Goal: Task Accomplishment & Management: Manage account settings

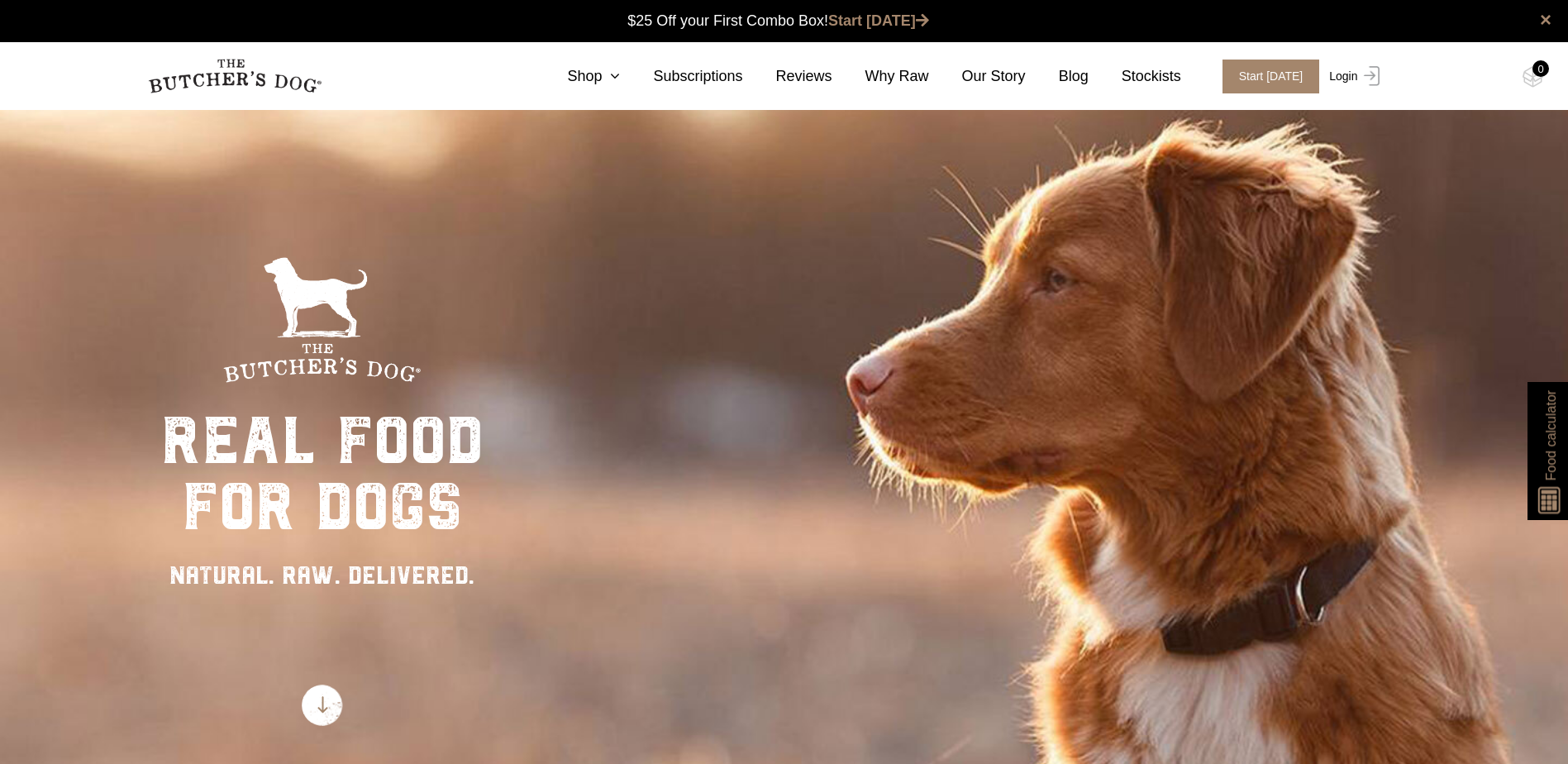
click at [1343, 73] on link "Login" at bounding box center [1352, 77] width 54 height 34
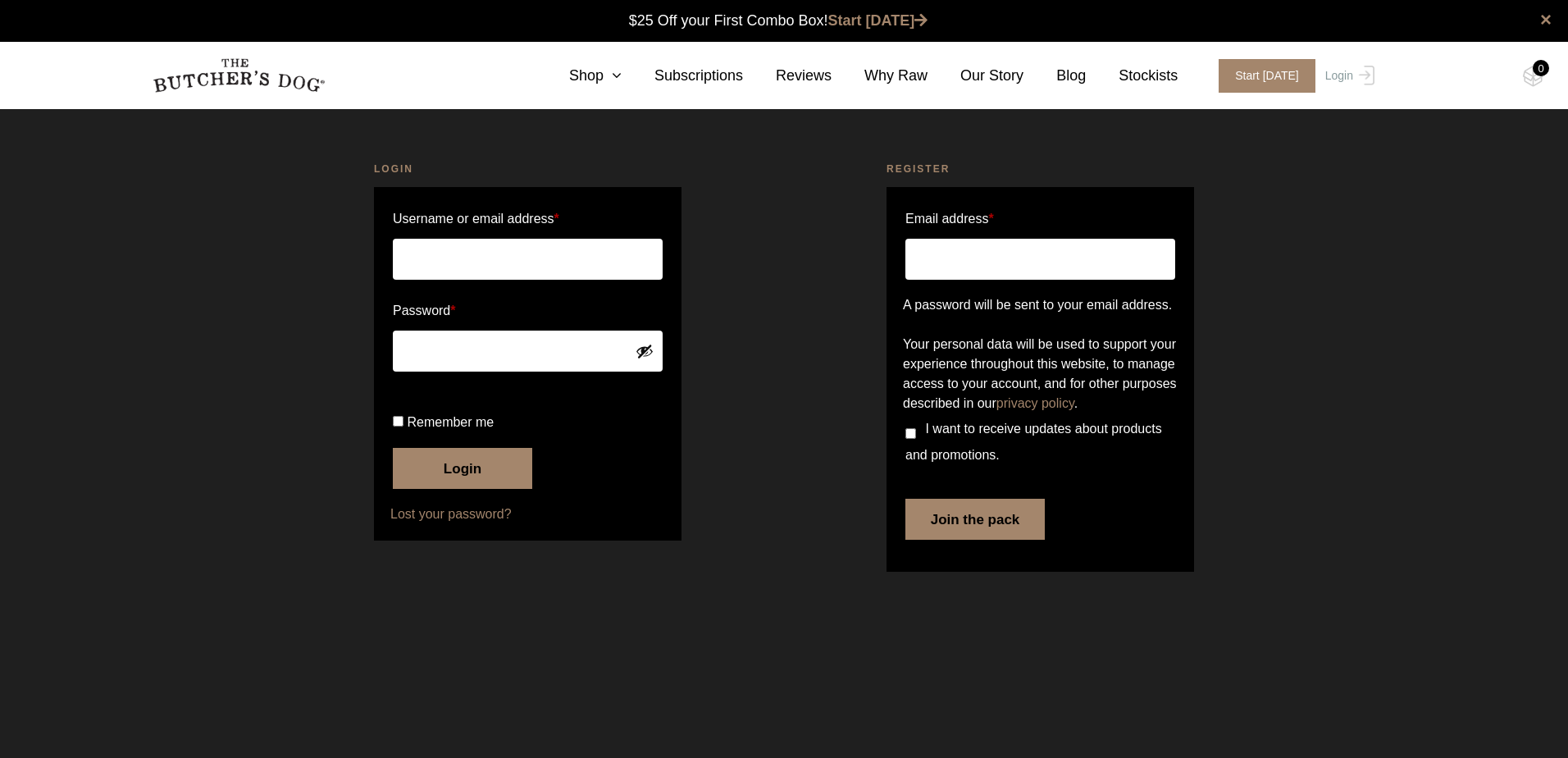
type input "[EMAIL_ADDRESS][DOMAIN_NAME]"
click at [478, 489] on button "Login" at bounding box center [463, 469] width 140 height 41
click at [394, 478] on p "Remember me Login" at bounding box center [527, 449] width 275 height 84
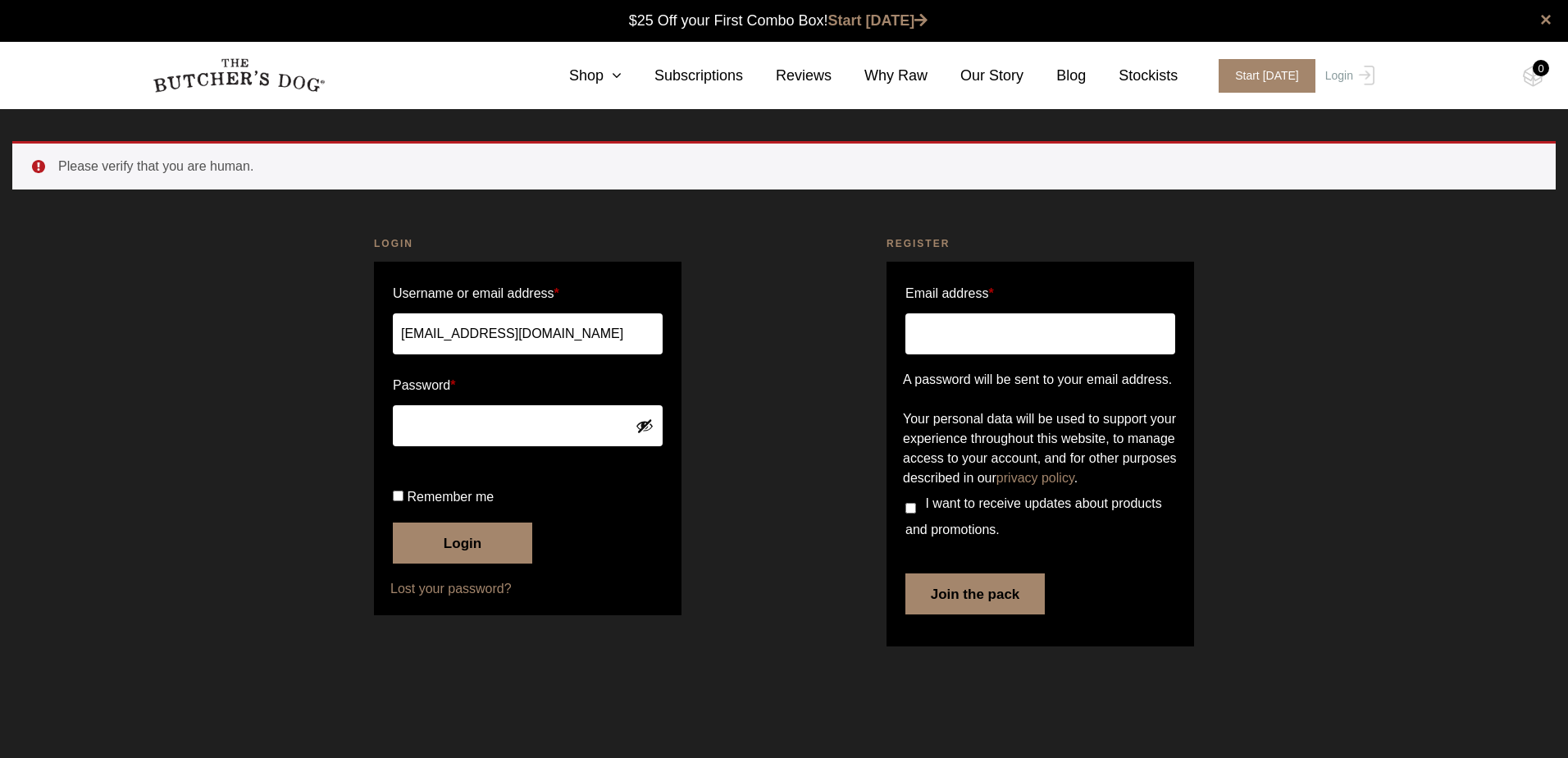
click at [400, 497] on input "Remember me" at bounding box center [398, 496] width 11 height 11
checkbox input "true"
click at [433, 553] on button "Login" at bounding box center [463, 543] width 140 height 41
click at [453, 564] on button "Login" at bounding box center [463, 543] width 140 height 41
click at [416, 497] on span "Remember me" at bounding box center [450, 497] width 87 height 14
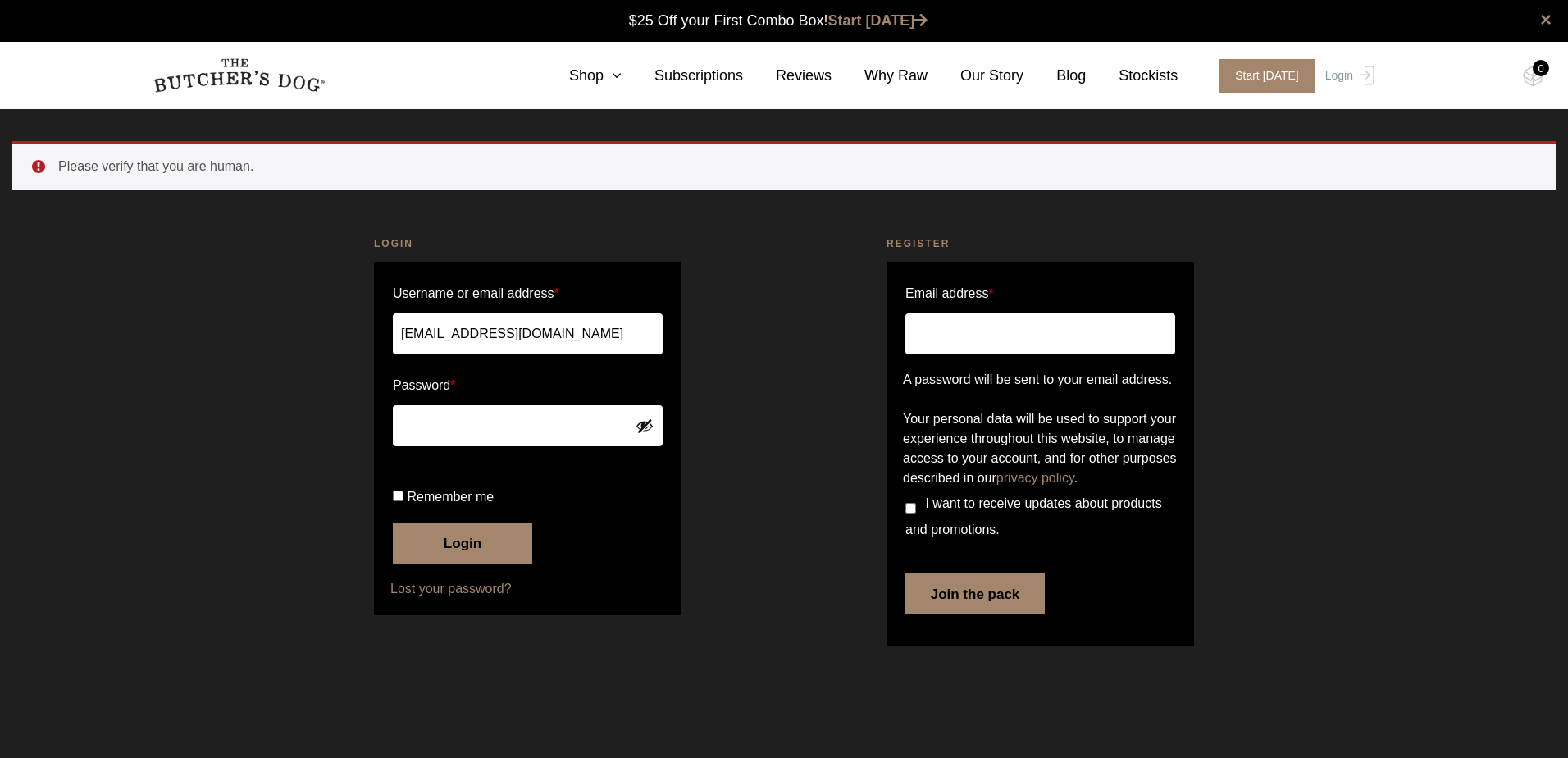
click at [404, 497] on input "Remember me" at bounding box center [398, 496] width 11 height 11
checkbox input "true"
click at [483, 564] on button "Login" at bounding box center [463, 543] width 140 height 41
drag, startPoint x: 0, startPoint y: 0, endPoint x: 690, endPoint y: 81, distance: 694.7
click at [690, 81] on link "Subscriptions" at bounding box center [682, 75] width 122 height 22
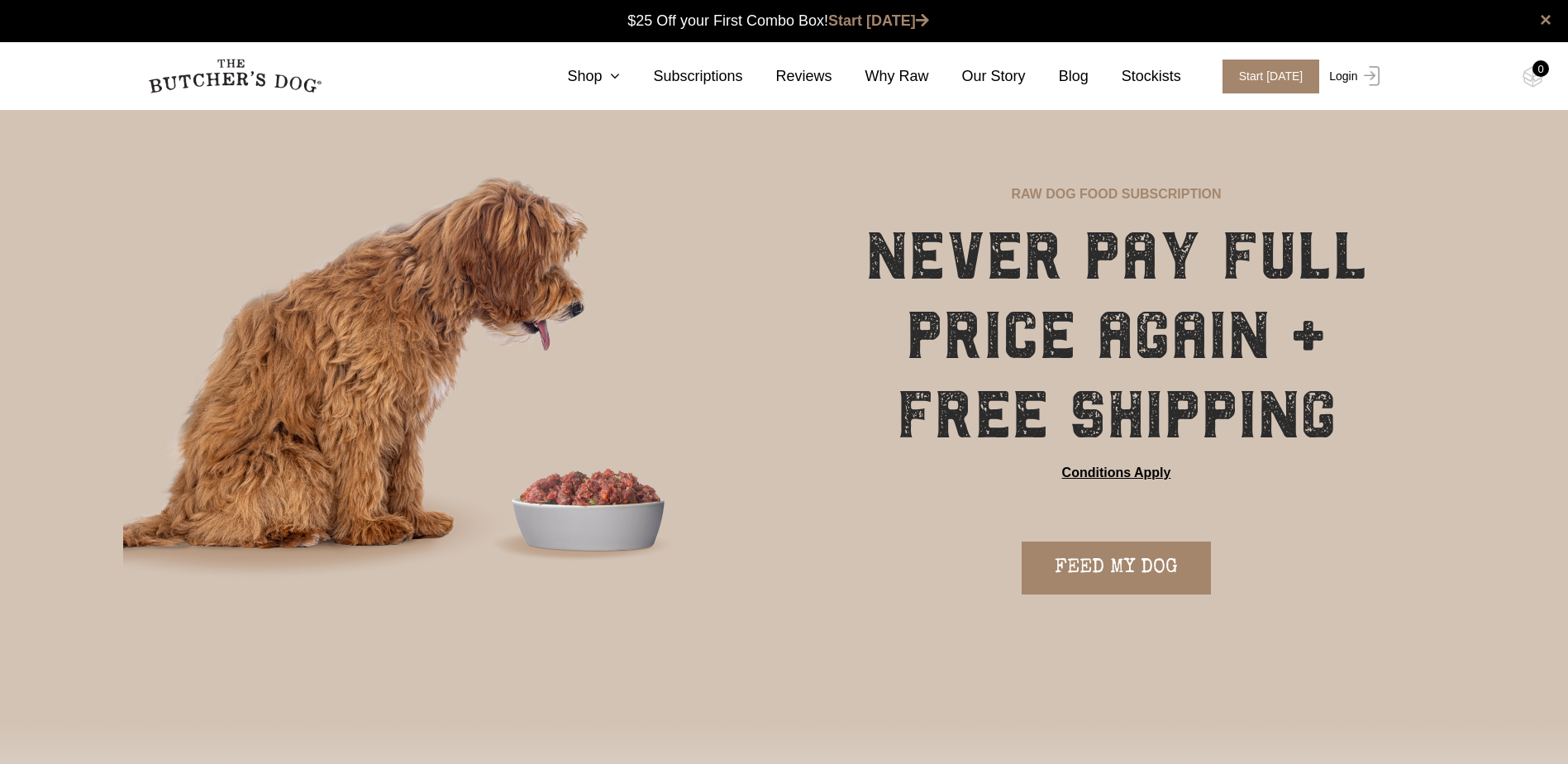
click at [1351, 68] on link "Login" at bounding box center [1352, 77] width 54 height 34
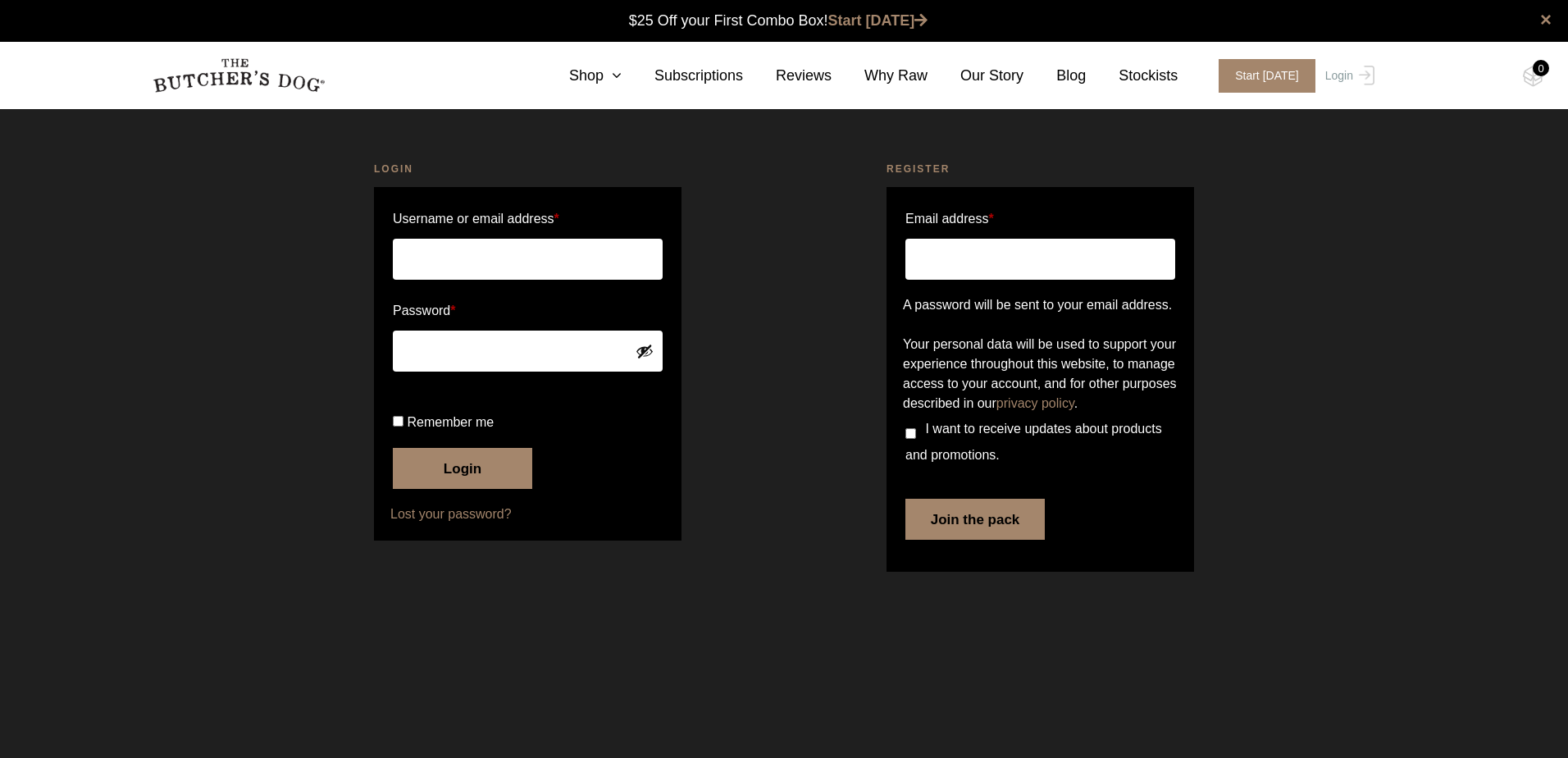
type input "[EMAIL_ADDRESS][DOMAIN_NAME]"
click at [467, 489] on button "Login" at bounding box center [463, 469] width 140 height 41
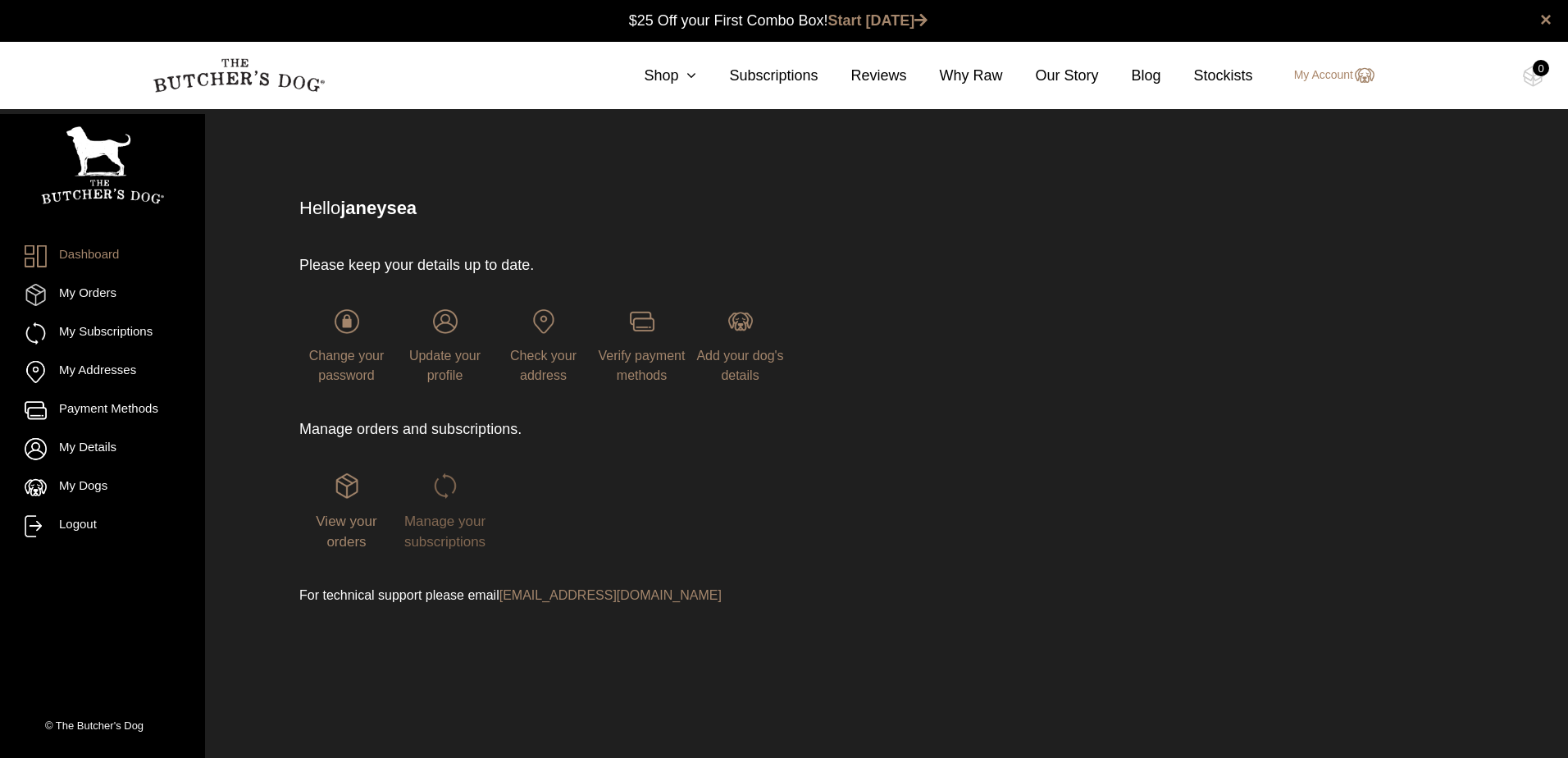
click at [465, 522] on span "Manage your subscriptions" at bounding box center [445, 531] width 81 height 37
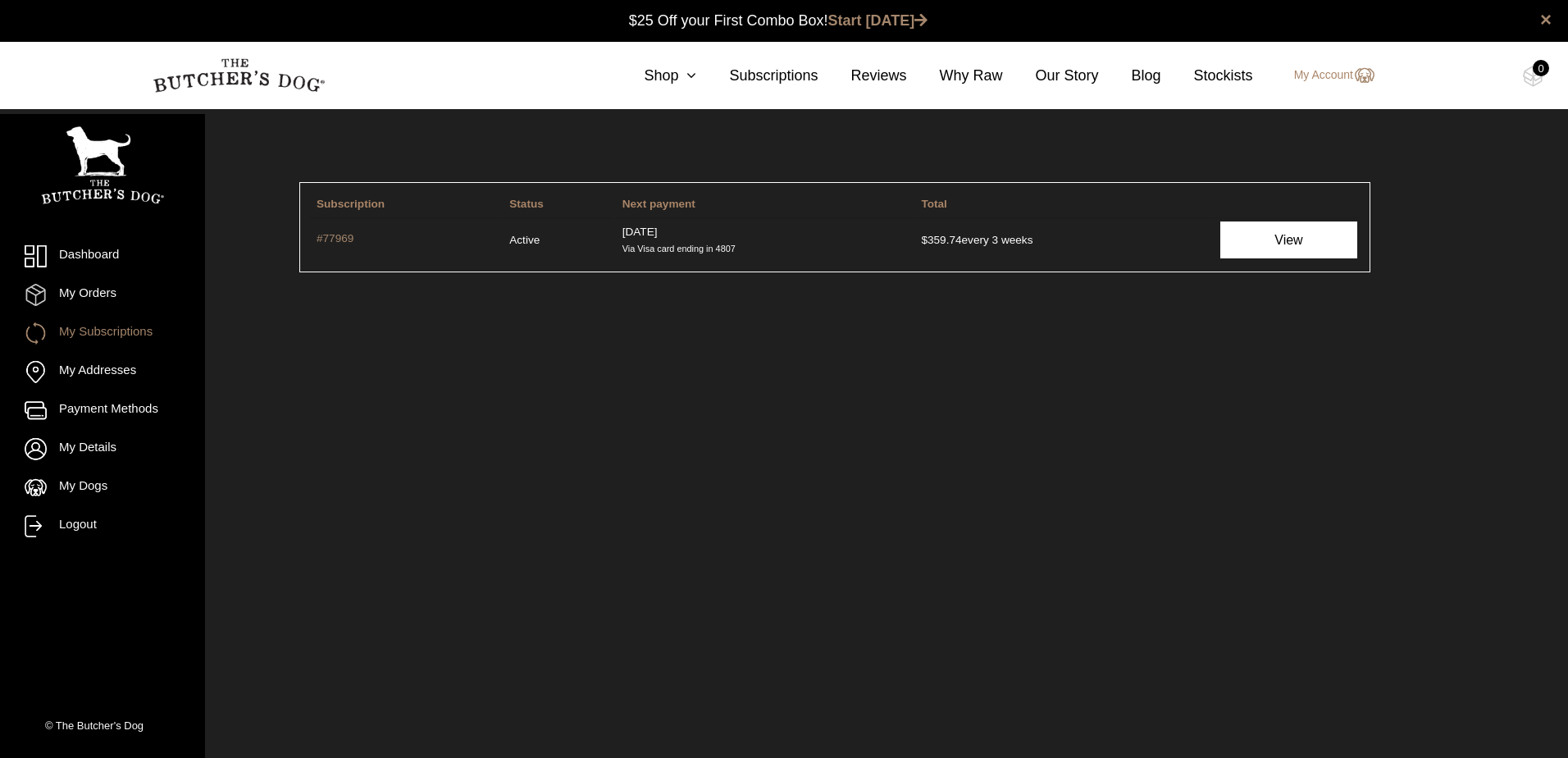
click at [1306, 229] on link "View" at bounding box center [1289, 239] width 136 height 37
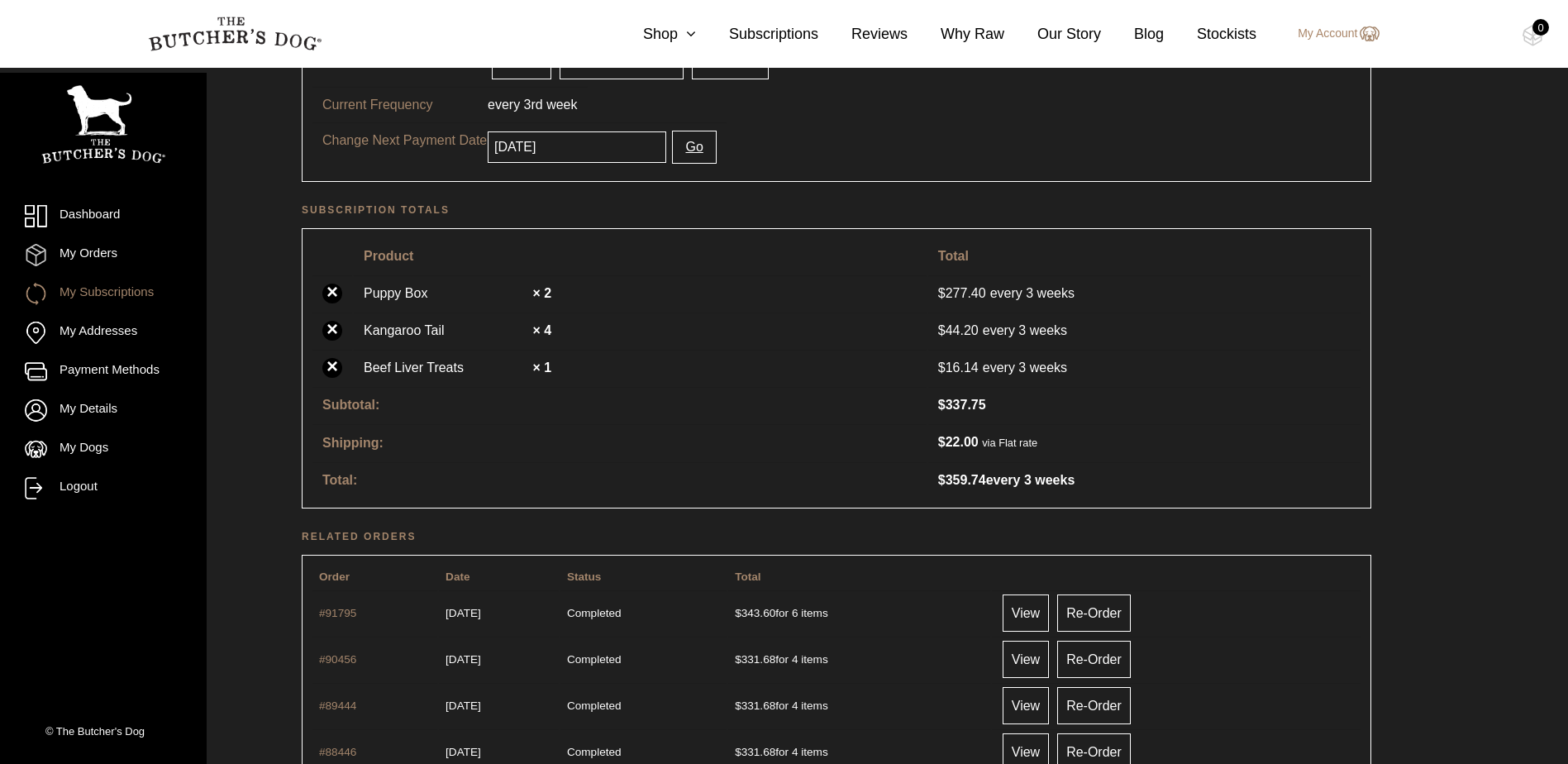
scroll to position [497, 0]
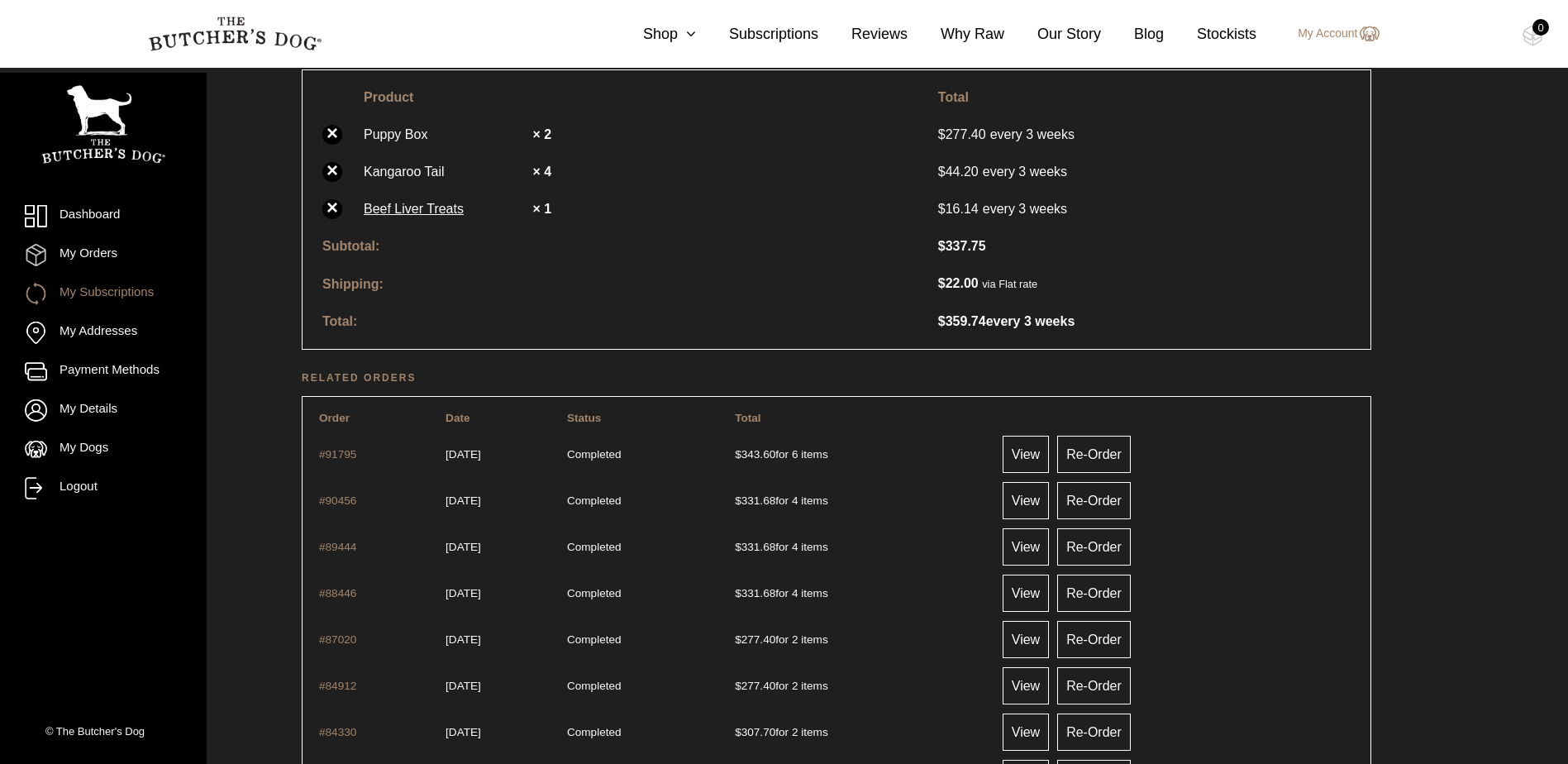
click at [428, 210] on link "Beef Liver Treats" at bounding box center [446, 210] width 165 height 20
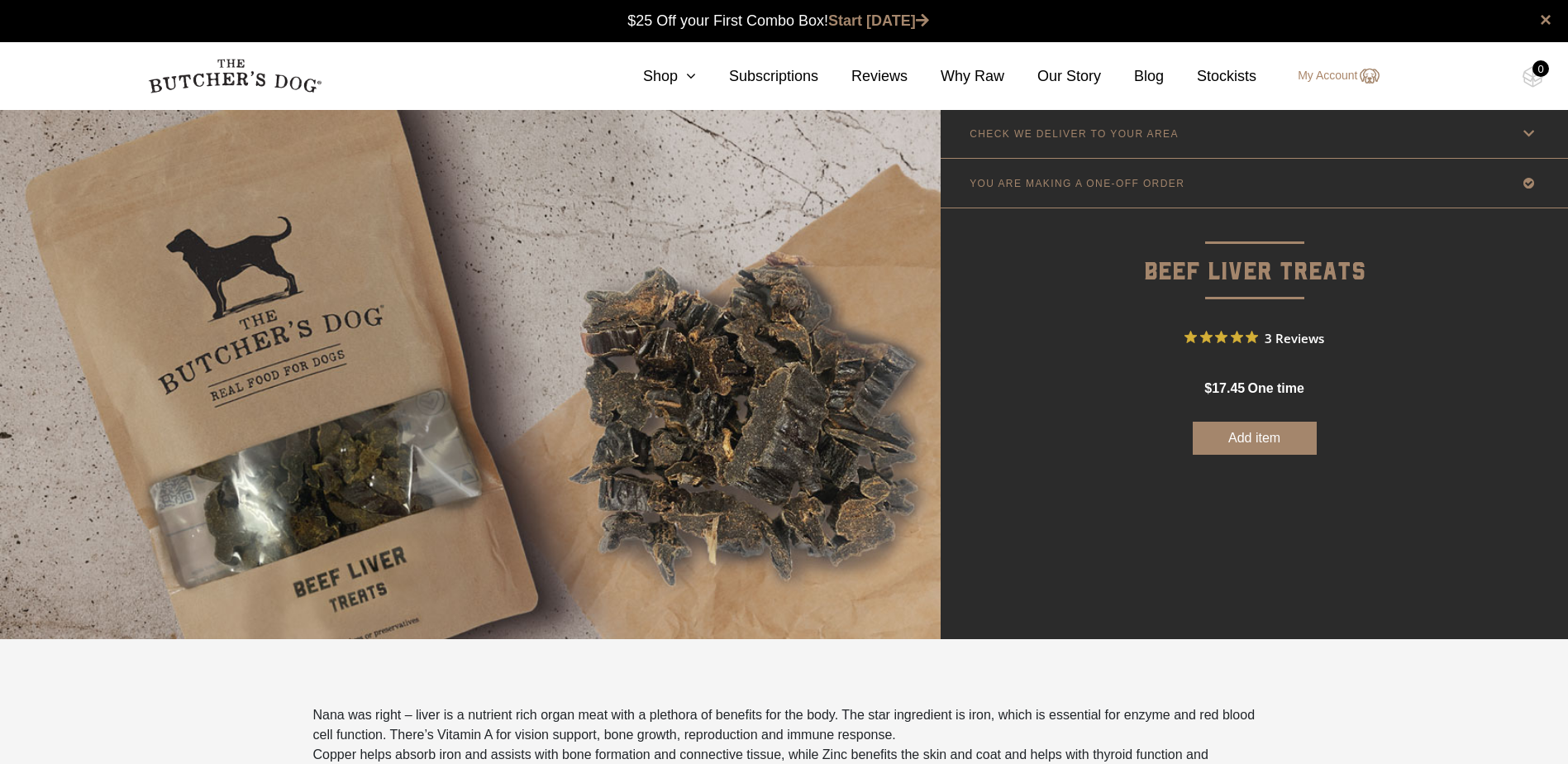
click at [683, 88] on nav "0 Shop Combo Boxes Treats" at bounding box center [784, 76] width 1322 height 68
click at [696, 77] on icon at bounding box center [687, 76] width 18 height 14
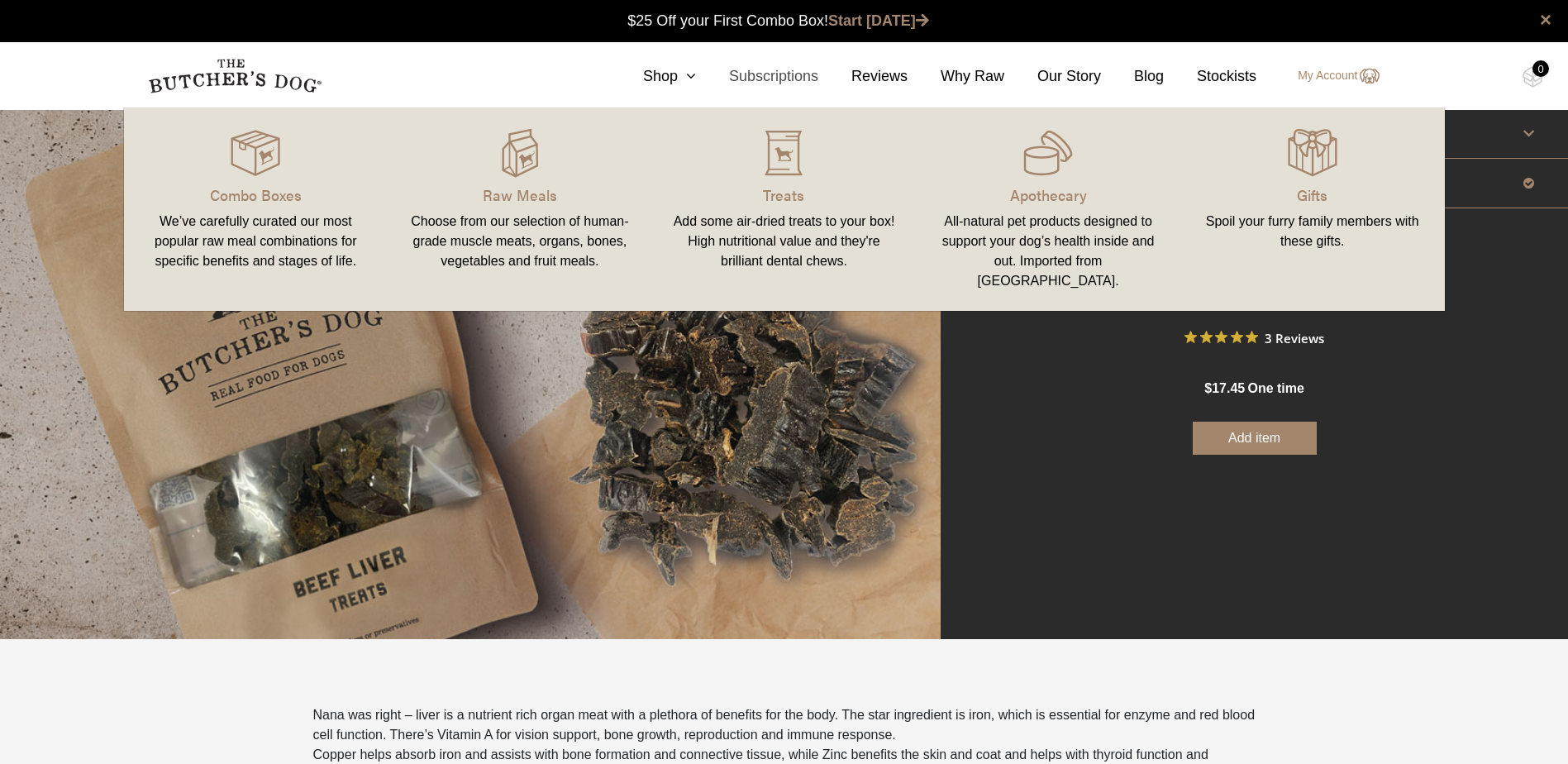
click at [816, 78] on link "Subscriptions" at bounding box center [757, 76] width 123 height 23
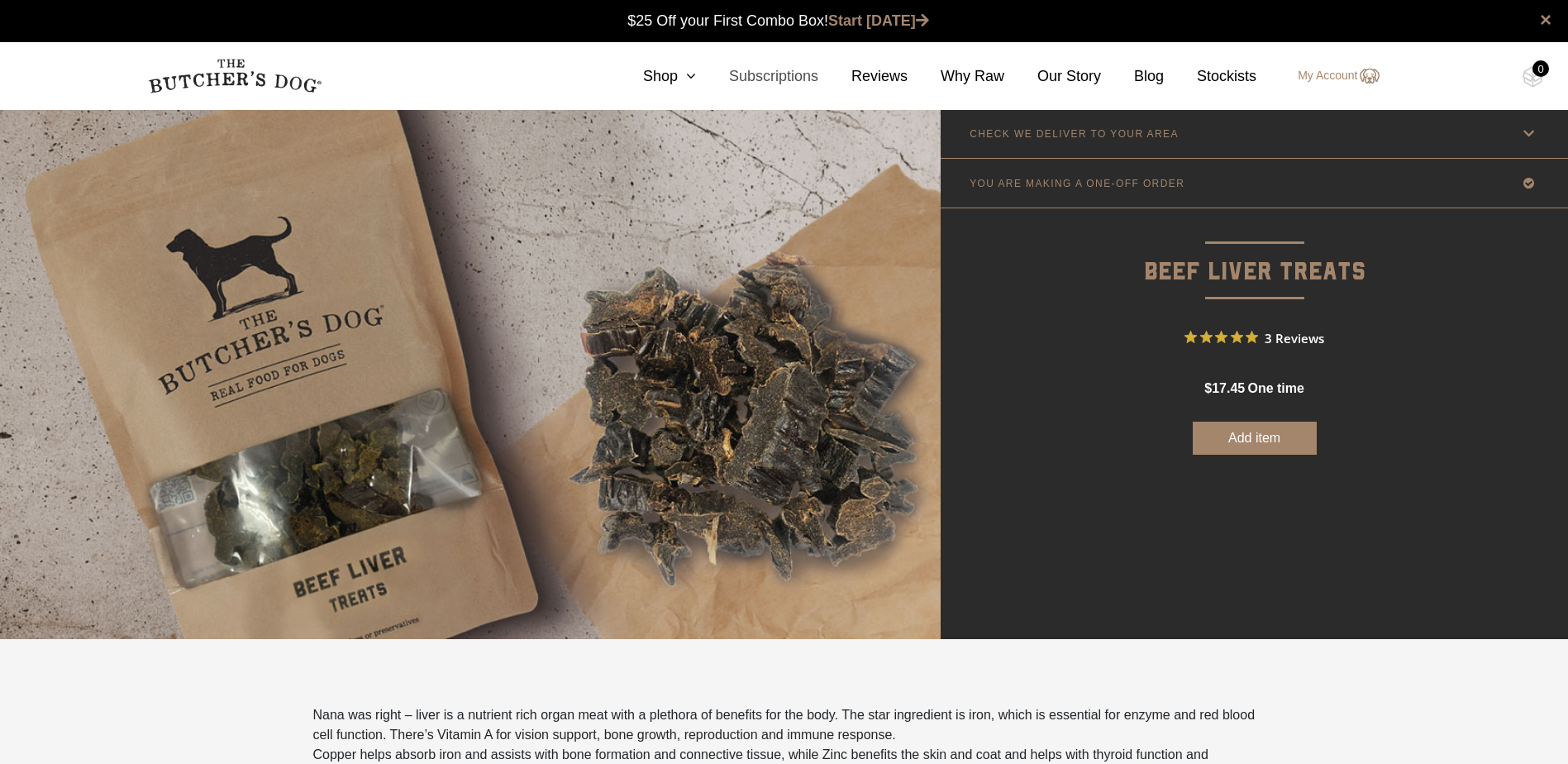
click at [799, 76] on link "Subscriptions" at bounding box center [757, 76] width 123 height 23
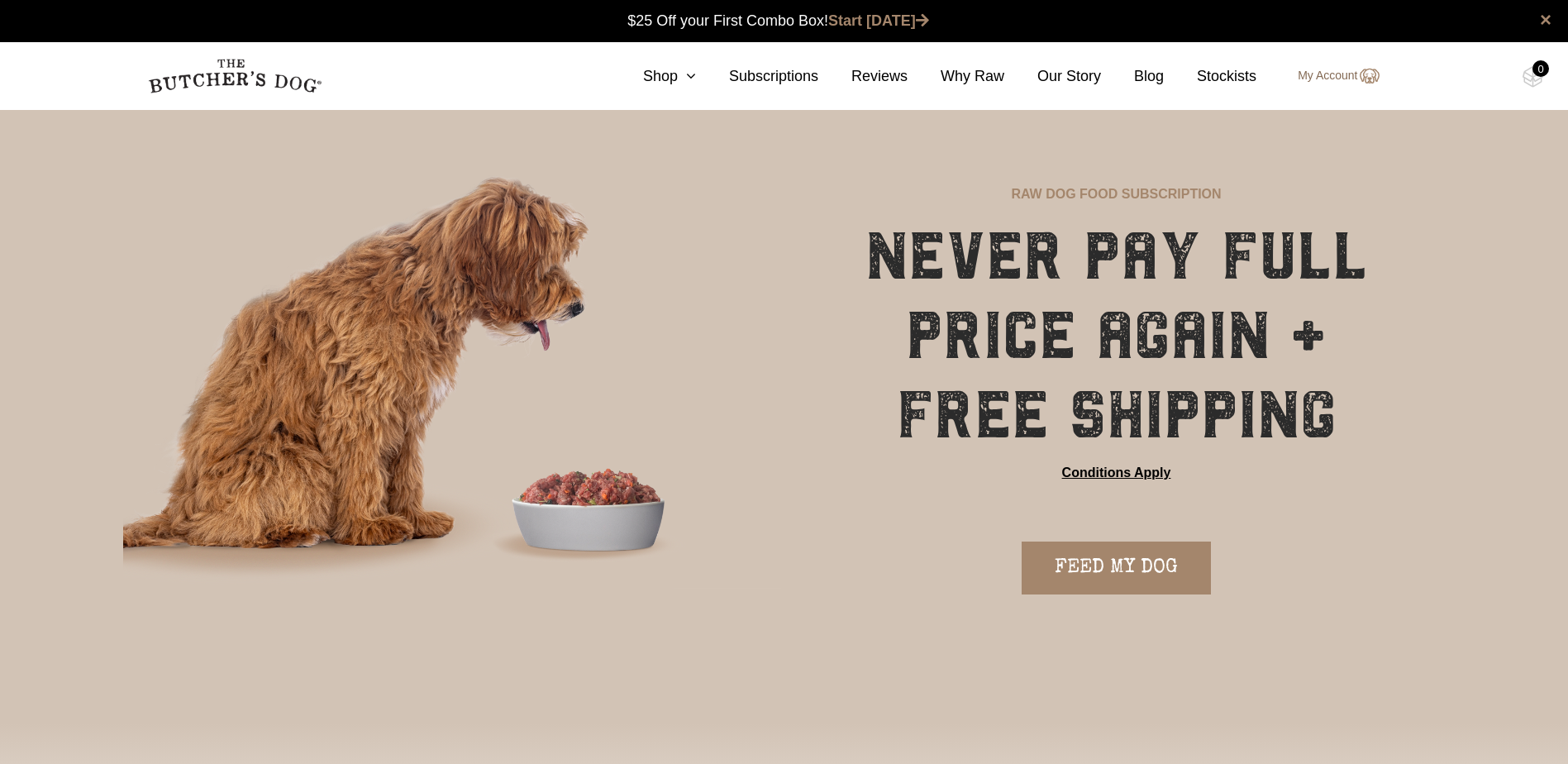
click at [1341, 75] on link "My Account" at bounding box center [1331, 76] width 97 height 20
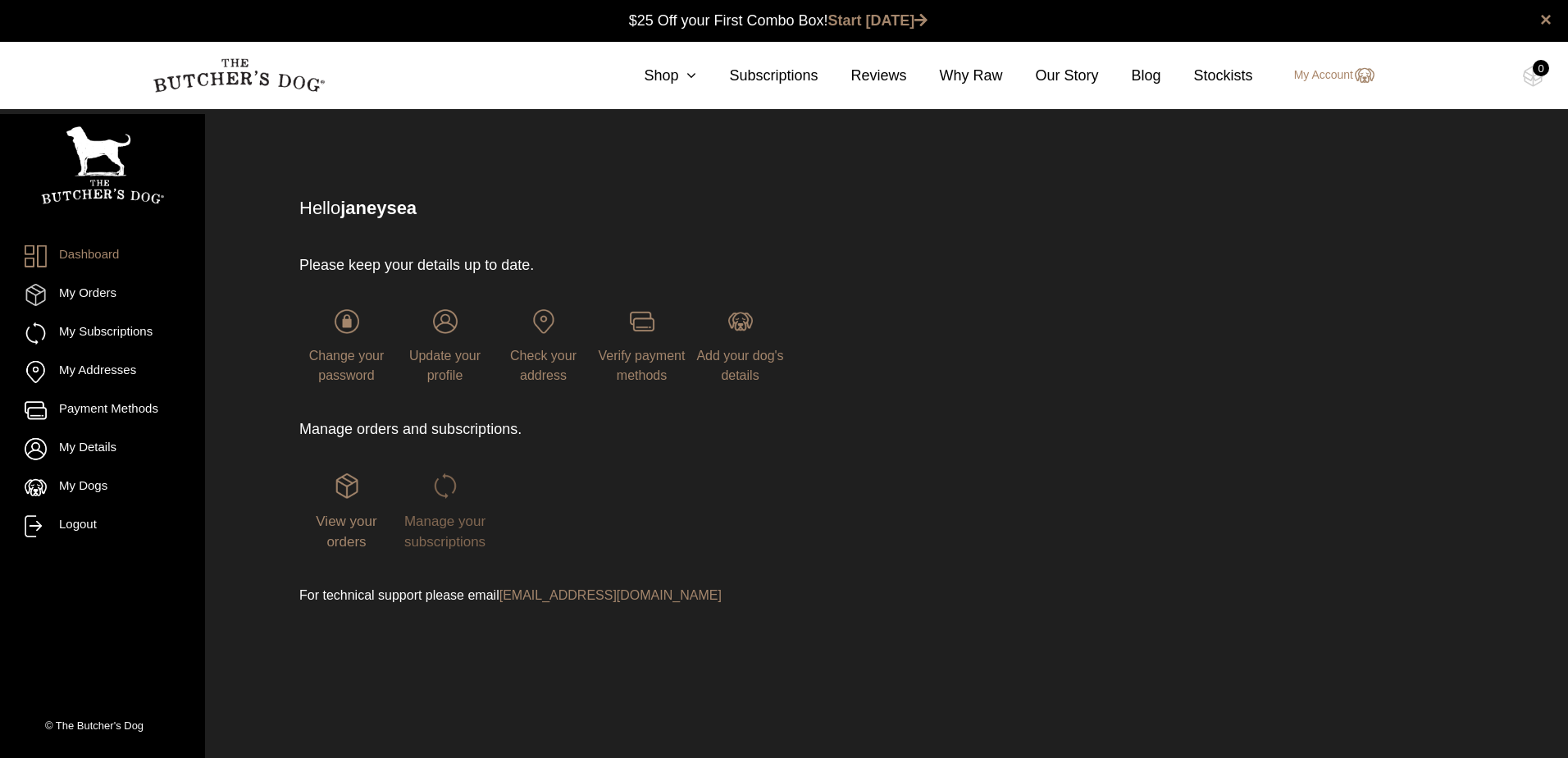
click at [461, 493] on link "Manage your subscriptions" at bounding box center [444, 511] width 94 height 75
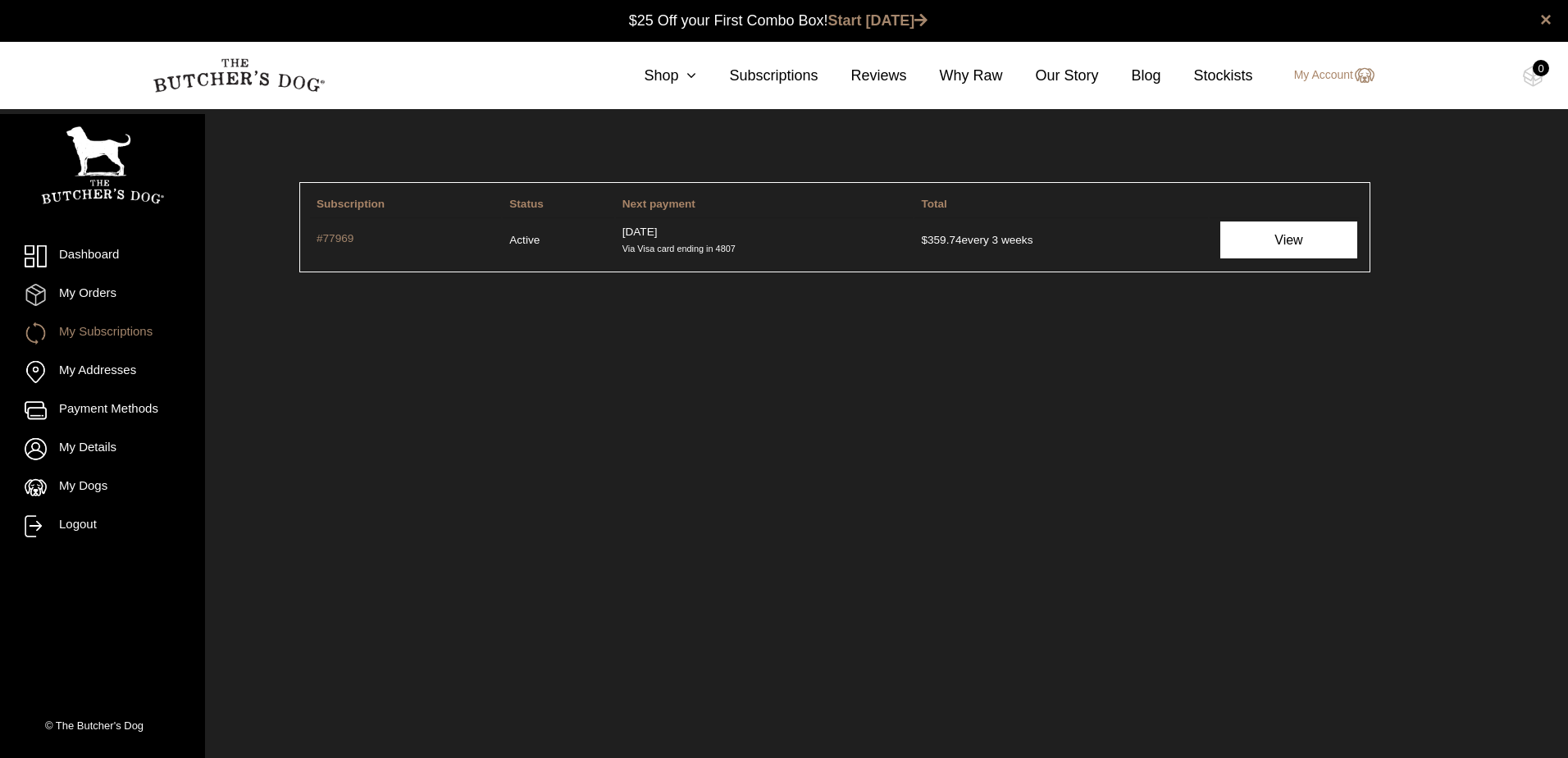
click at [1286, 232] on link "View" at bounding box center [1289, 239] width 136 height 37
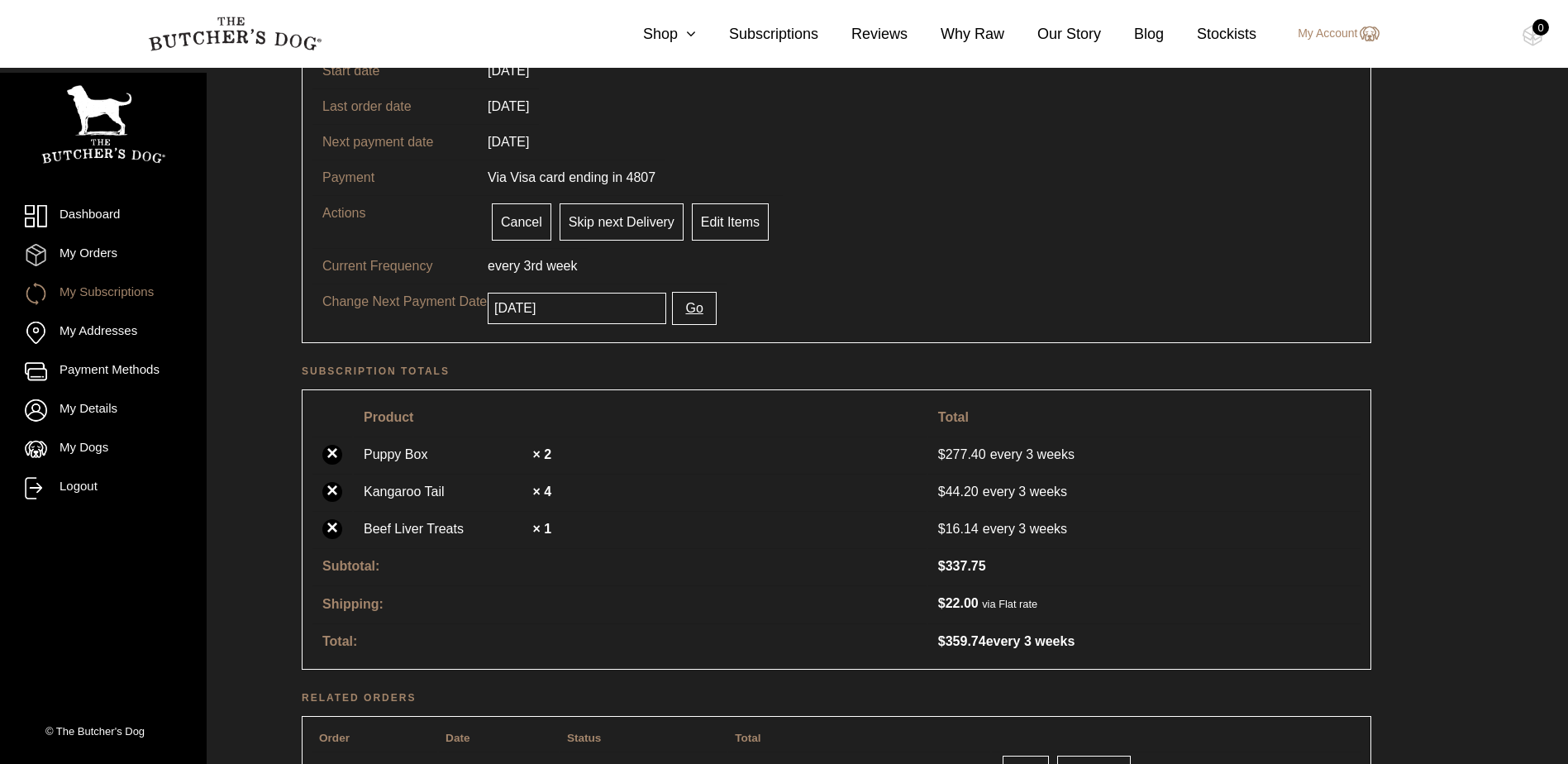
scroll to position [83, 0]
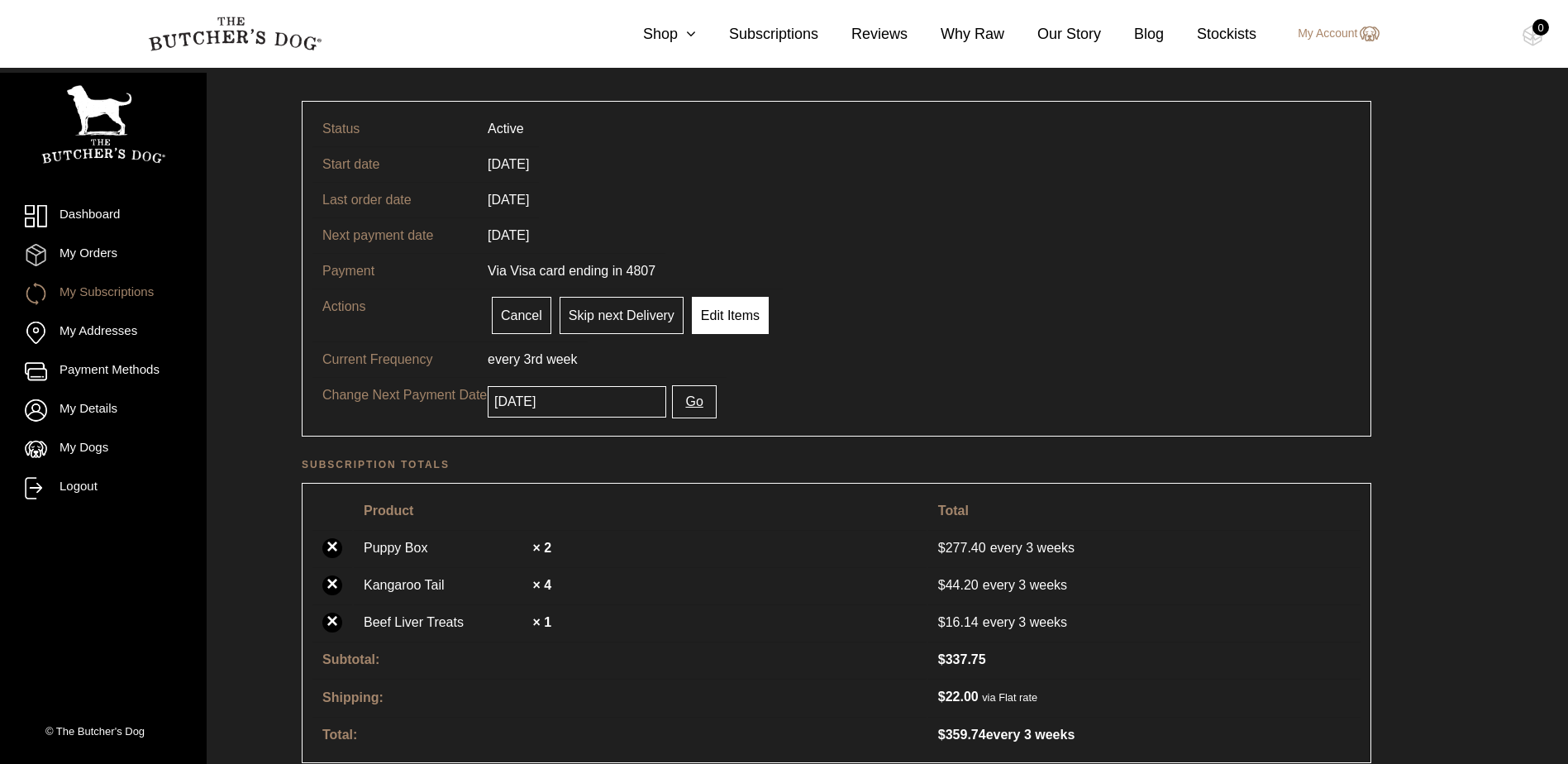
click at [717, 319] on link "Edit Items" at bounding box center [730, 315] width 77 height 37
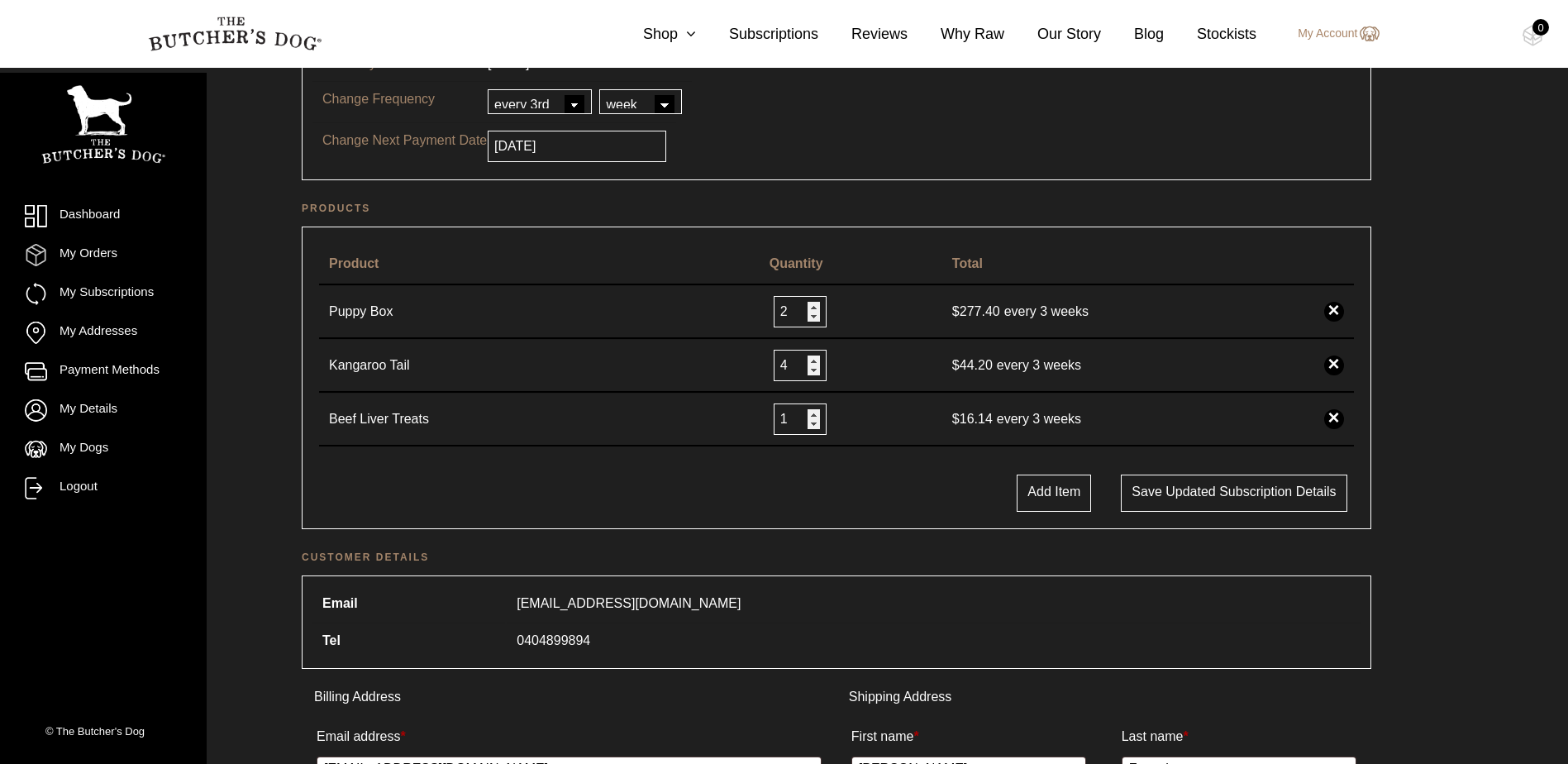
scroll to position [414, 0]
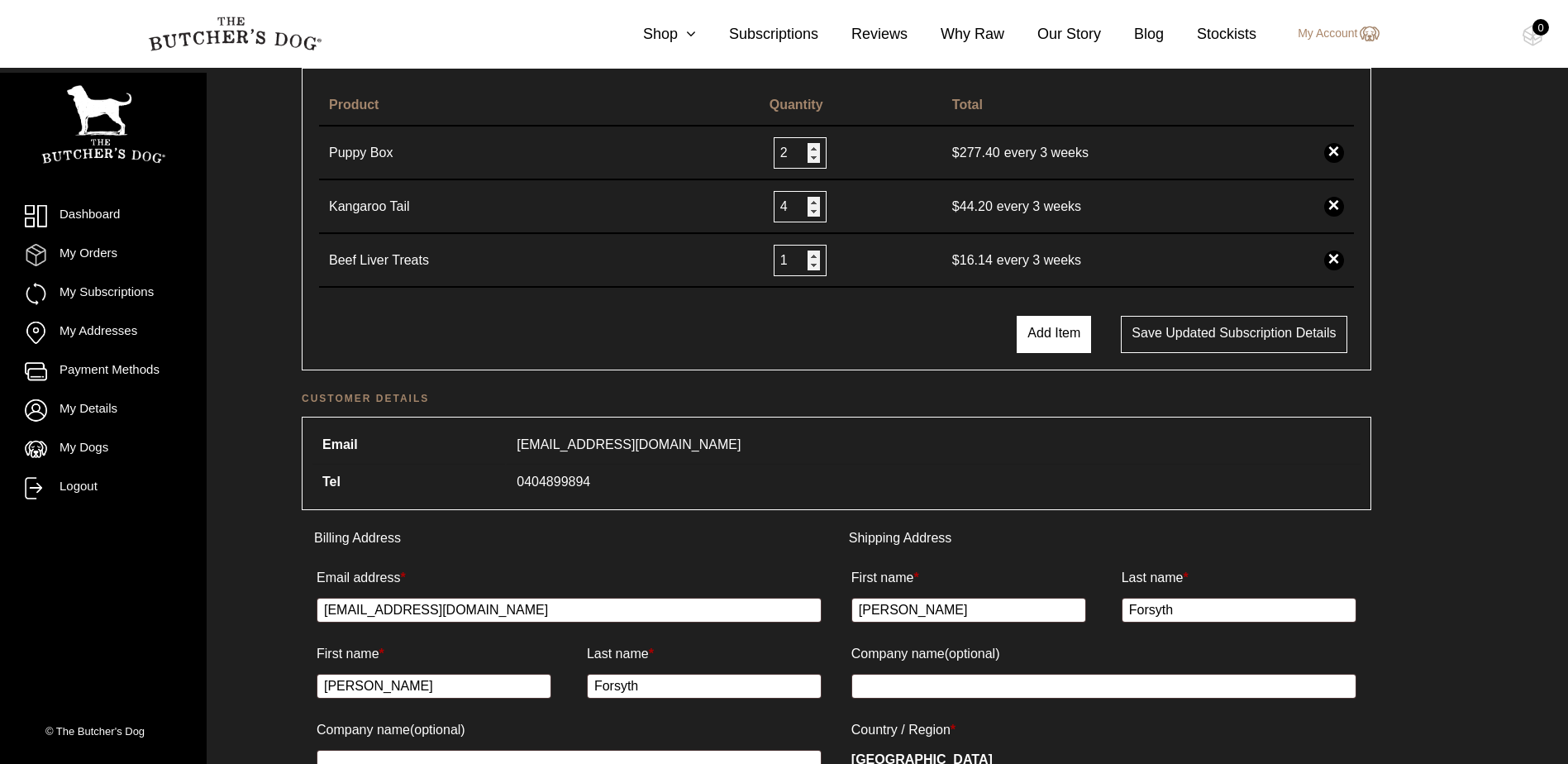
click at [1060, 334] on button "Add Item" at bounding box center [1054, 334] width 74 height 37
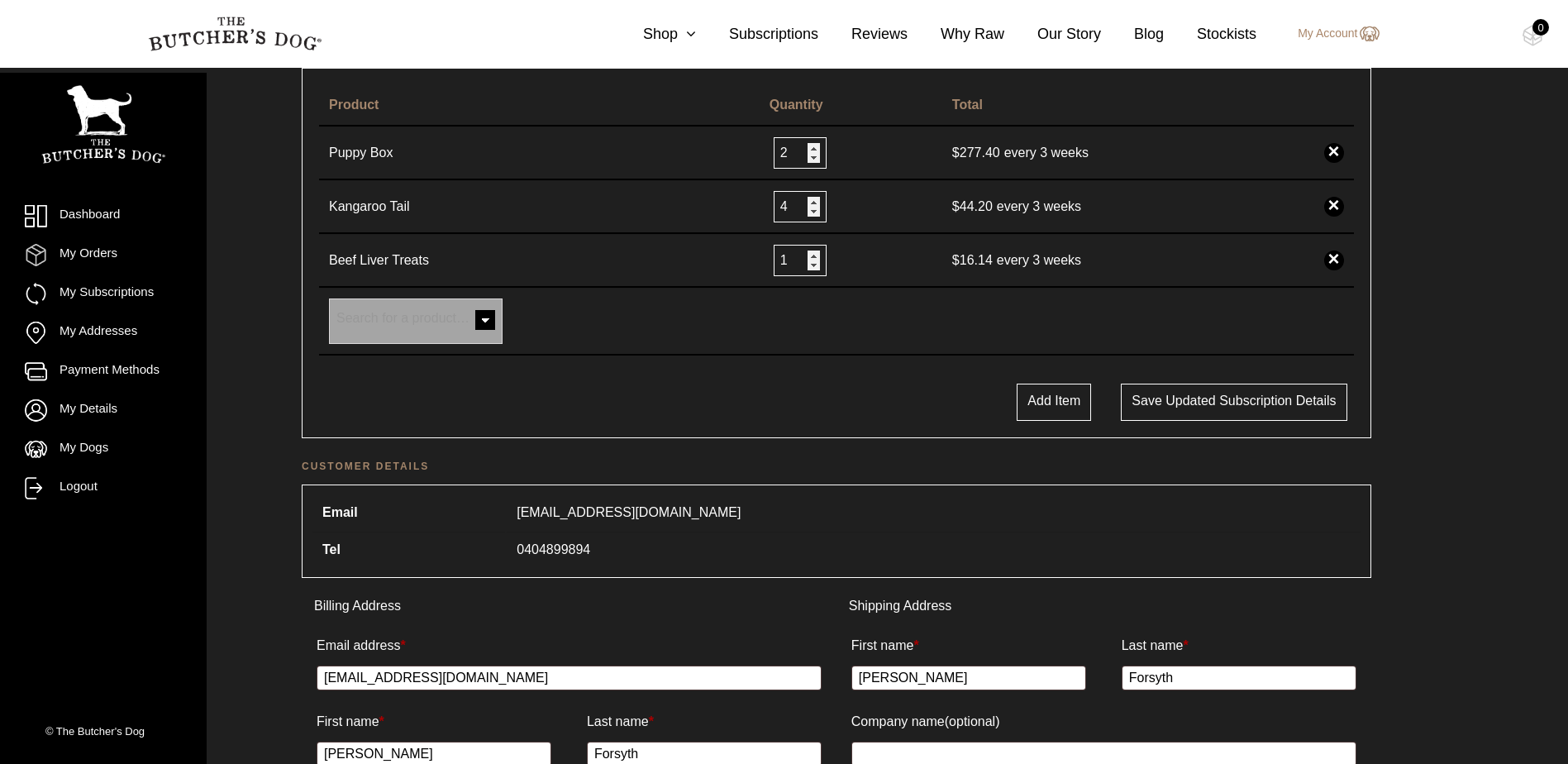
click at [488, 321] on span at bounding box center [485, 321] width 33 height 33
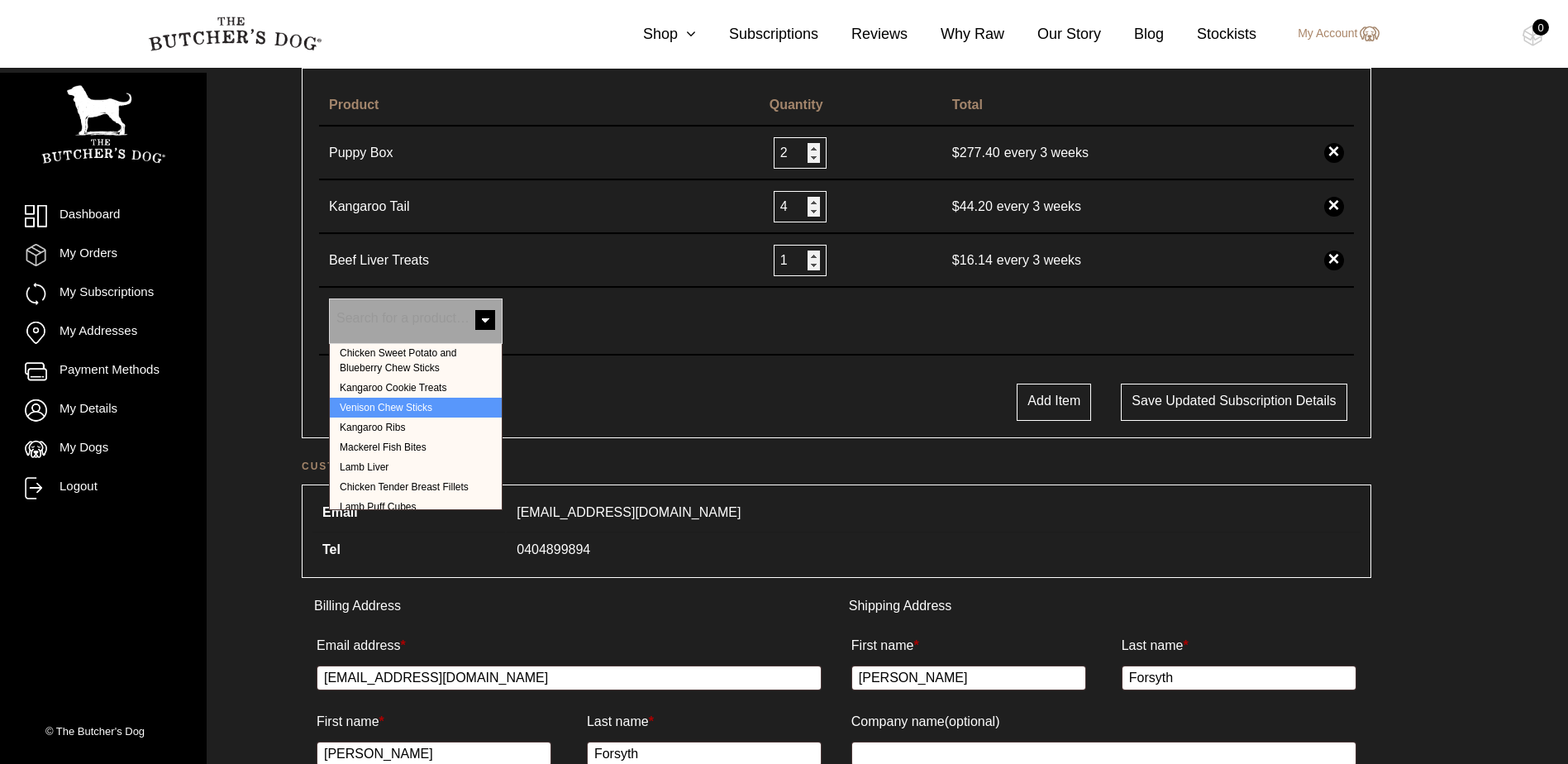
scroll to position [636, 0]
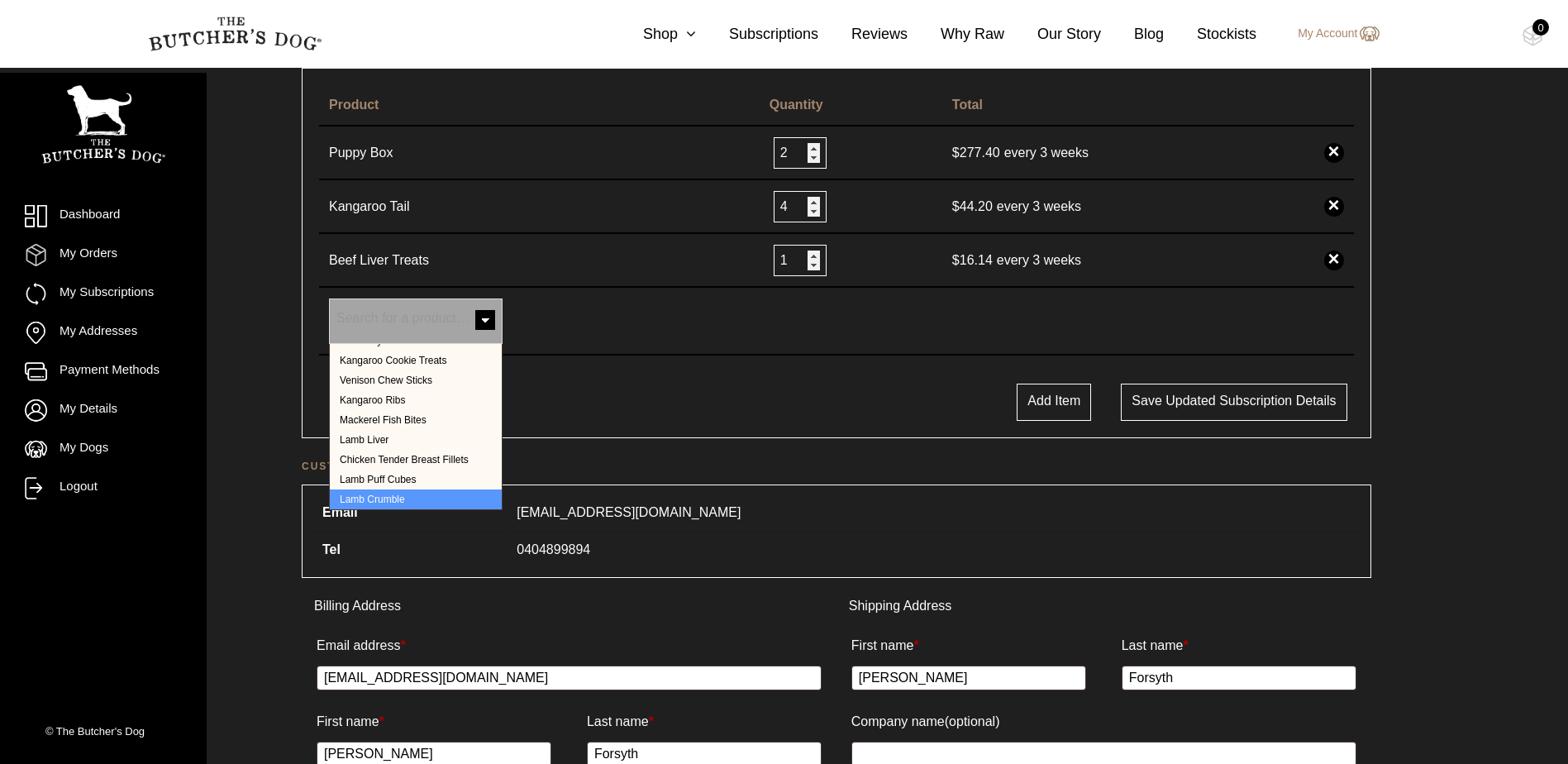
select select "328"
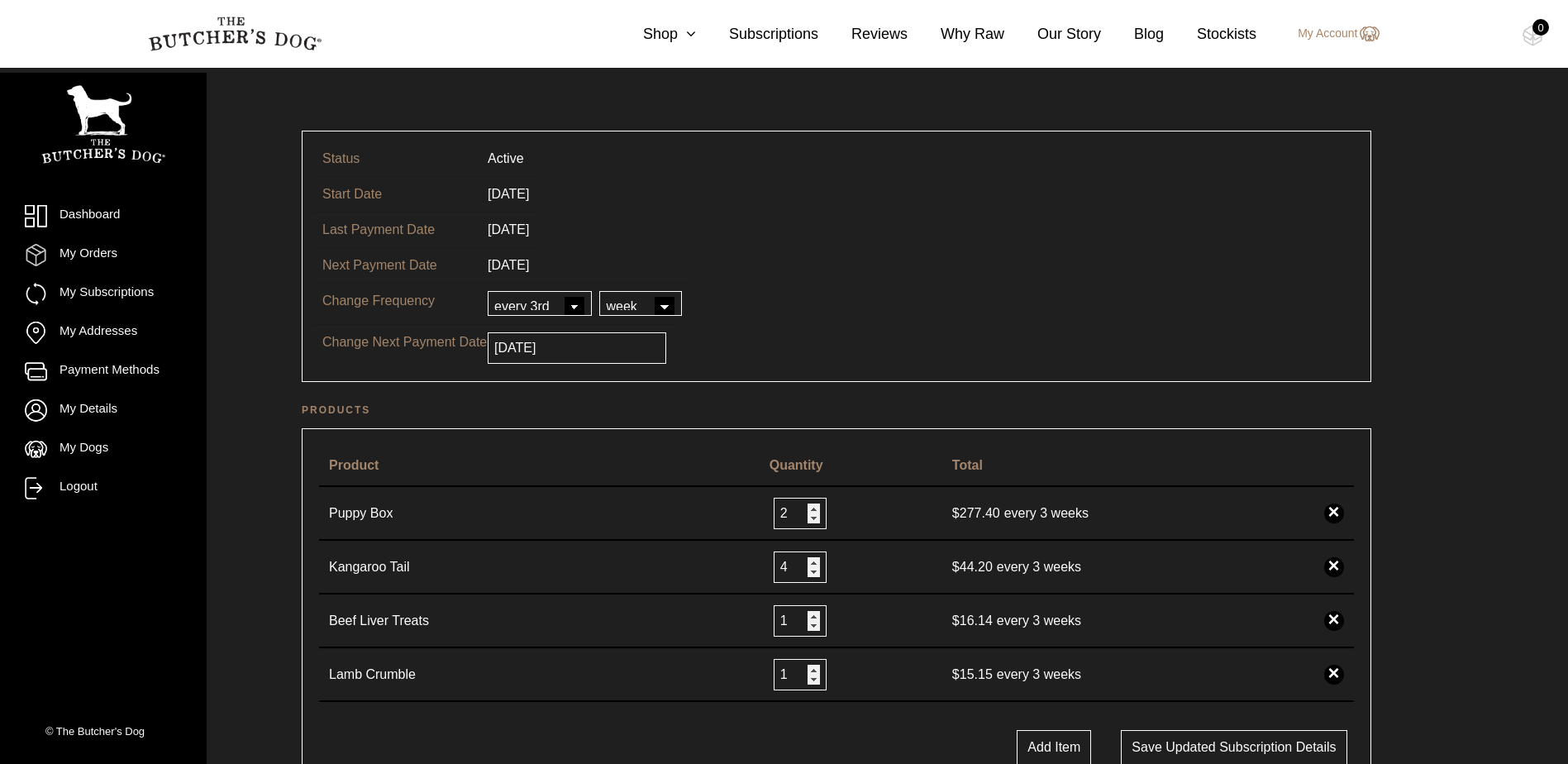
scroll to position [0, 0]
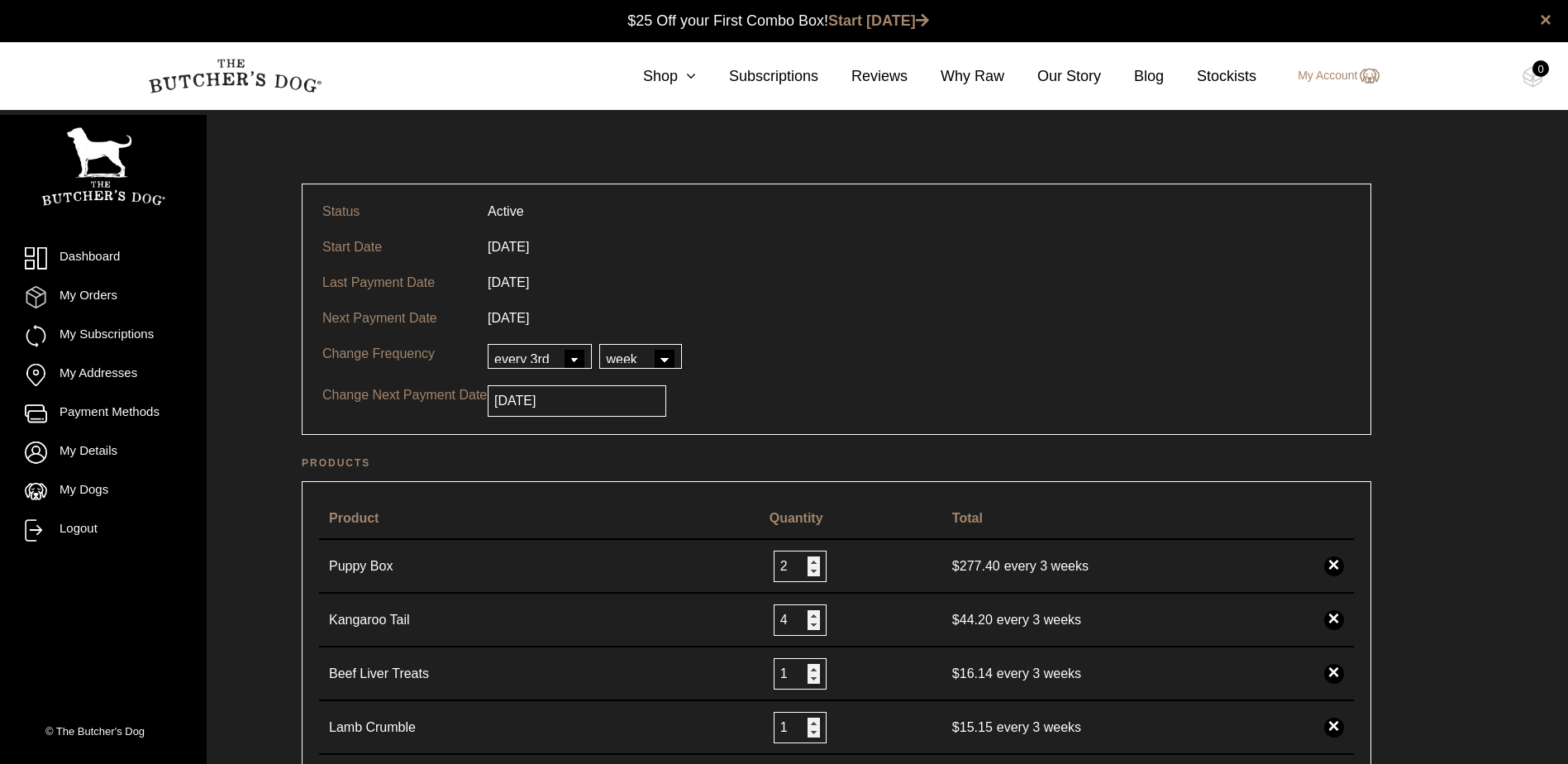
click at [579, 406] on input "2025-10-09" at bounding box center [577, 401] width 179 height 32
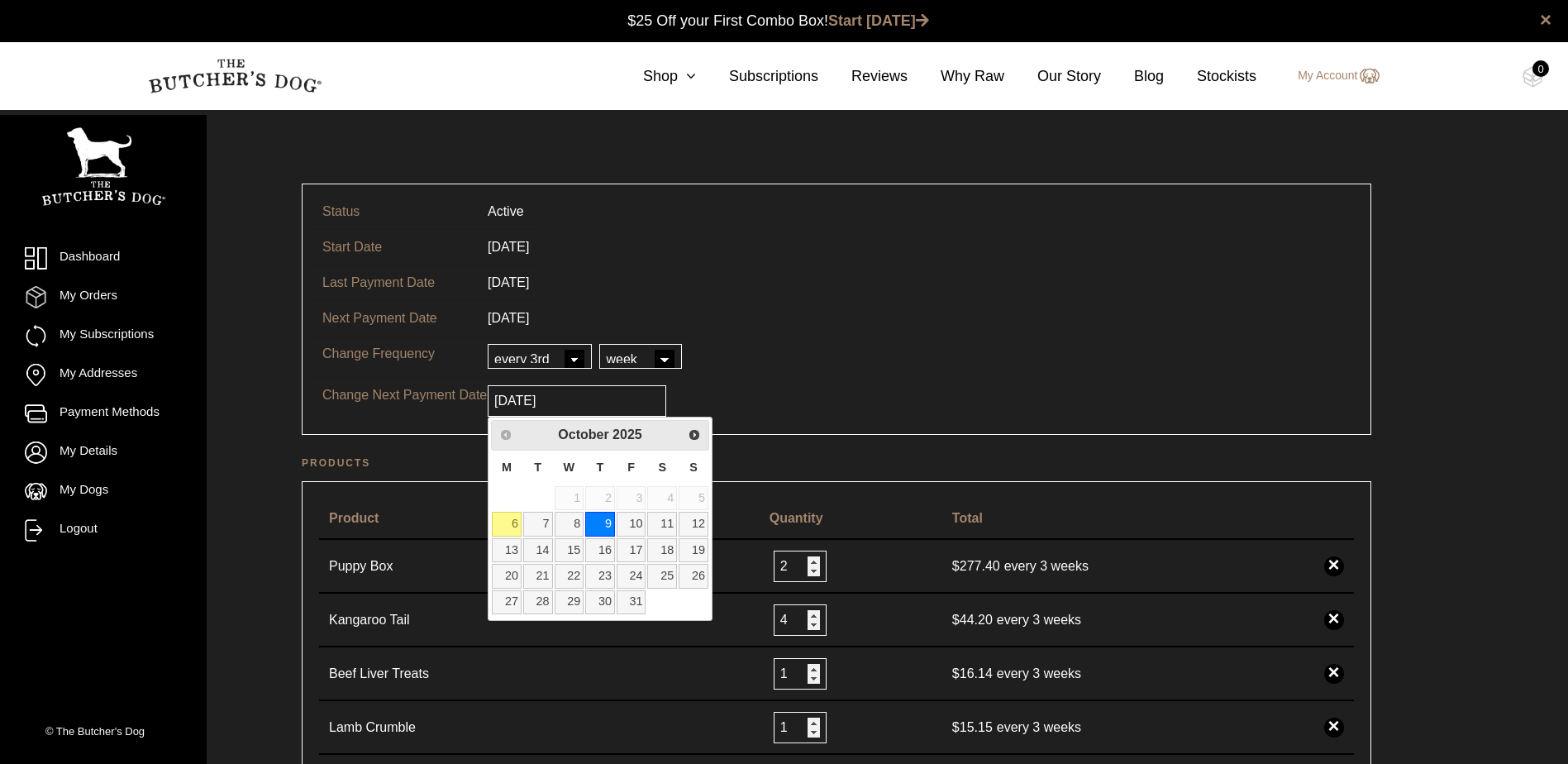
click at [510, 528] on link "6" at bounding box center [506, 524] width 30 height 24
type input "2025-10-06"
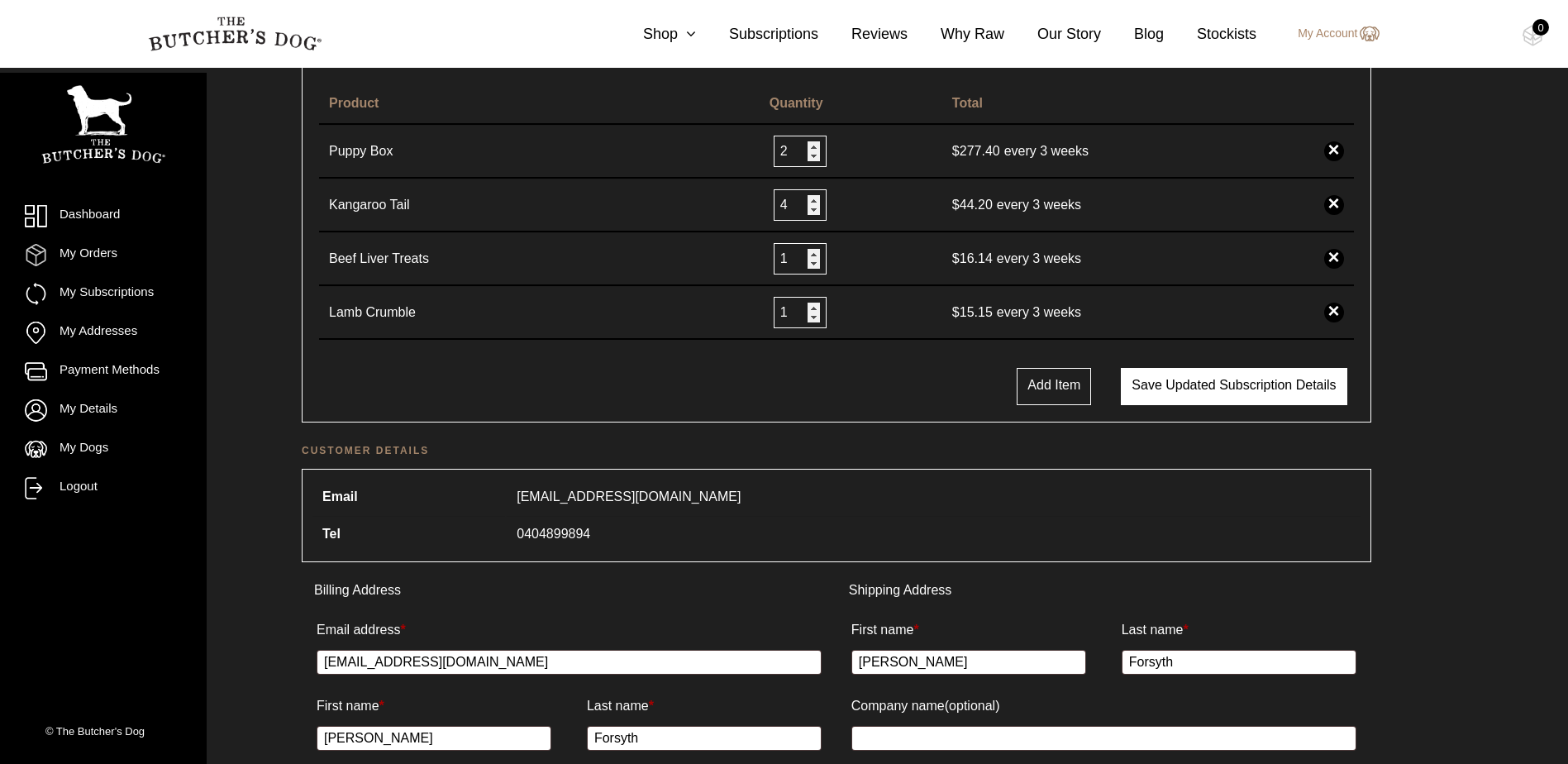
scroll to position [414, 0]
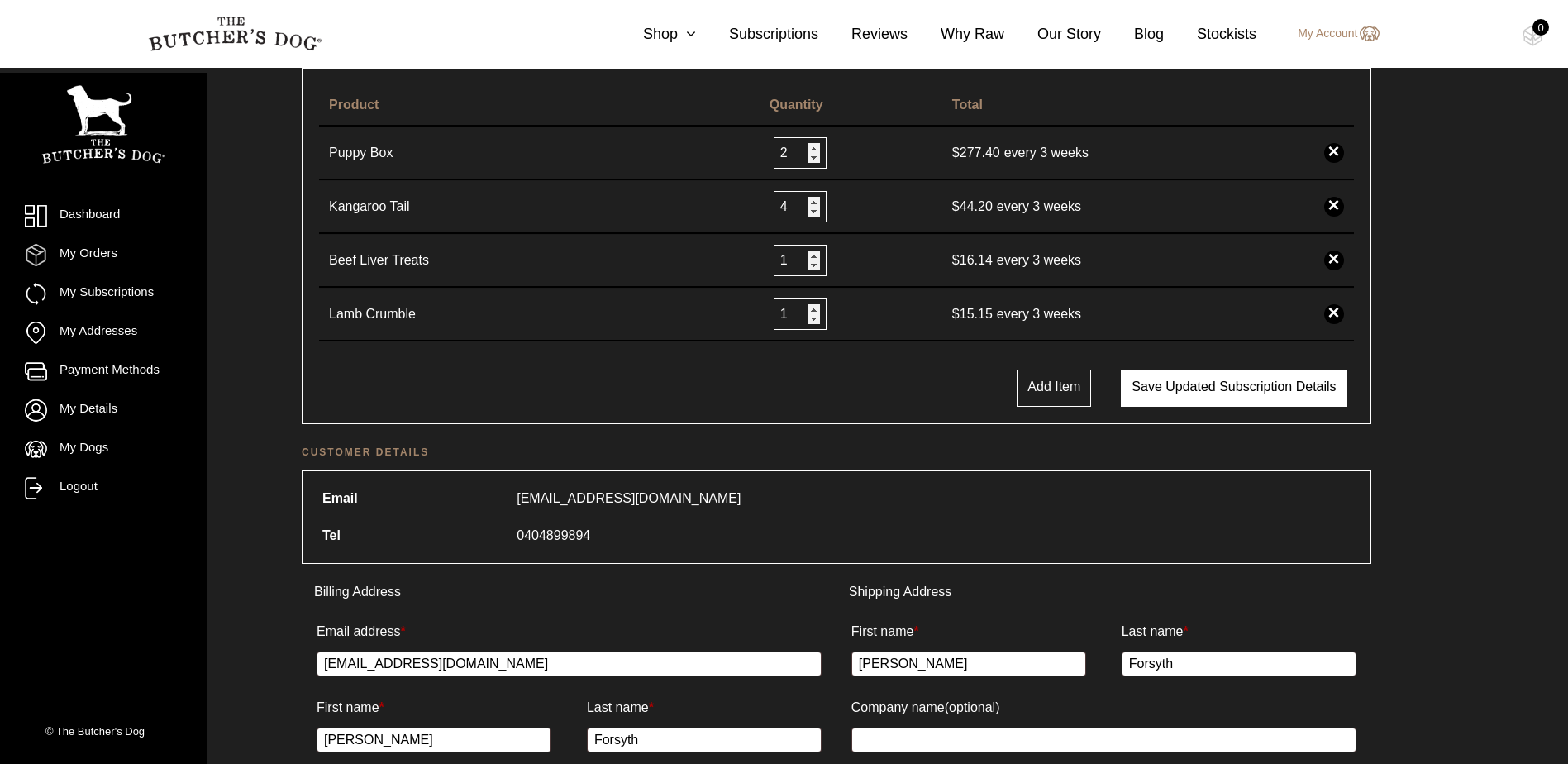
click at [1220, 391] on button "Save updated subscription details" at bounding box center [1234, 387] width 226 height 37
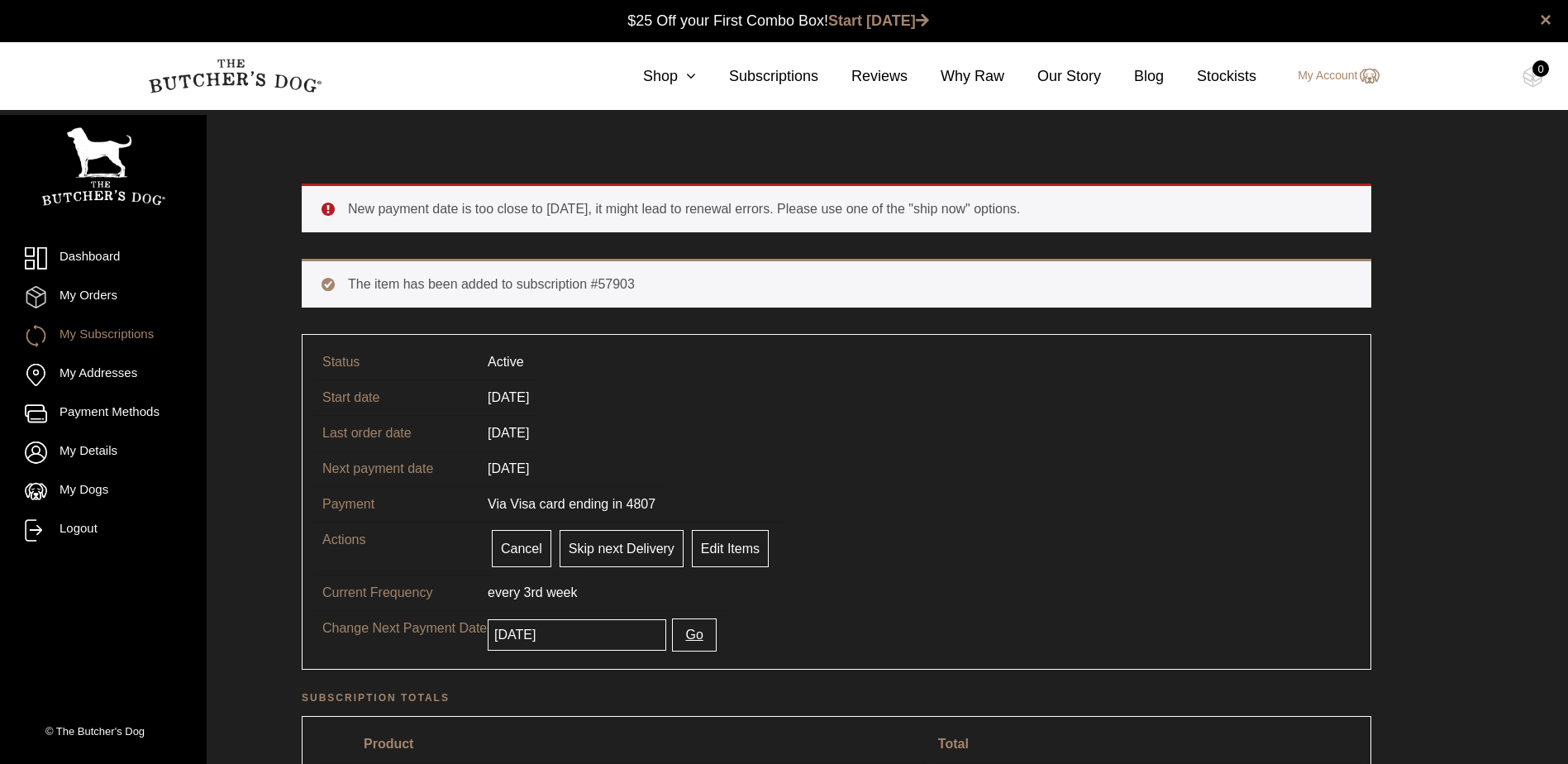
click at [617, 636] on input "2025-10-09" at bounding box center [577, 635] width 179 height 32
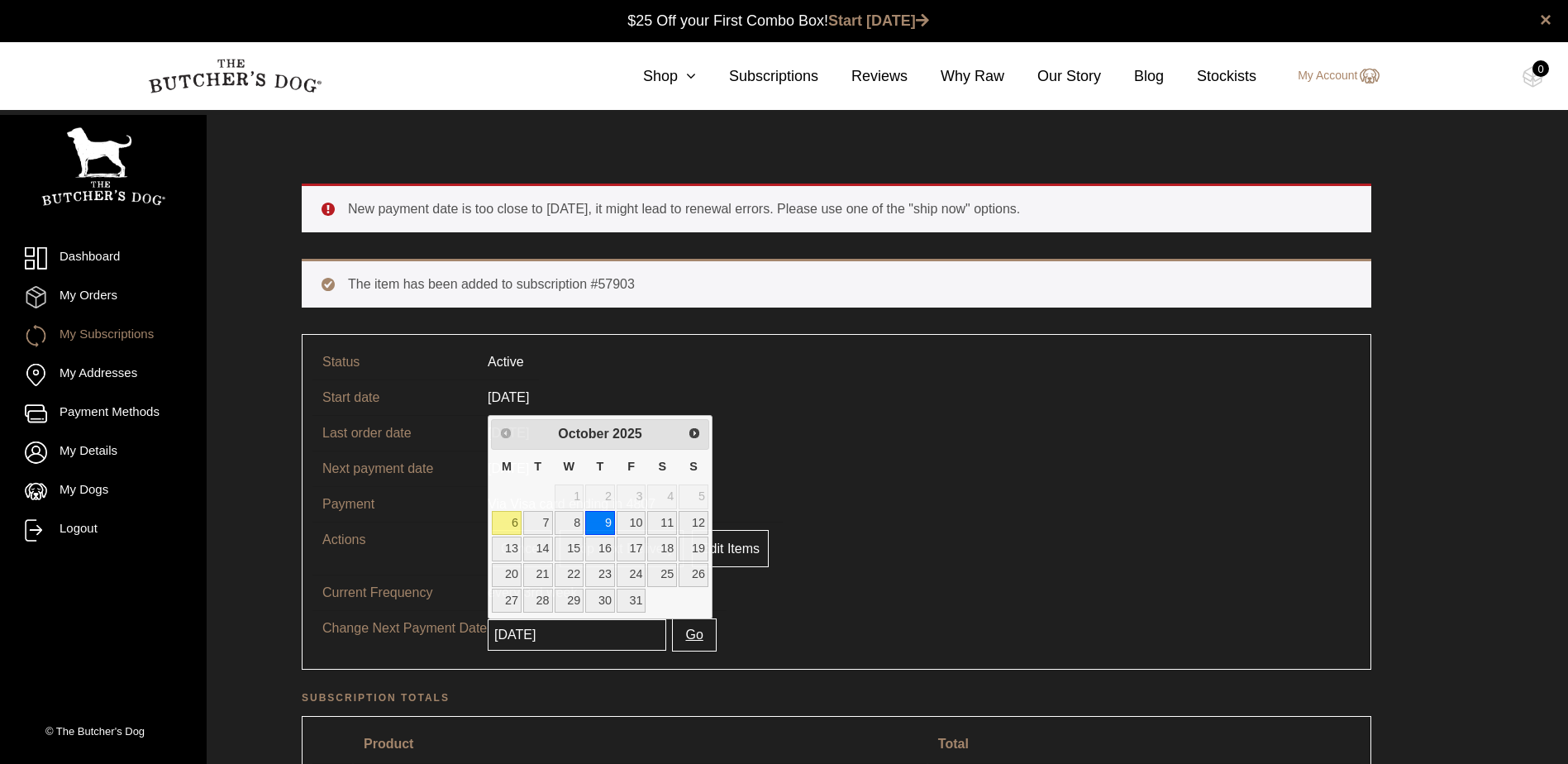
drag, startPoint x: 754, startPoint y: 617, endPoint x: 660, endPoint y: 620, distance: 94.0
click at [755, 616] on tr "Change Next Payment Date 2025-10-09 Go" at bounding box center [836, 635] width 1048 height 49
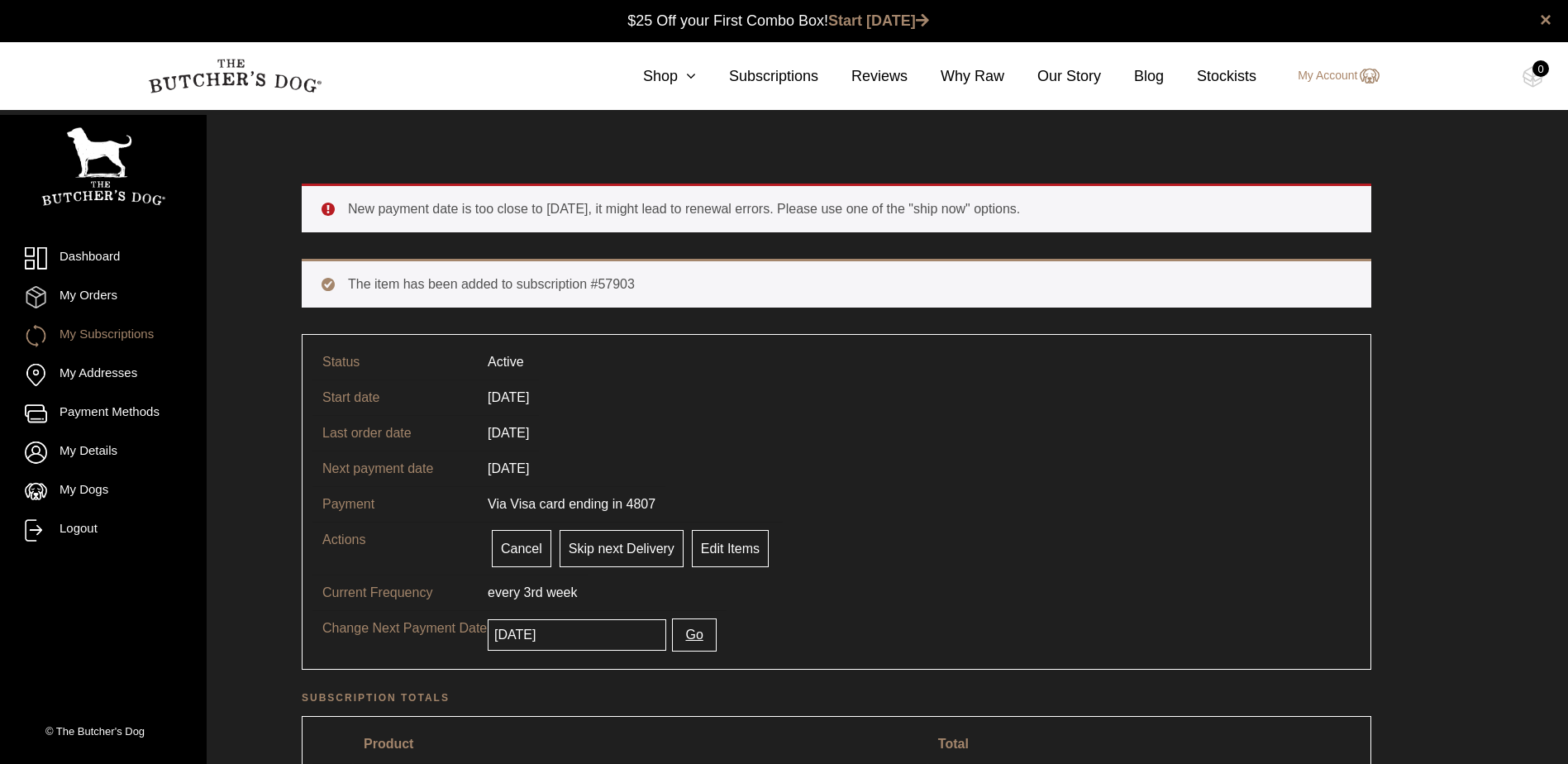
click at [113, 330] on link "My Subscriptions" at bounding box center [103, 336] width 157 height 23
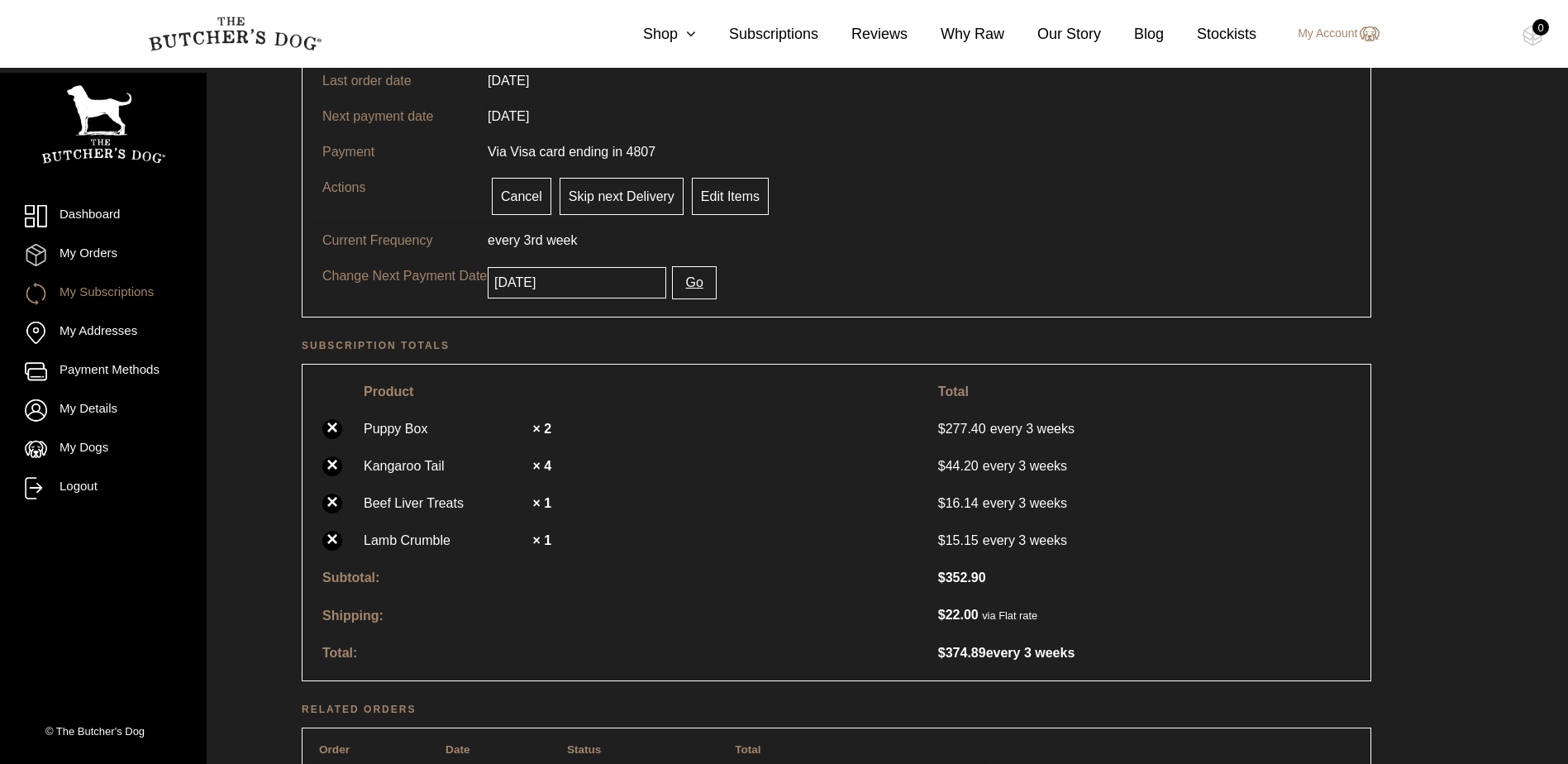
scroll to position [331, 0]
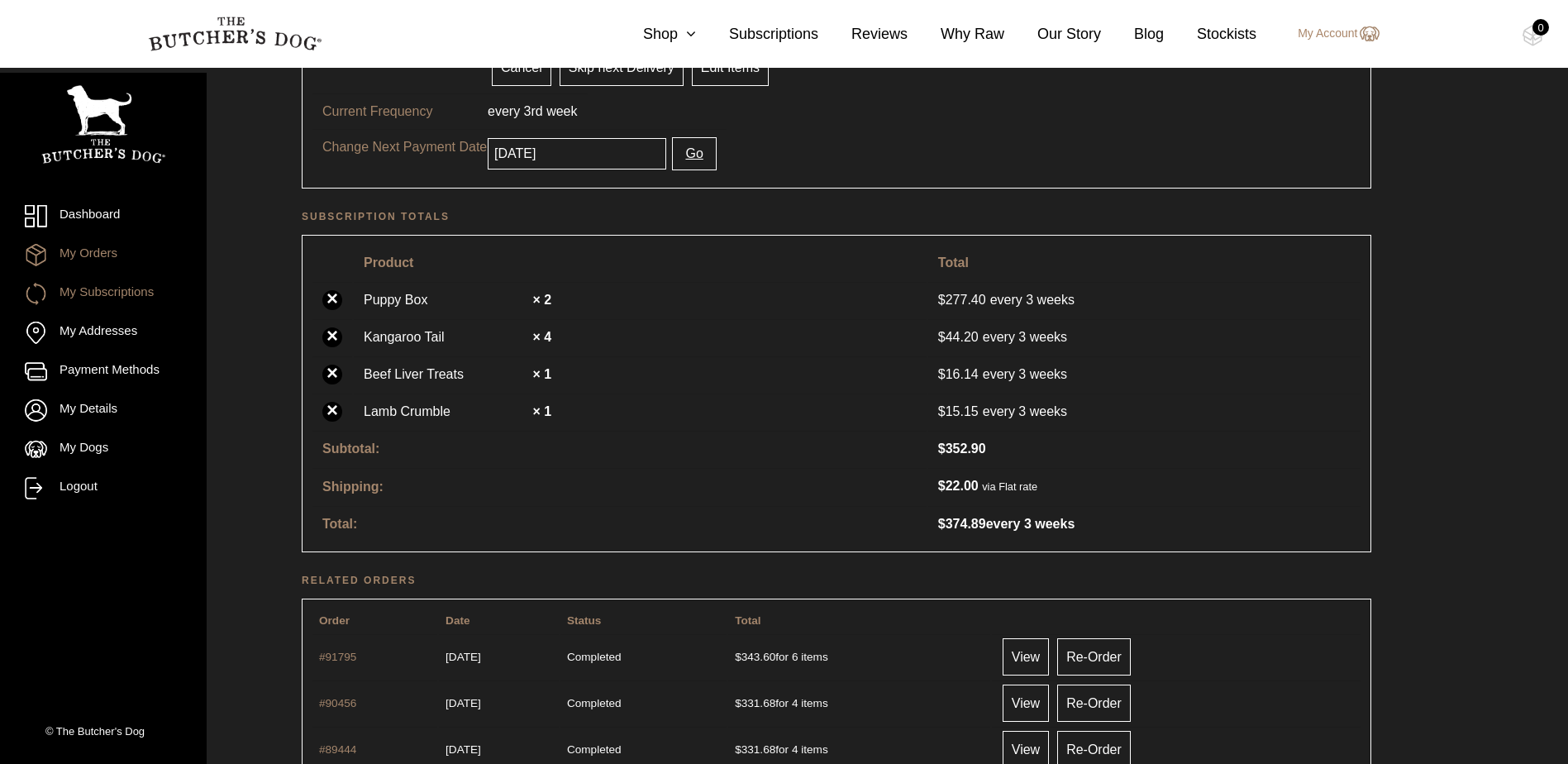
click at [101, 254] on link "My Orders" at bounding box center [103, 255] width 157 height 23
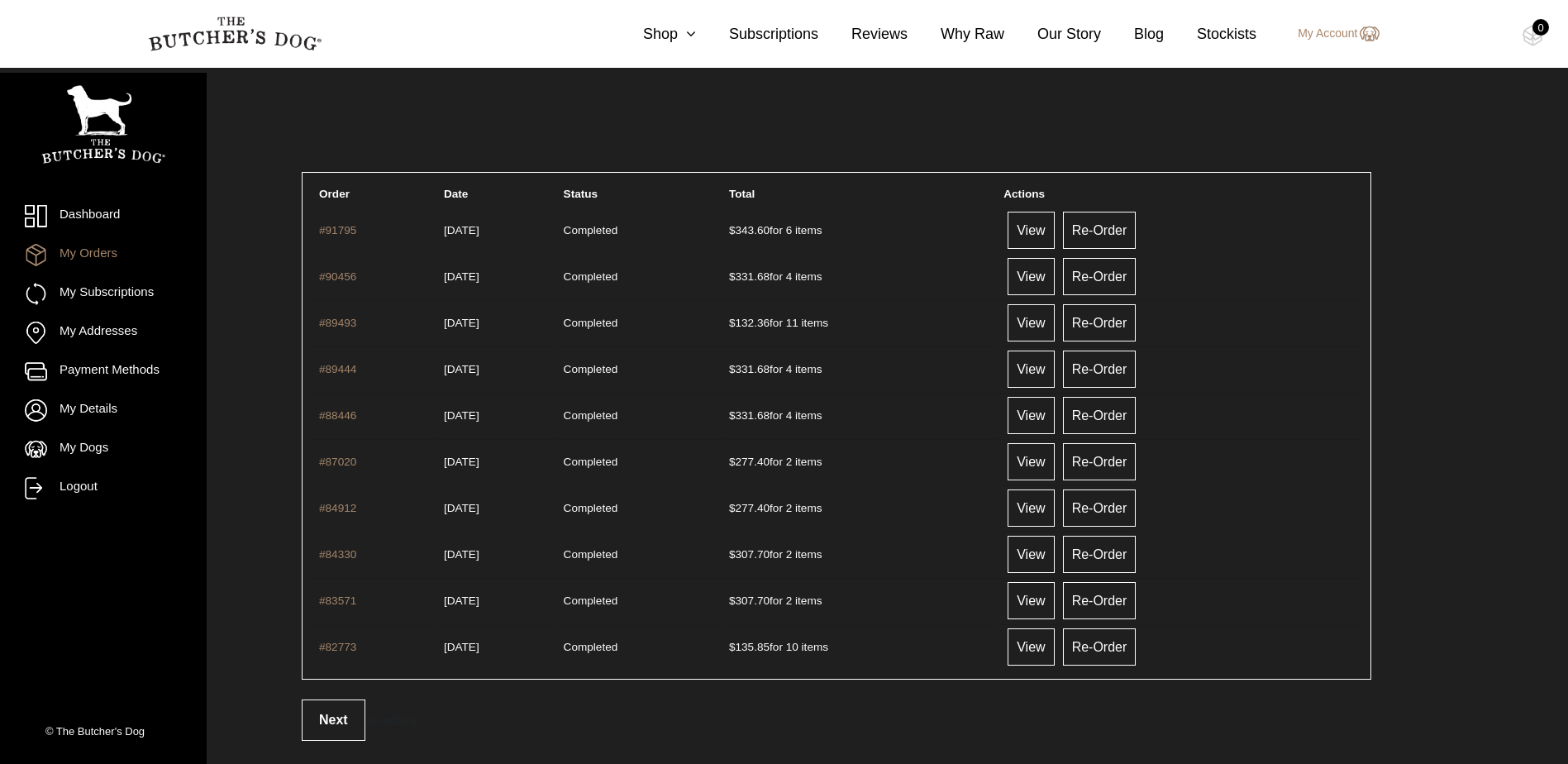
scroll to position [30, 0]
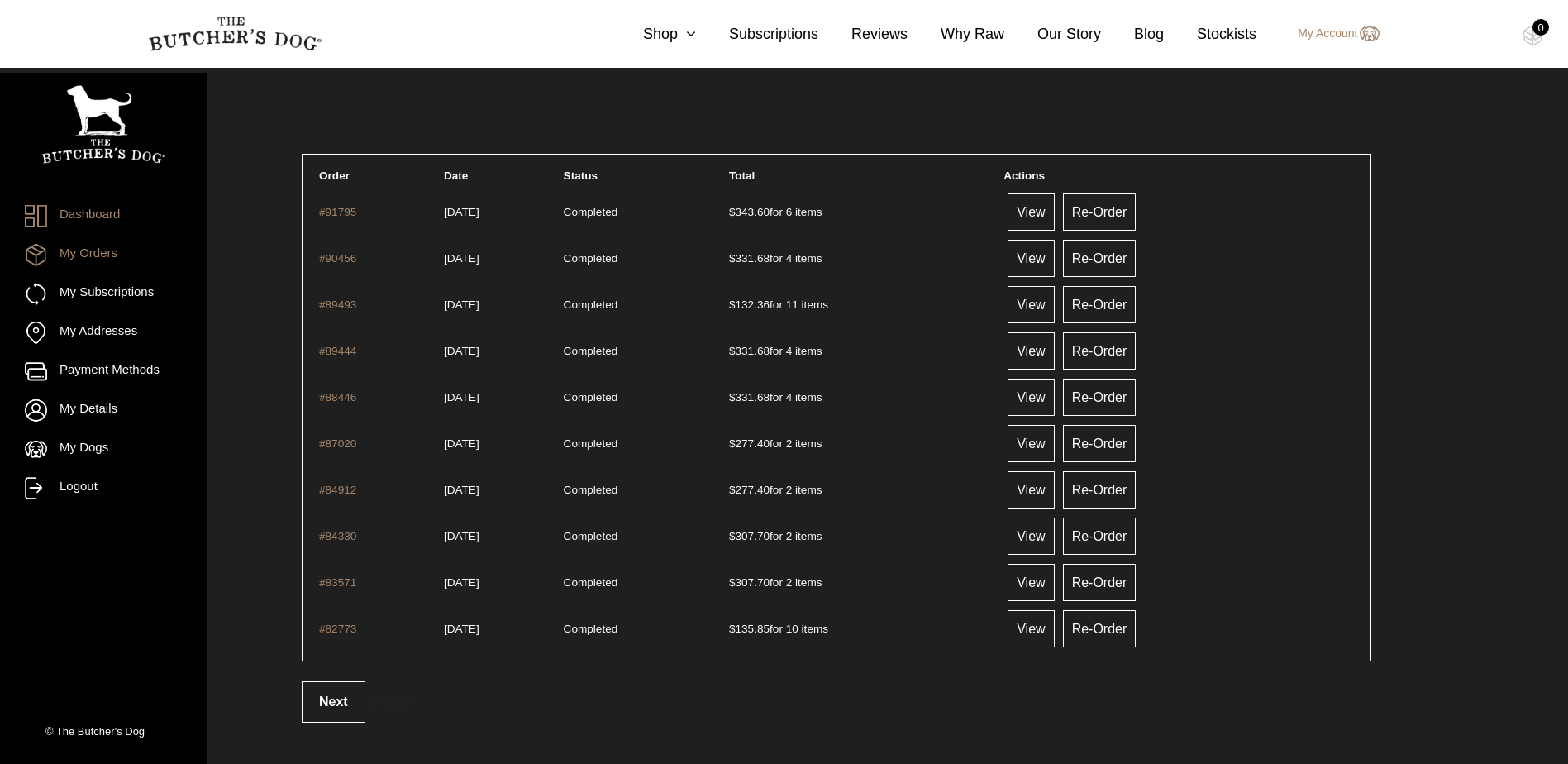
click at [98, 212] on link "Dashboard" at bounding box center [103, 216] width 157 height 23
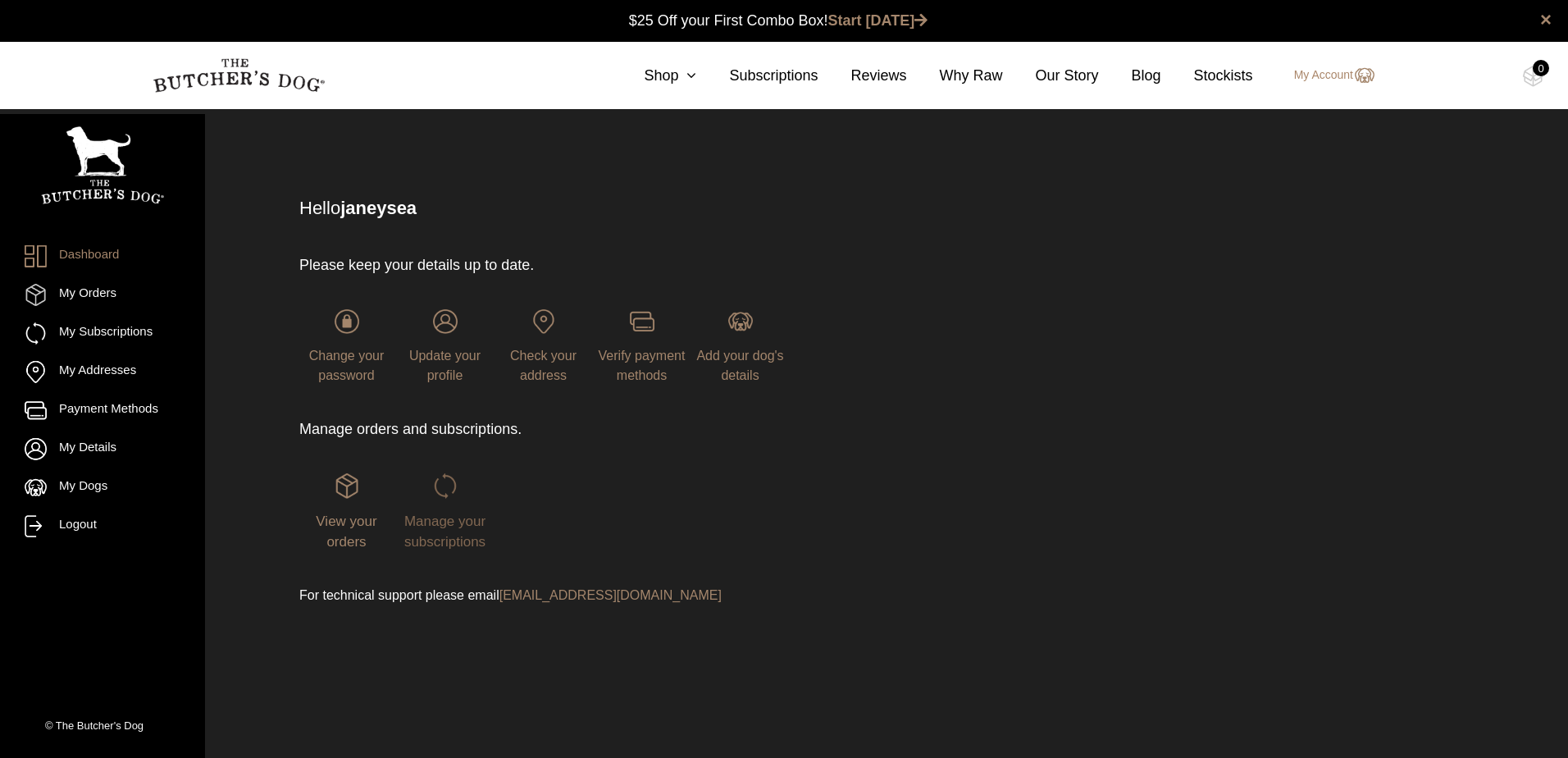
click at [441, 515] on span "Manage your subscriptions" at bounding box center [445, 531] width 81 height 37
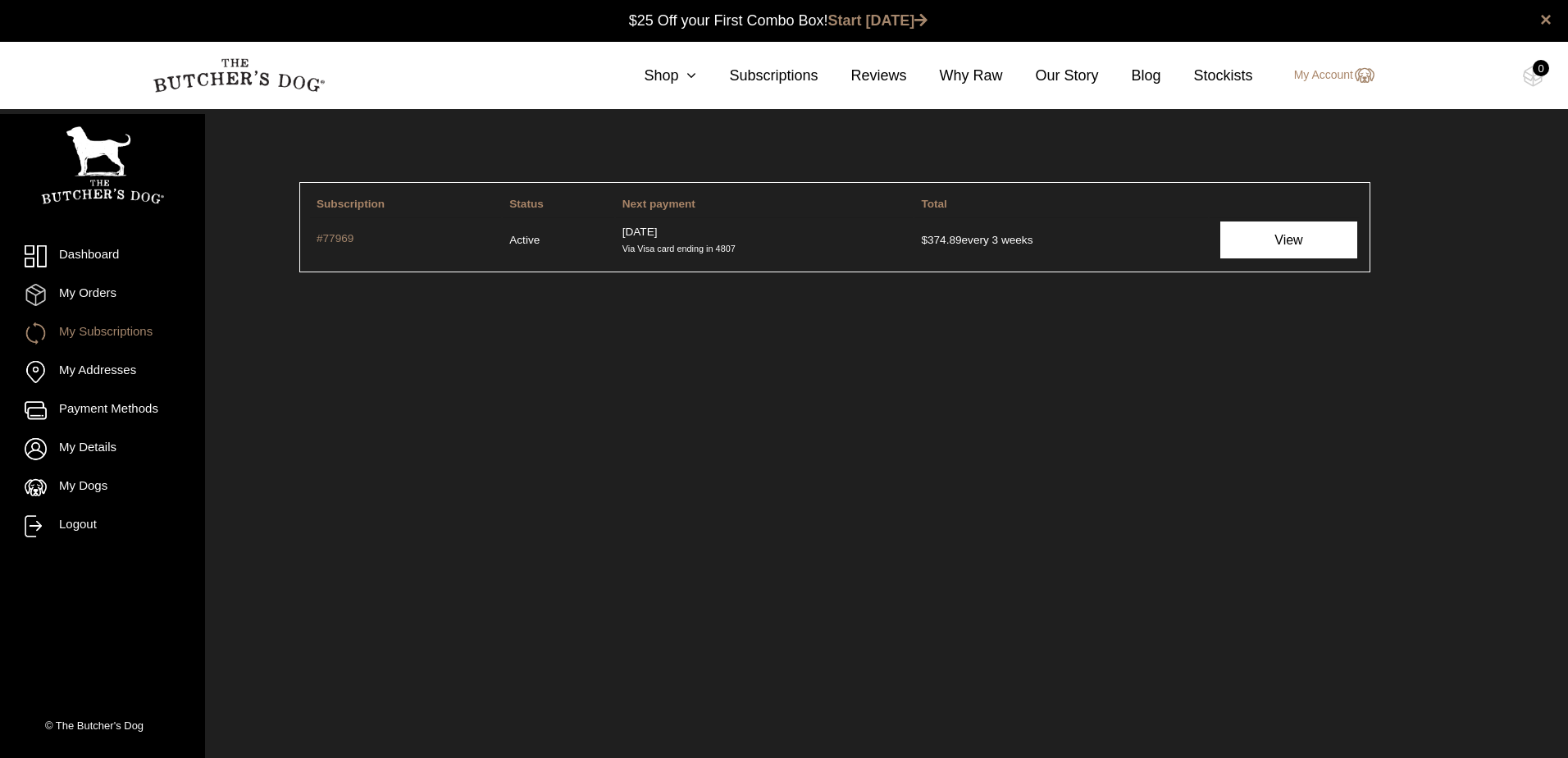
click at [1309, 245] on link "View" at bounding box center [1289, 239] width 136 height 37
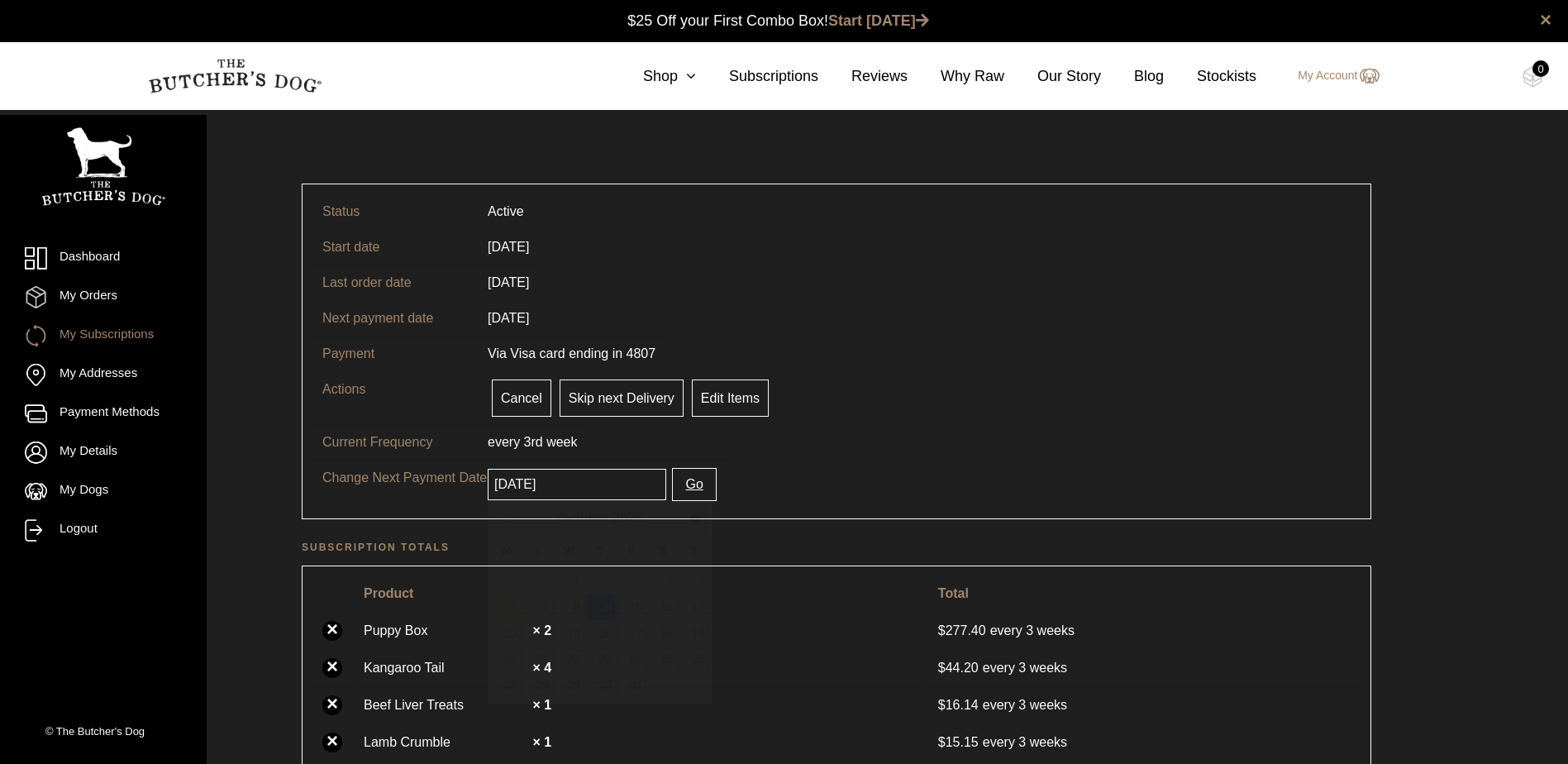
click at [578, 477] on input "[DATE]" at bounding box center [577, 484] width 179 height 32
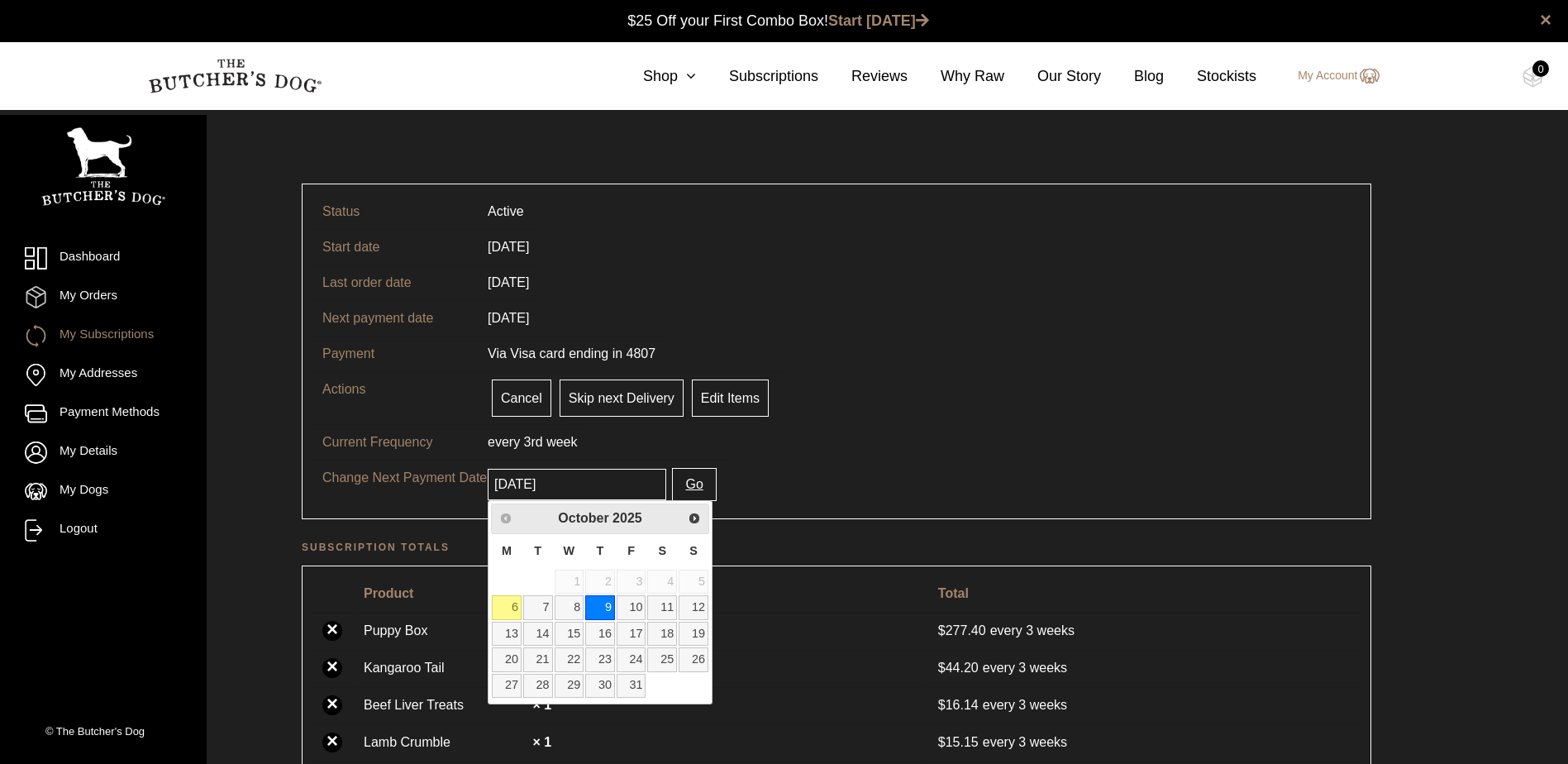
click at [1169, 448] on tr "Current Frequency every 3rd week" at bounding box center [836, 442] width 1048 height 35
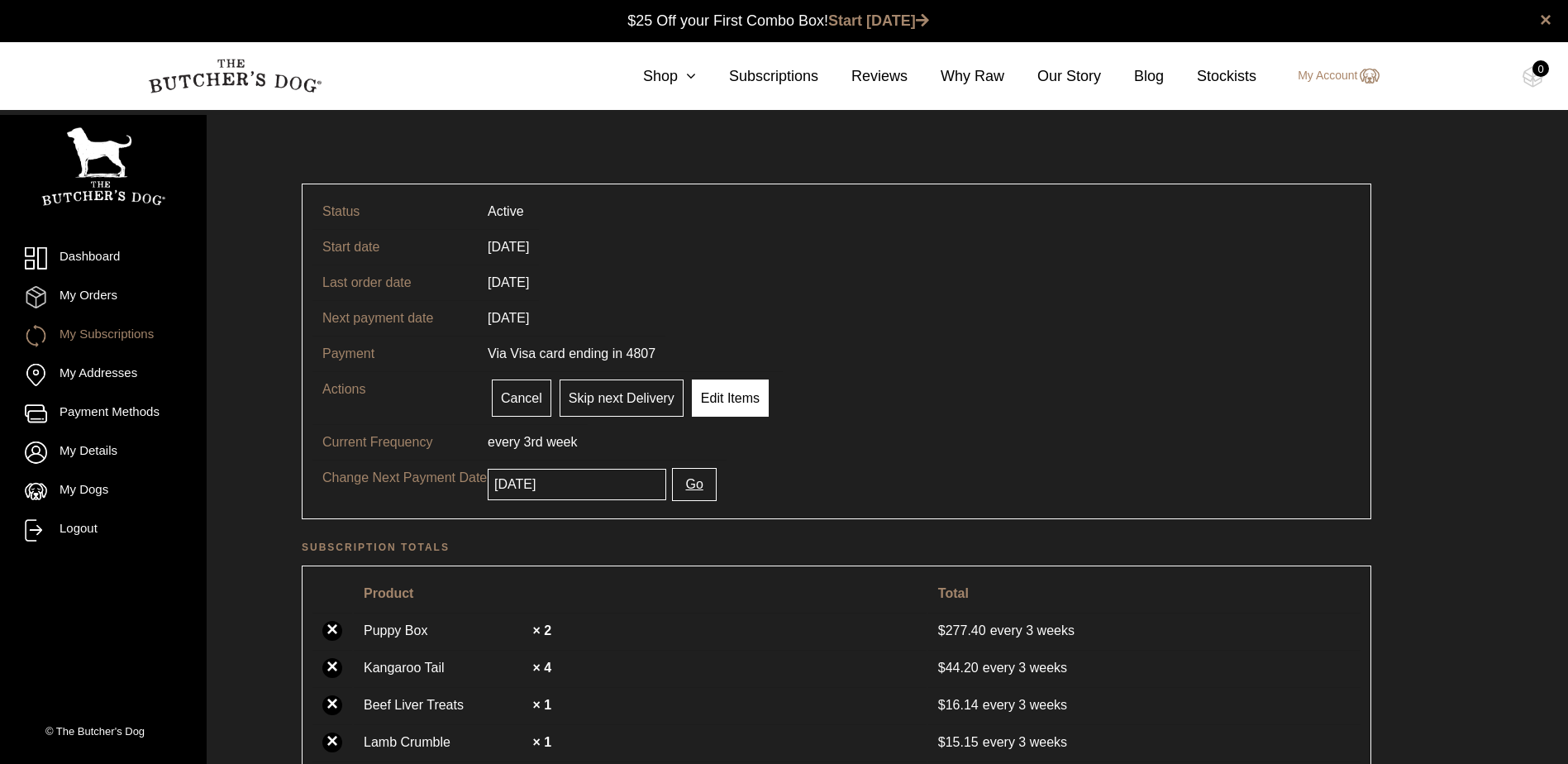
click at [732, 391] on link "Edit Items" at bounding box center [730, 397] width 77 height 37
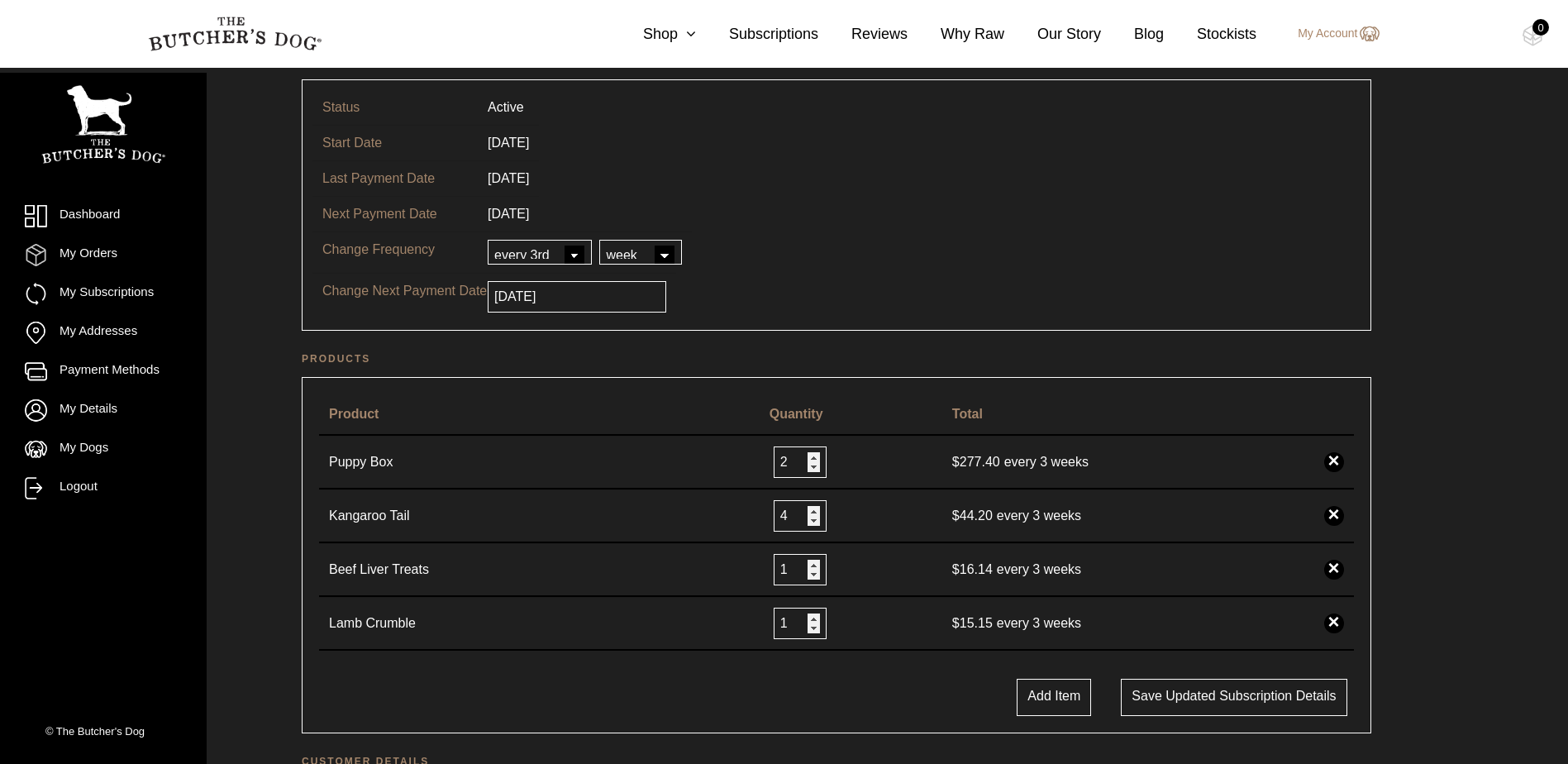
scroll to position [75, 0]
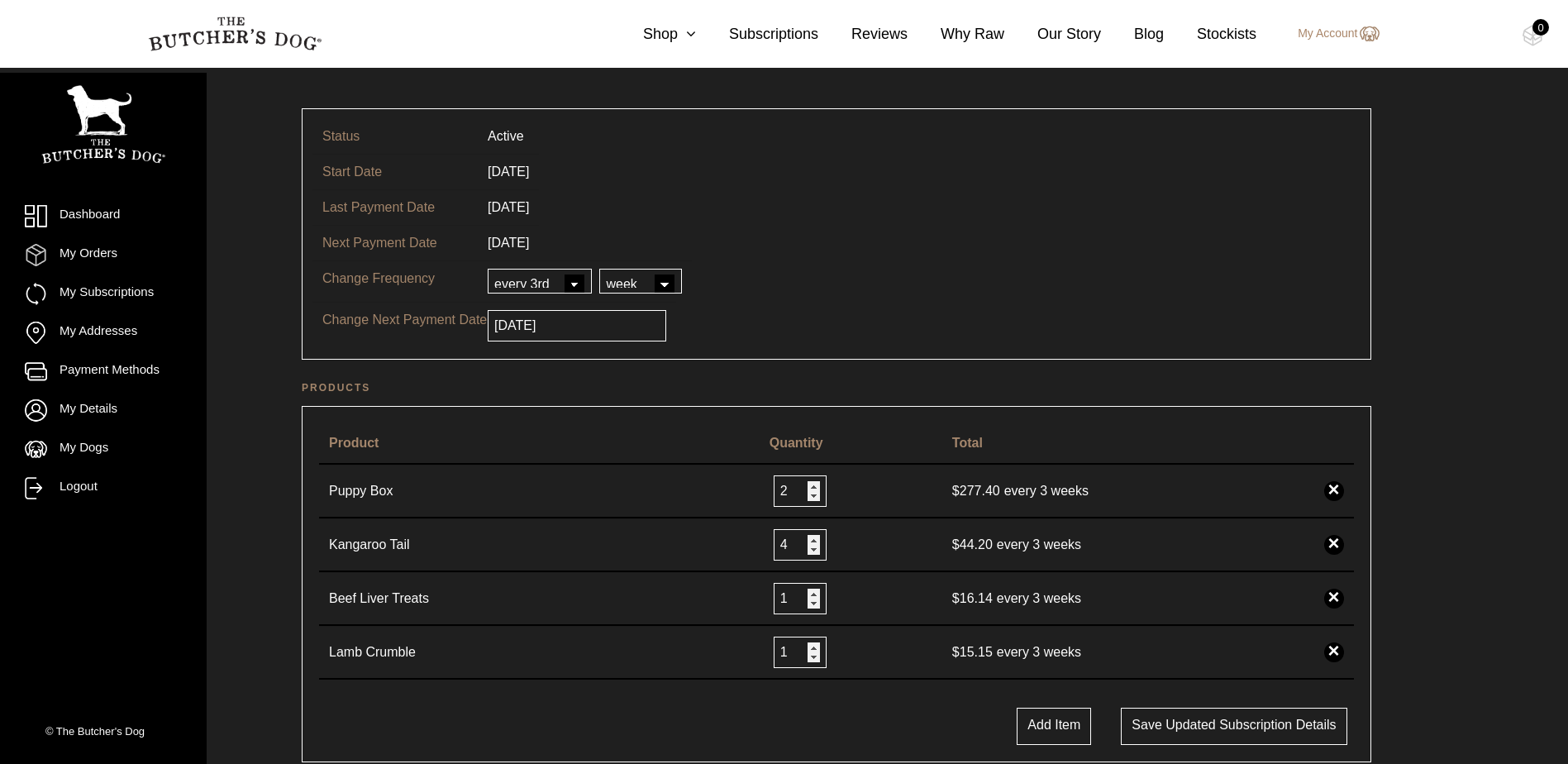
click at [576, 273] on select "every every 2nd every 3rd every 4th every 5th every 6th" at bounding box center [539, 281] width 104 height 24
click at [849, 294] on tr "Change Frequency every every 2nd every 3rd every 4th every 5th every 6th day we…" at bounding box center [836, 282] width 1048 height 42
click at [103, 216] on link "Dashboard" at bounding box center [103, 216] width 157 height 23
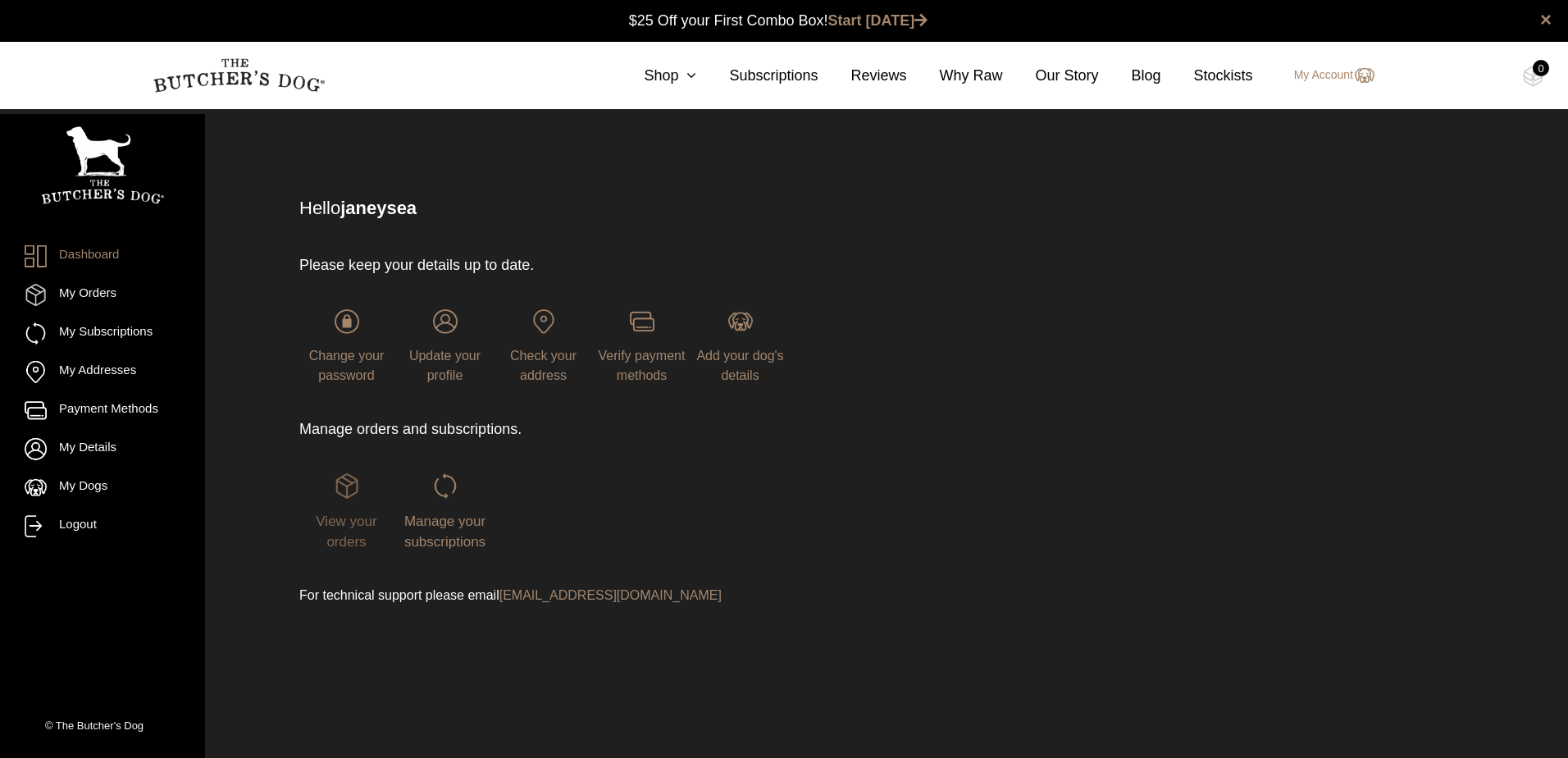
click at [349, 523] on span "View your orders" at bounding box center [347, 531] width 61 height 37
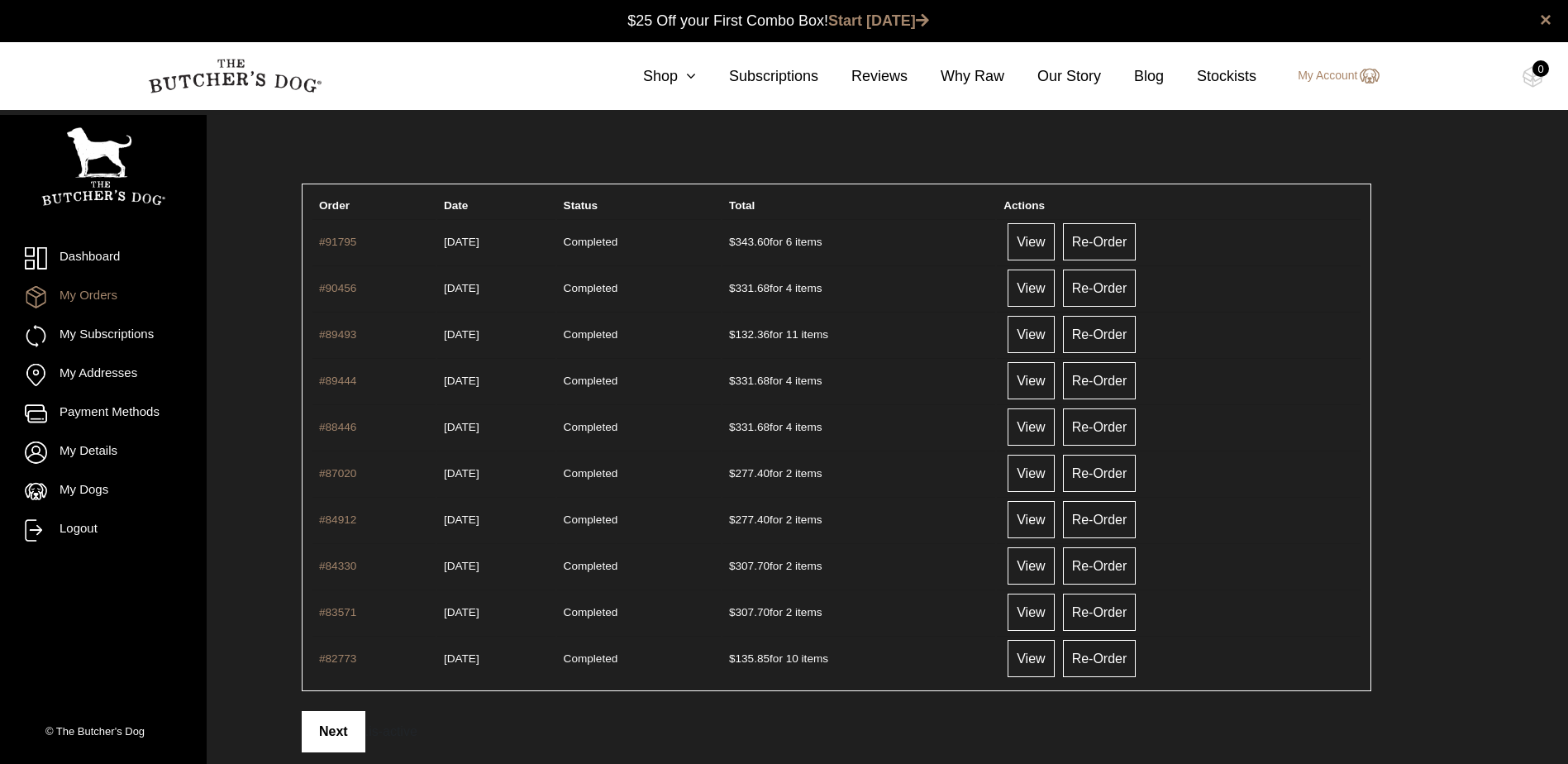
click at [325, 719] on link "Next" at bounding box center [333, 732] width 64 height 42
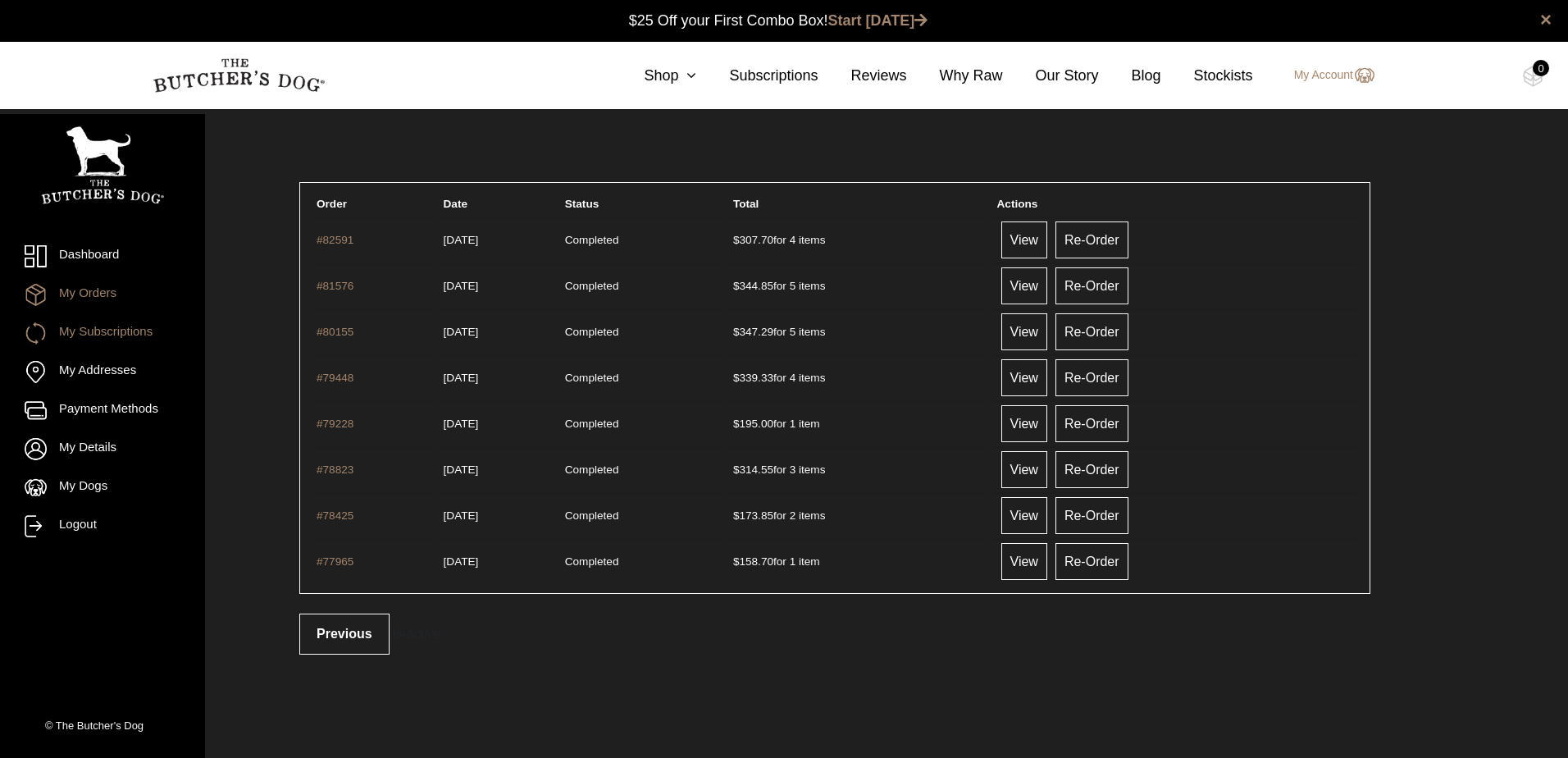
click at [134, 326] on link "My Subscriptions" at bounding box center [102, 333] width 156 height 22
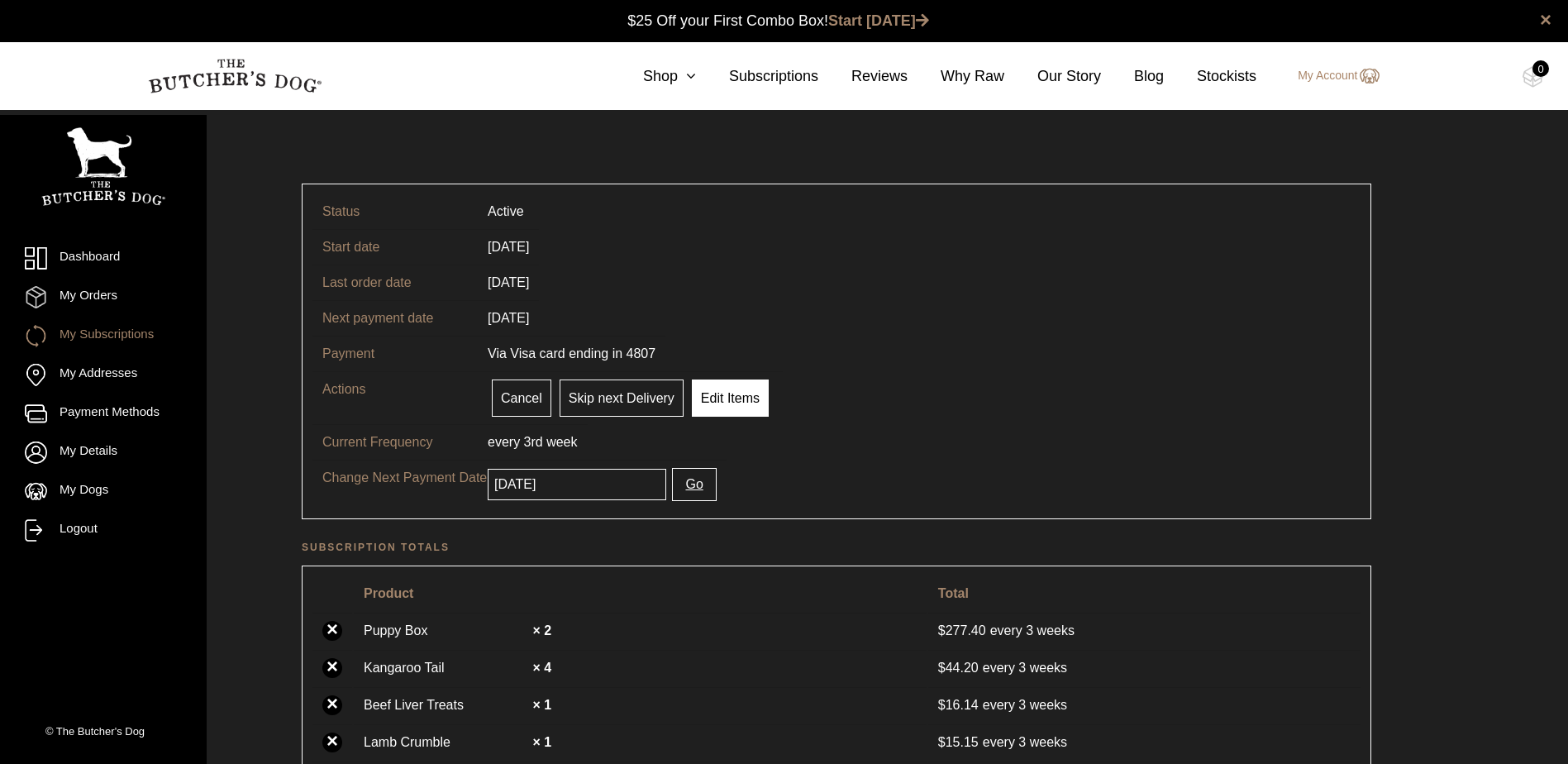
click at [707, 400] on link "Edit Items" at bounding box center [730, 397] width 77 height 37
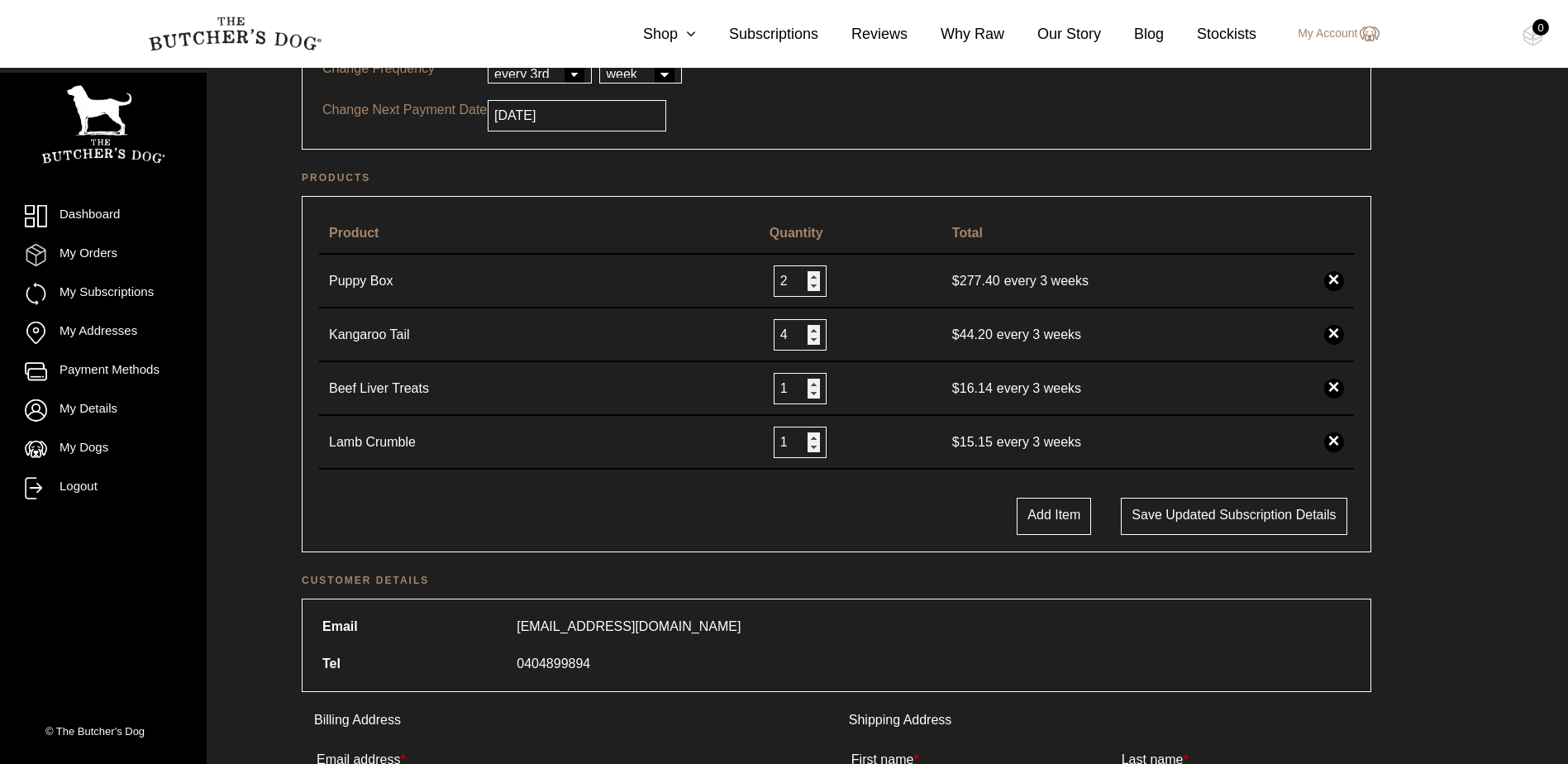
scroll to position [165, 0]
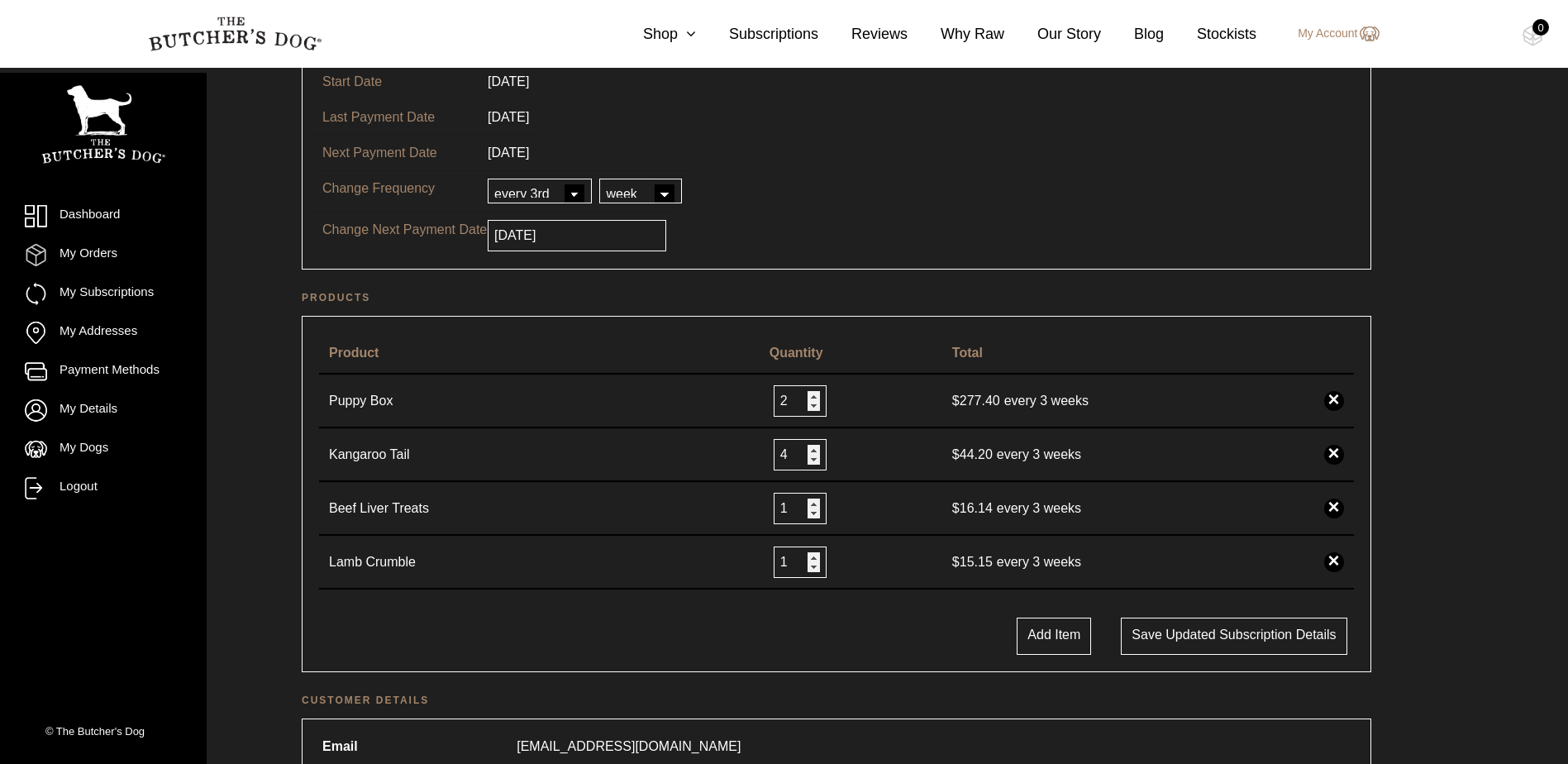
click at [571, 215] on td "2025-10-09" at bounding box center [577, 235] width 199 height 47
click at [565, 231] on input "2025-10-09" at bounding box center [577, 236] width 179 height 32
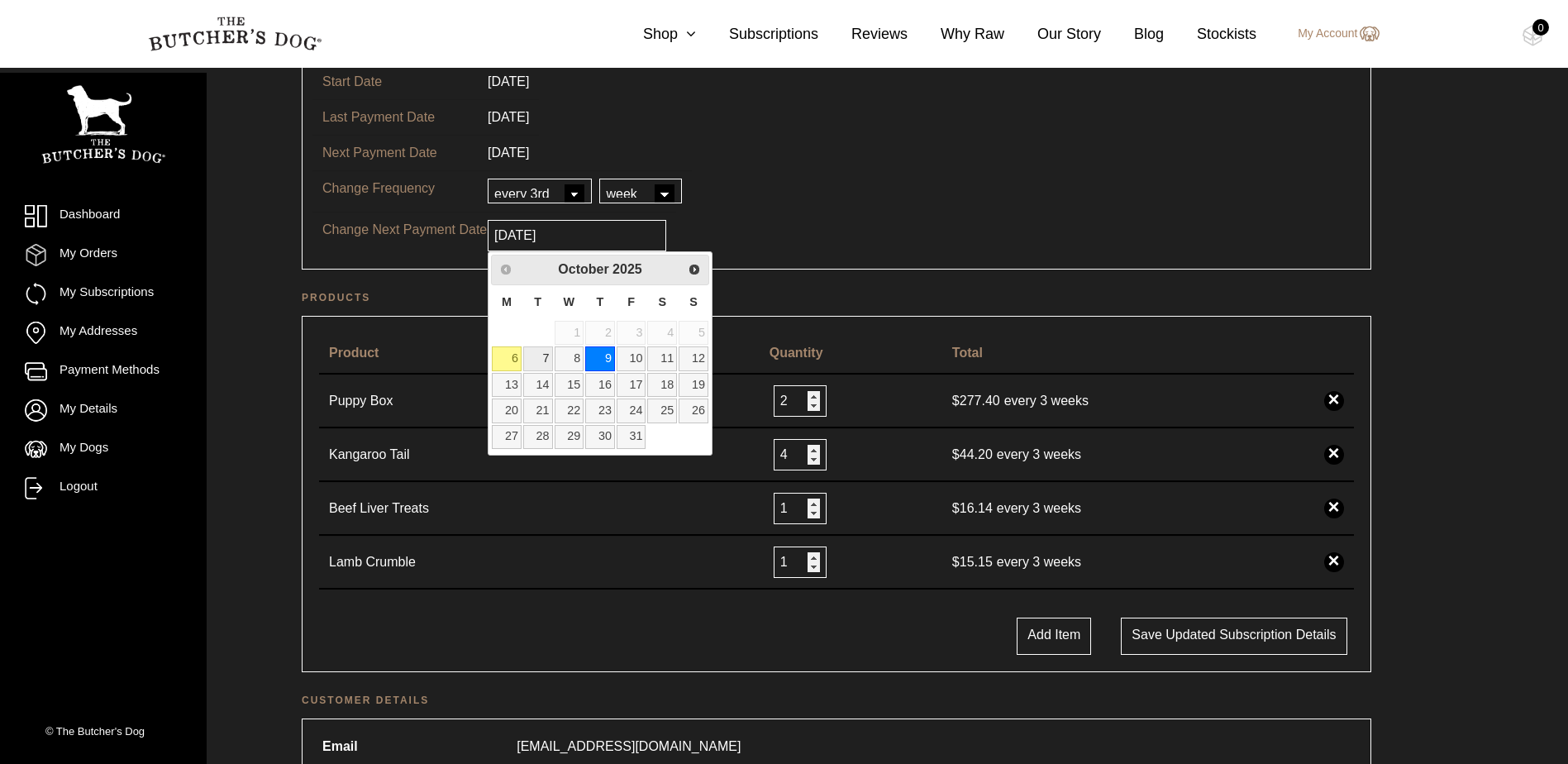
click at [537, 355] on link "7" at bounding box center [538, 359] width 30 height 24
type input "2025-10-07"
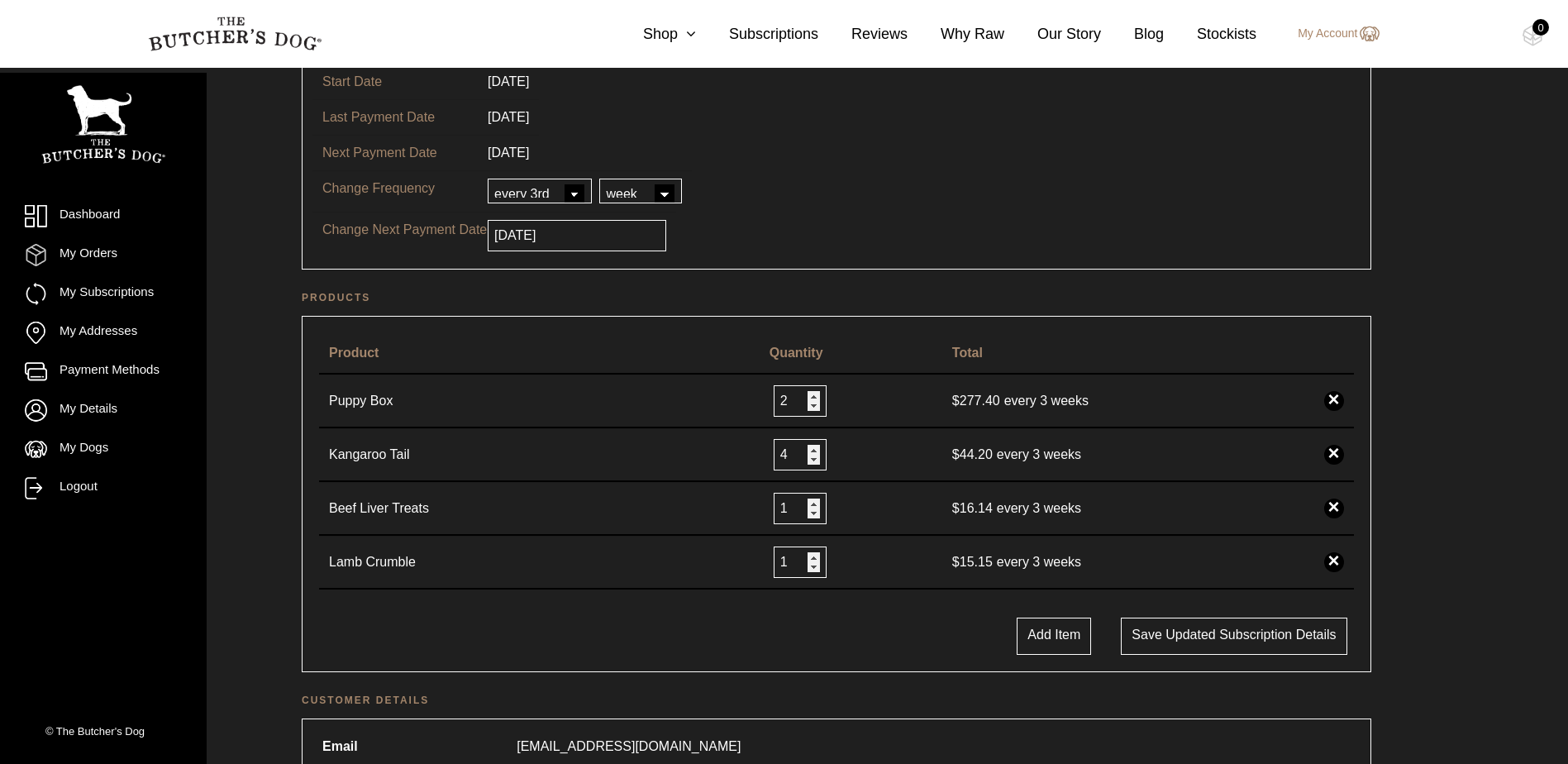
scroll to position [497, 0]
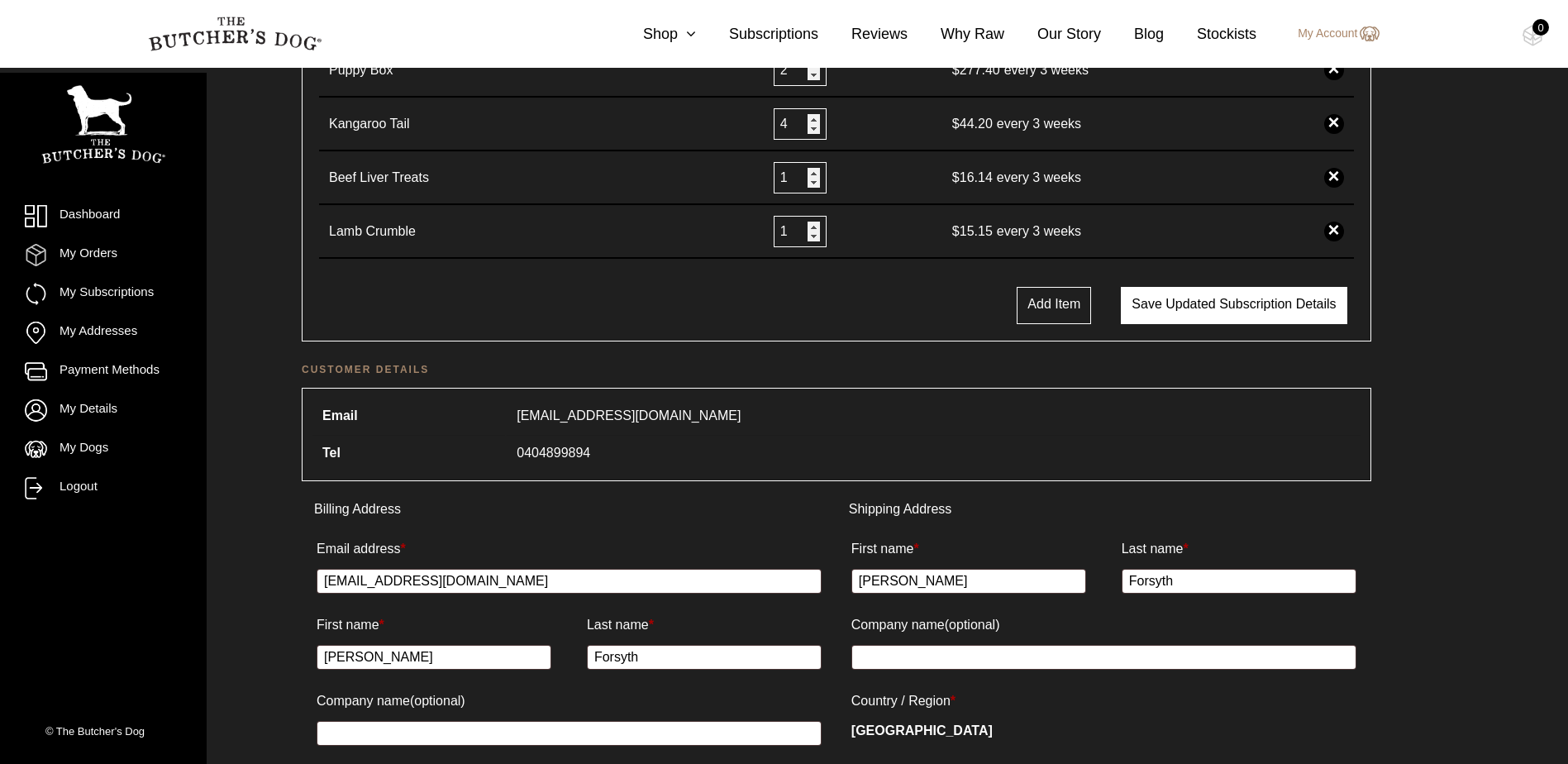
click at [1240, 308] on button "Save updated subscription details" at bounding box center [1234, 305] width 226 height 37
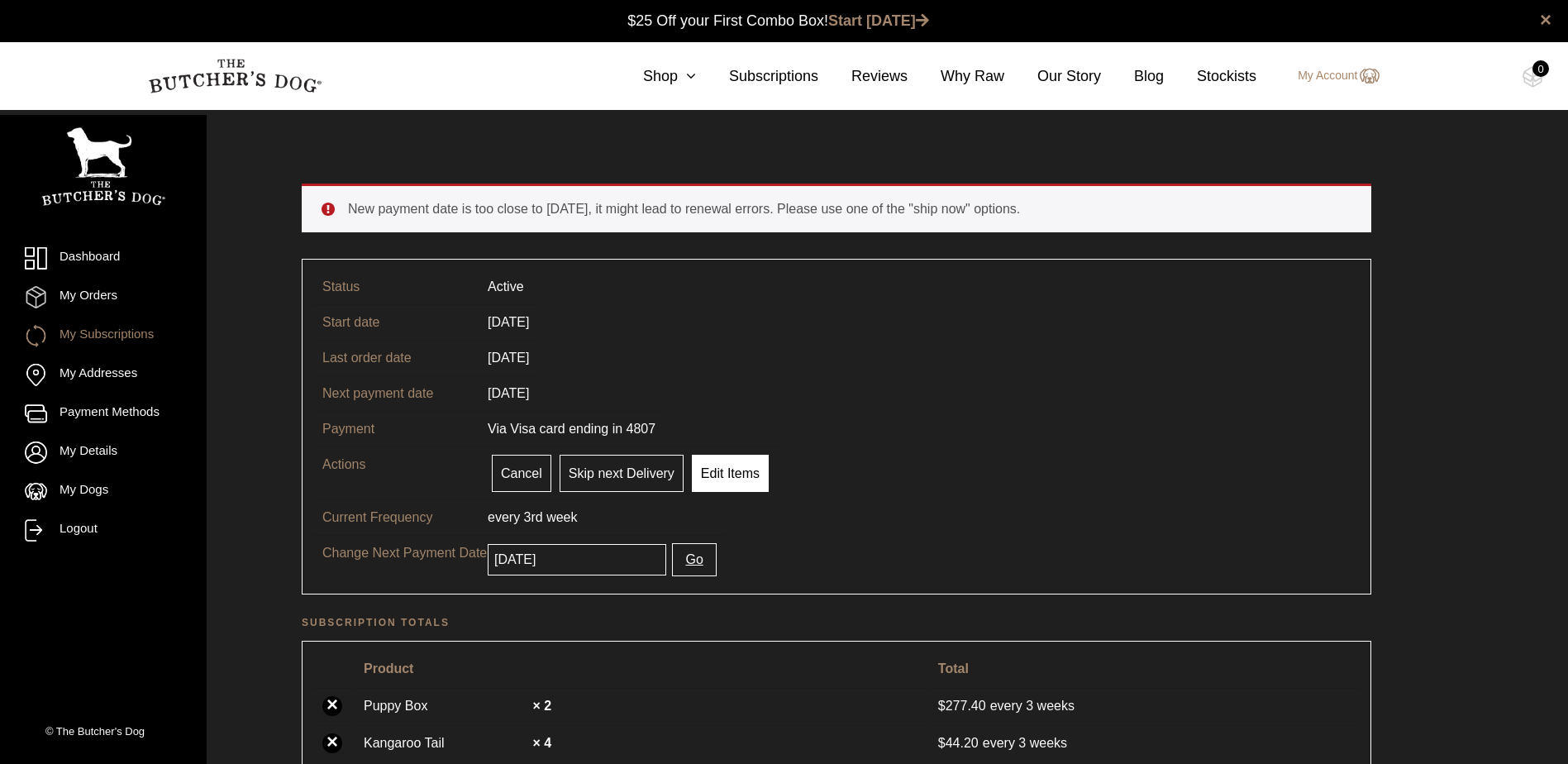
click at [725, 463] on link "Edit Items" at bounding box center [730, 473] width 77 height 37
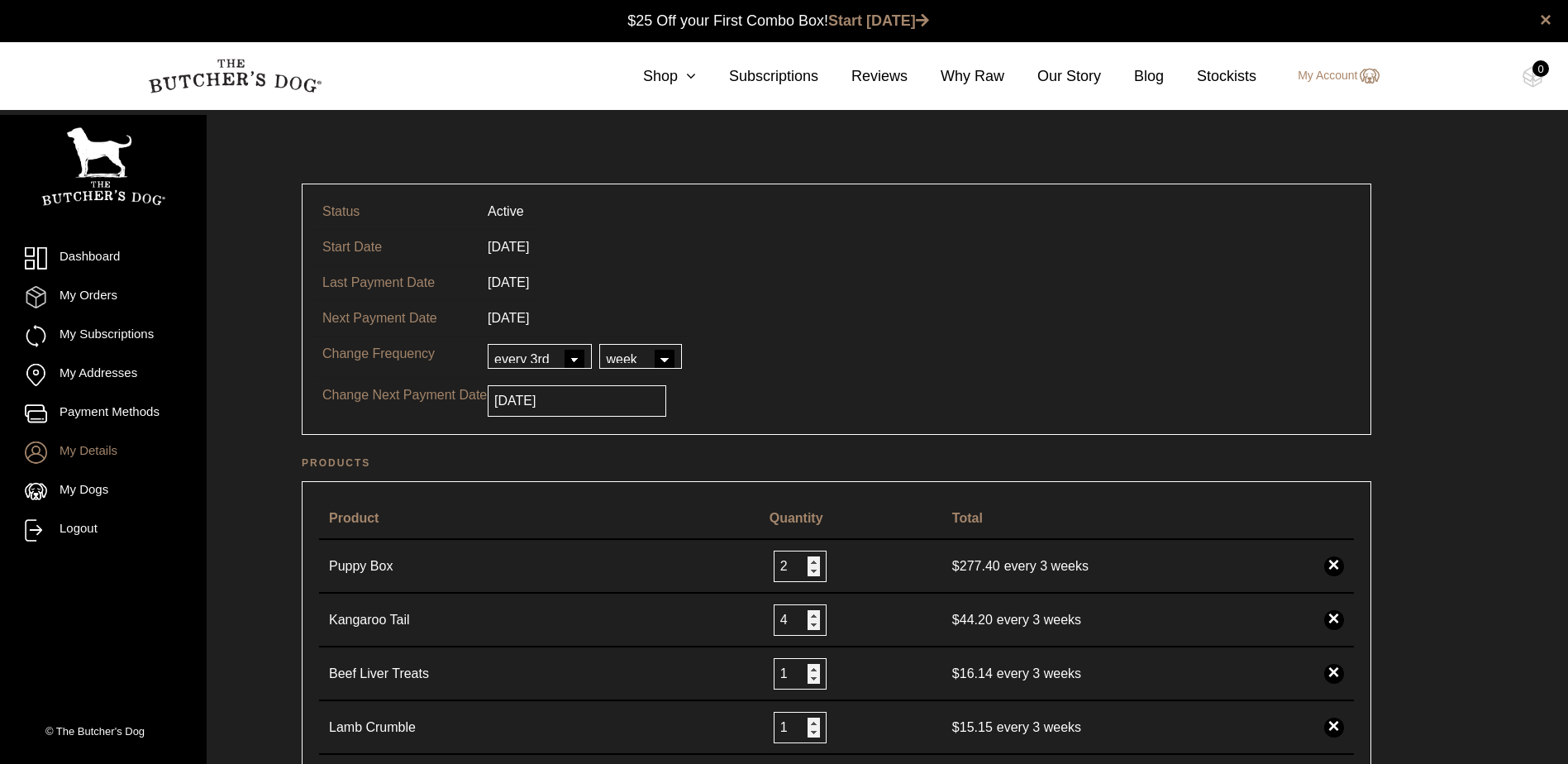
click at [108, 448] on link "My Details" at bounding box center [103, 452] width 157 height 23
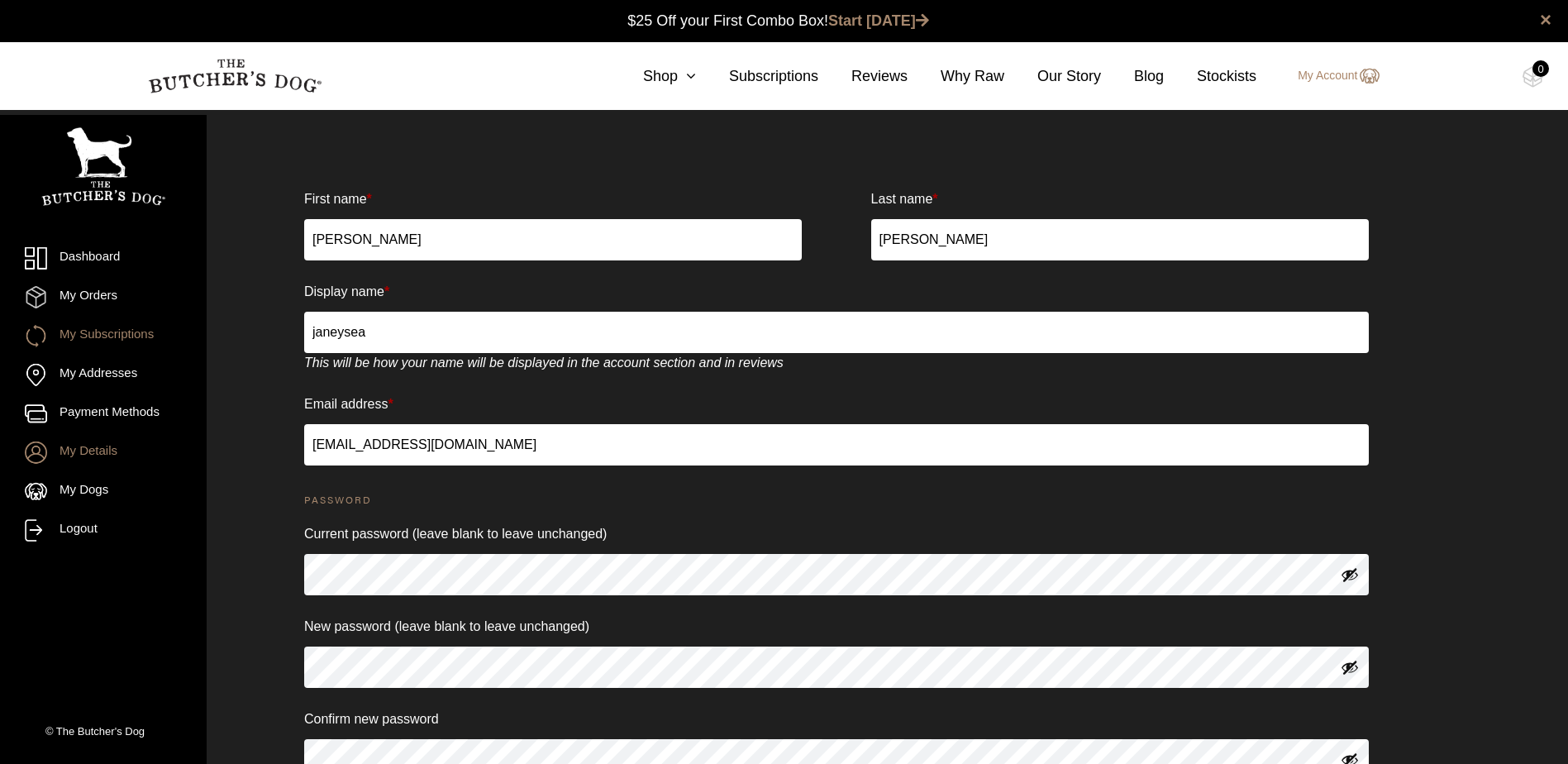
click at [113, 332] on link "My Subscriptions" at bounding box center [103, 336] width 157 height 23
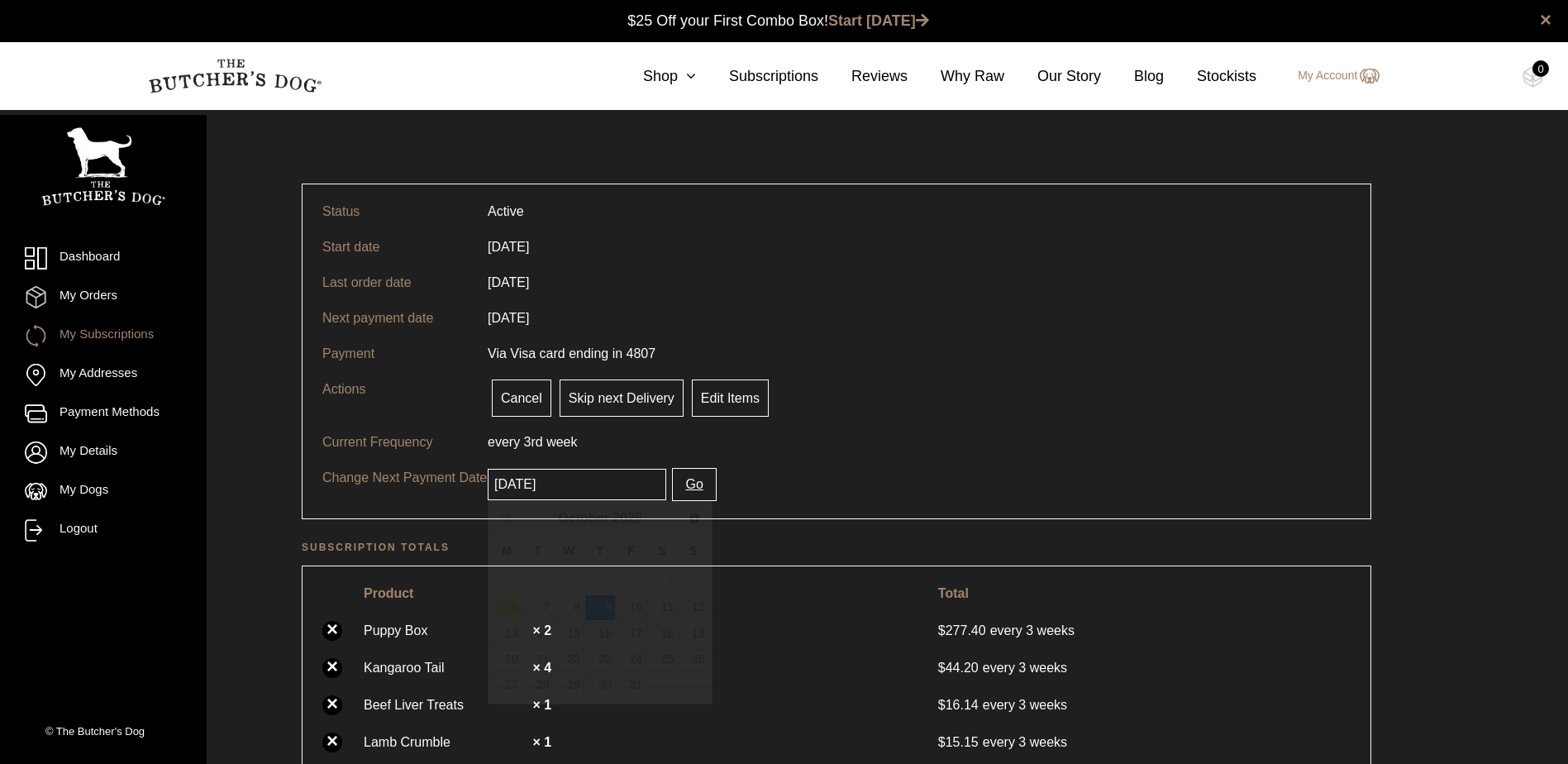
click at [590, 481] on input "[DATE]" at bounding box center [577, 484] width 179 height 32
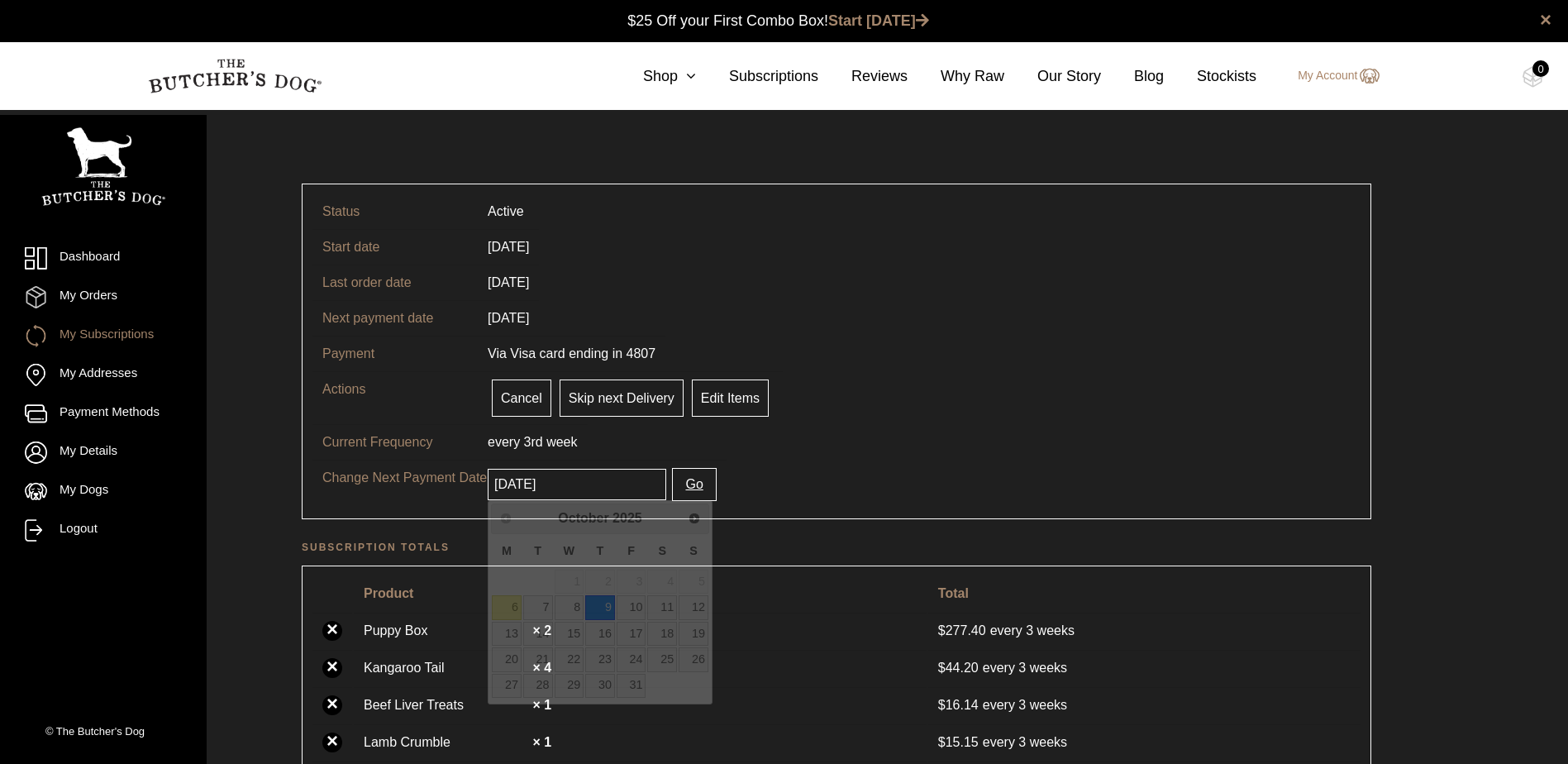
click at [914, 418] on tr "Actions Cancel Pause Skip next Delivery Deliver now. Keep schedule Edit Items" at bounding box center [836, 397] width 1048 height 53
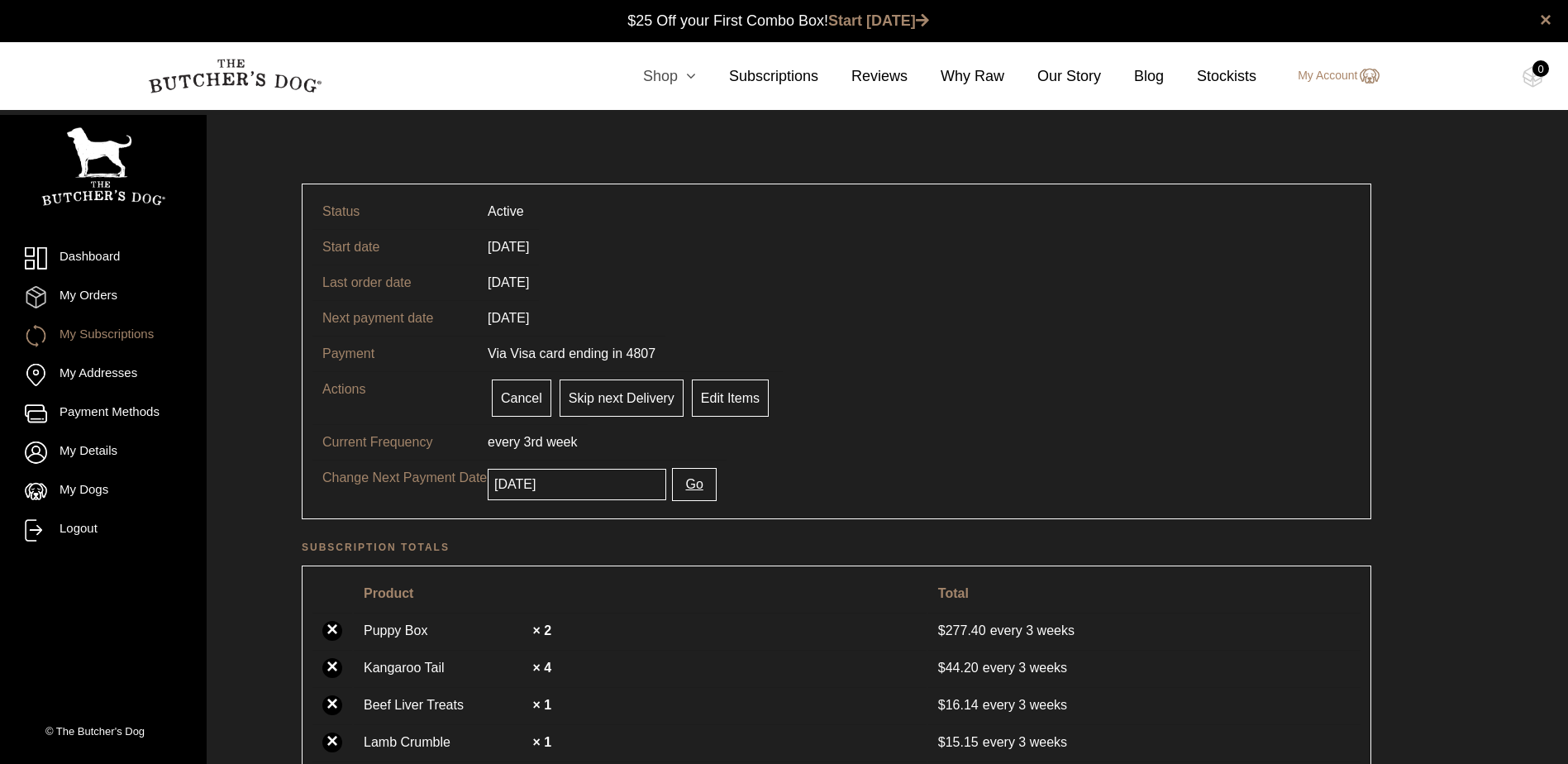
click at [679, 73] on link "Shop" at bounding box center [653, 76] width 86 height 23
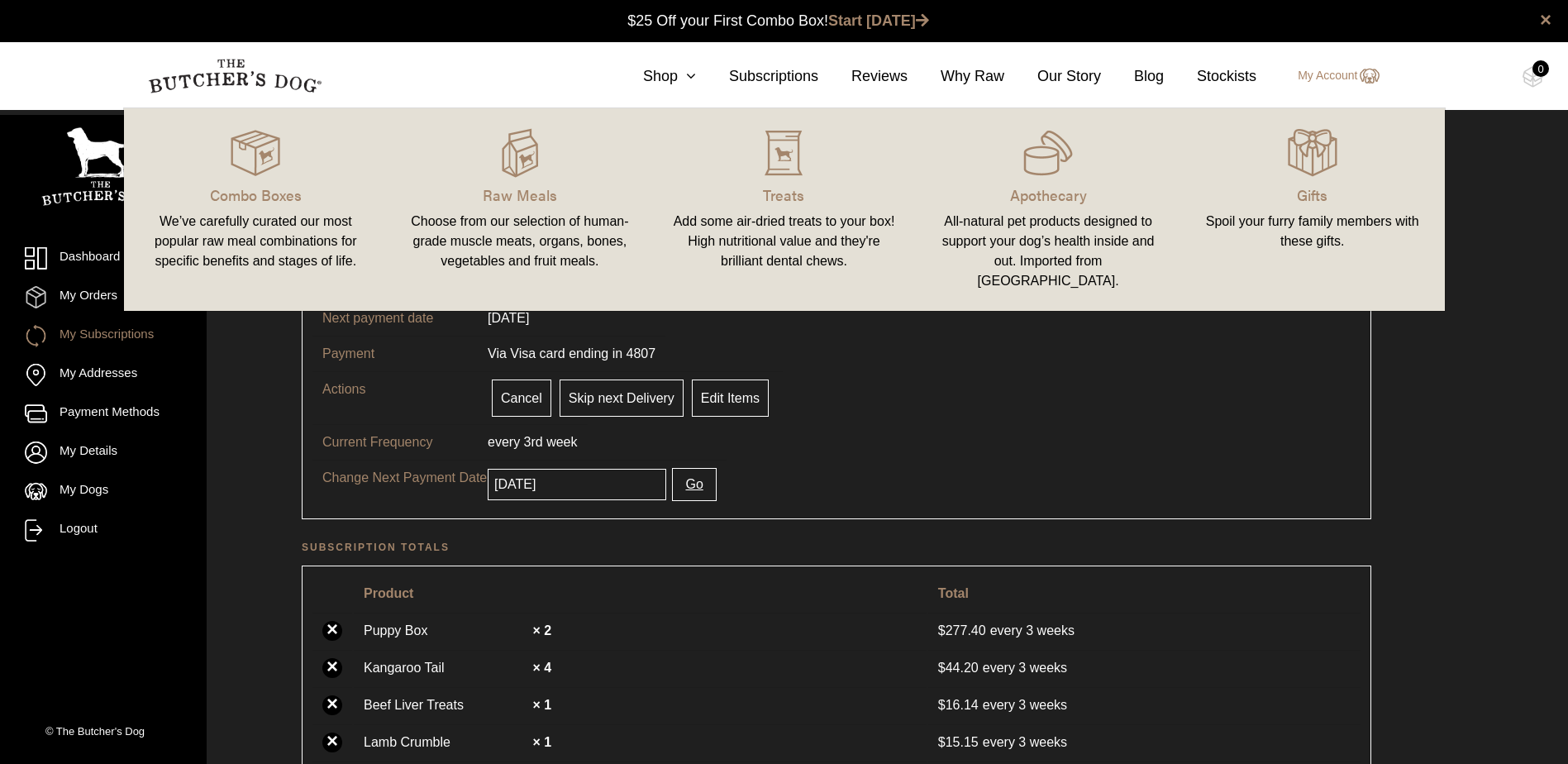
drag, startPoint x: 1183, startPoint y: 391, endPoint x: 1352, endPoint y: 226, distance: 236.2
click at [1183, 389] on tr "Actions Cancel Pause Skip next Delivery Deliver now. Keep schedule Edit Items" at bounding box center [836, 397] width 1048 height 53
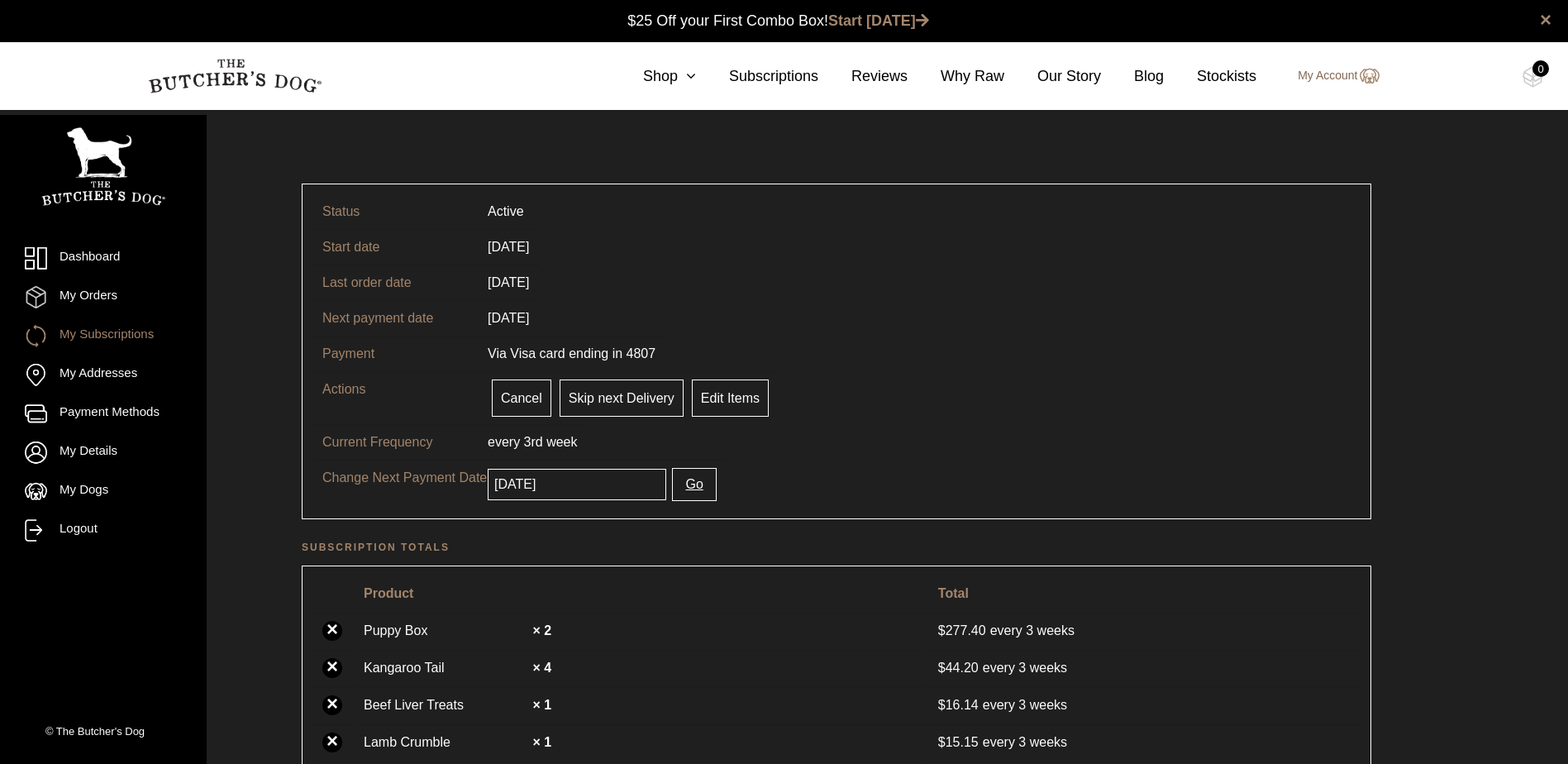
click at [1327, 76] on link "My Account" at bounding box center [1331, 76] width 97 height 20
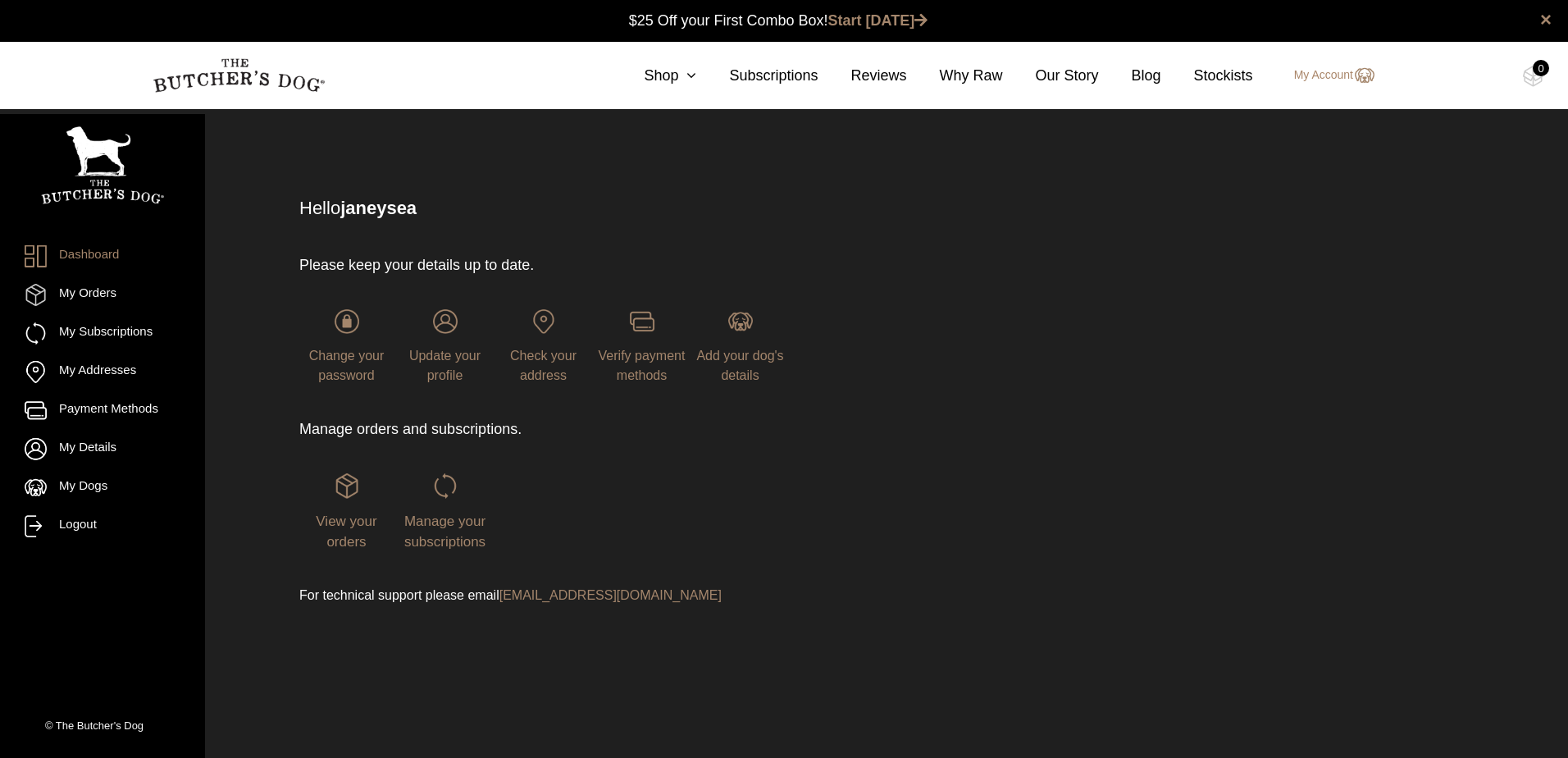
click at [448, 530] on div "Manage your subscriptions" at bounding box center [444, 513] width 94 height 79
click at [442, 478] on img at bounding box center [445, 485] width 24 height 24
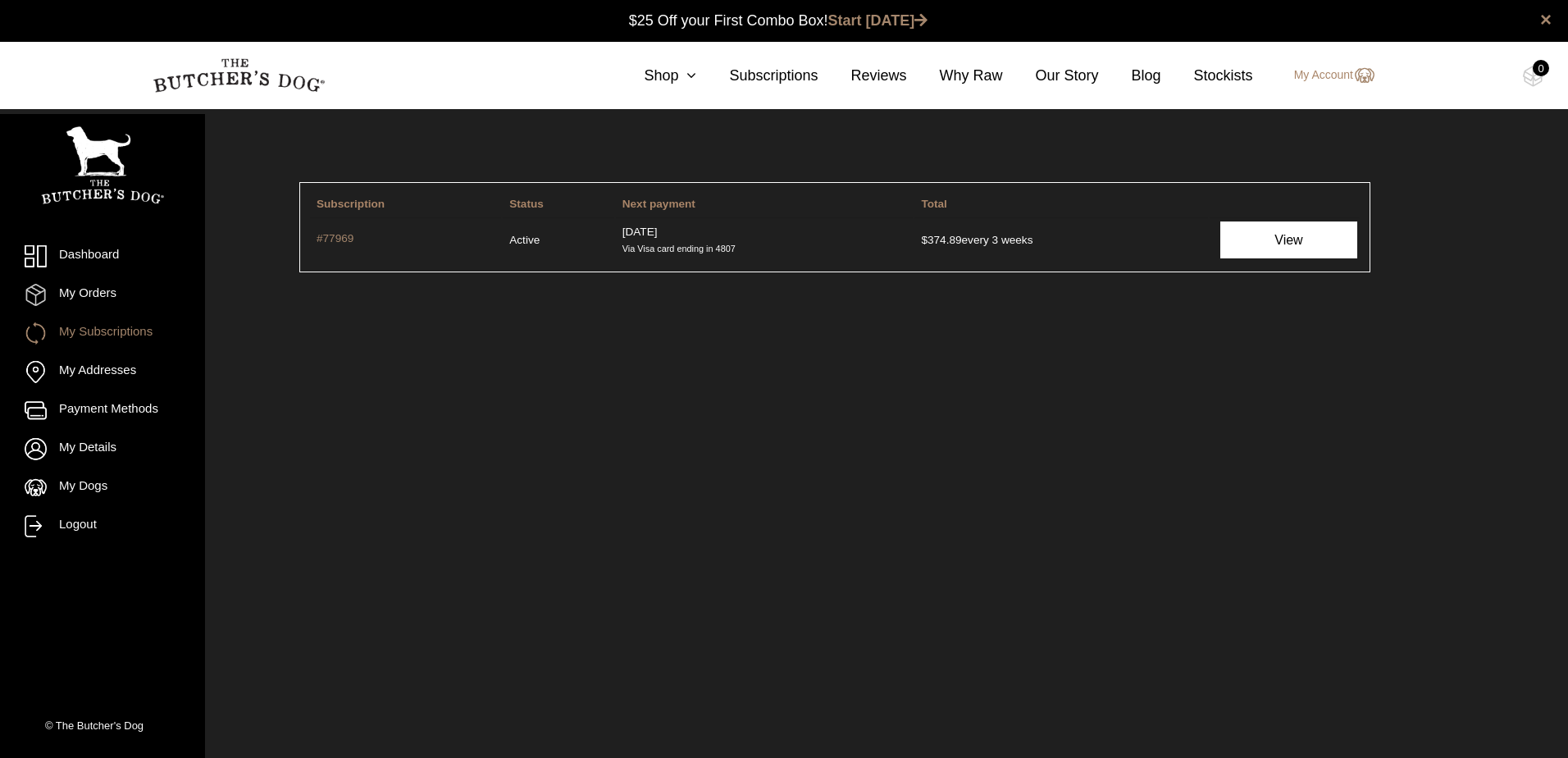
click at [1282, 247] on link "View" at bounding box center [1289, 239] width 136 height 37
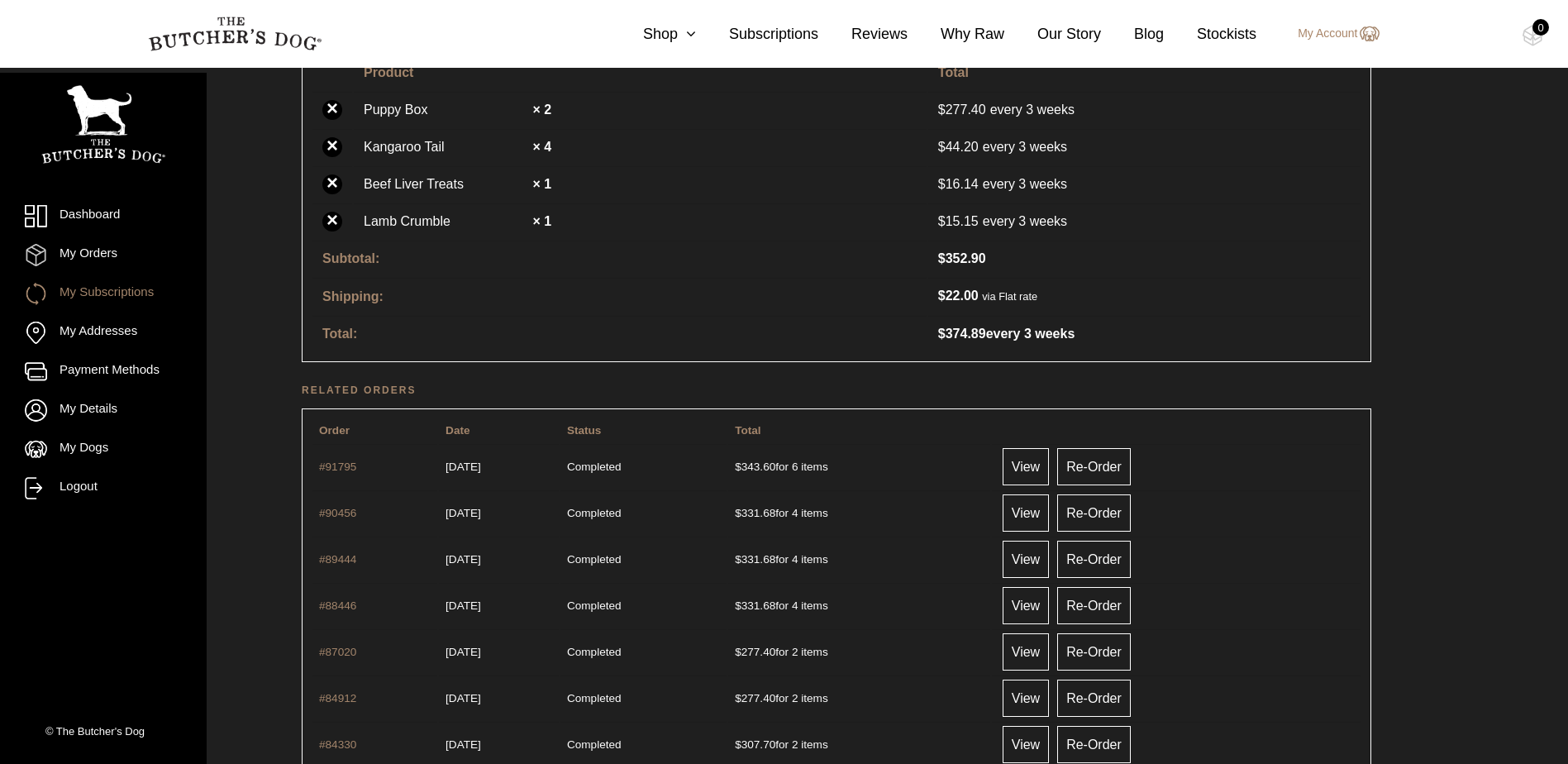
scroll to position [497, 0]
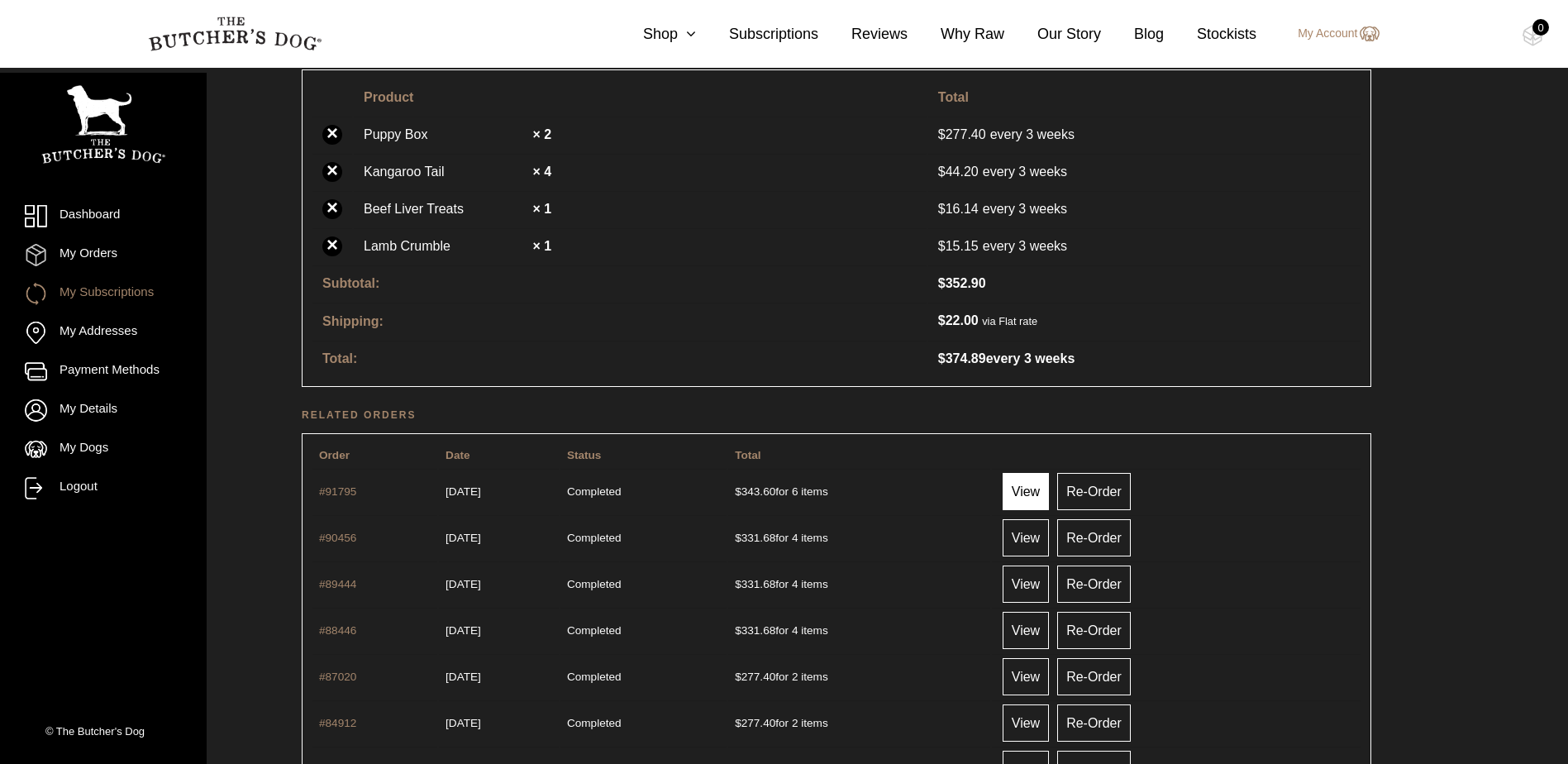
click at [1049, 492] on link "View" at bounding box center [1025, 491] width 46 height 37
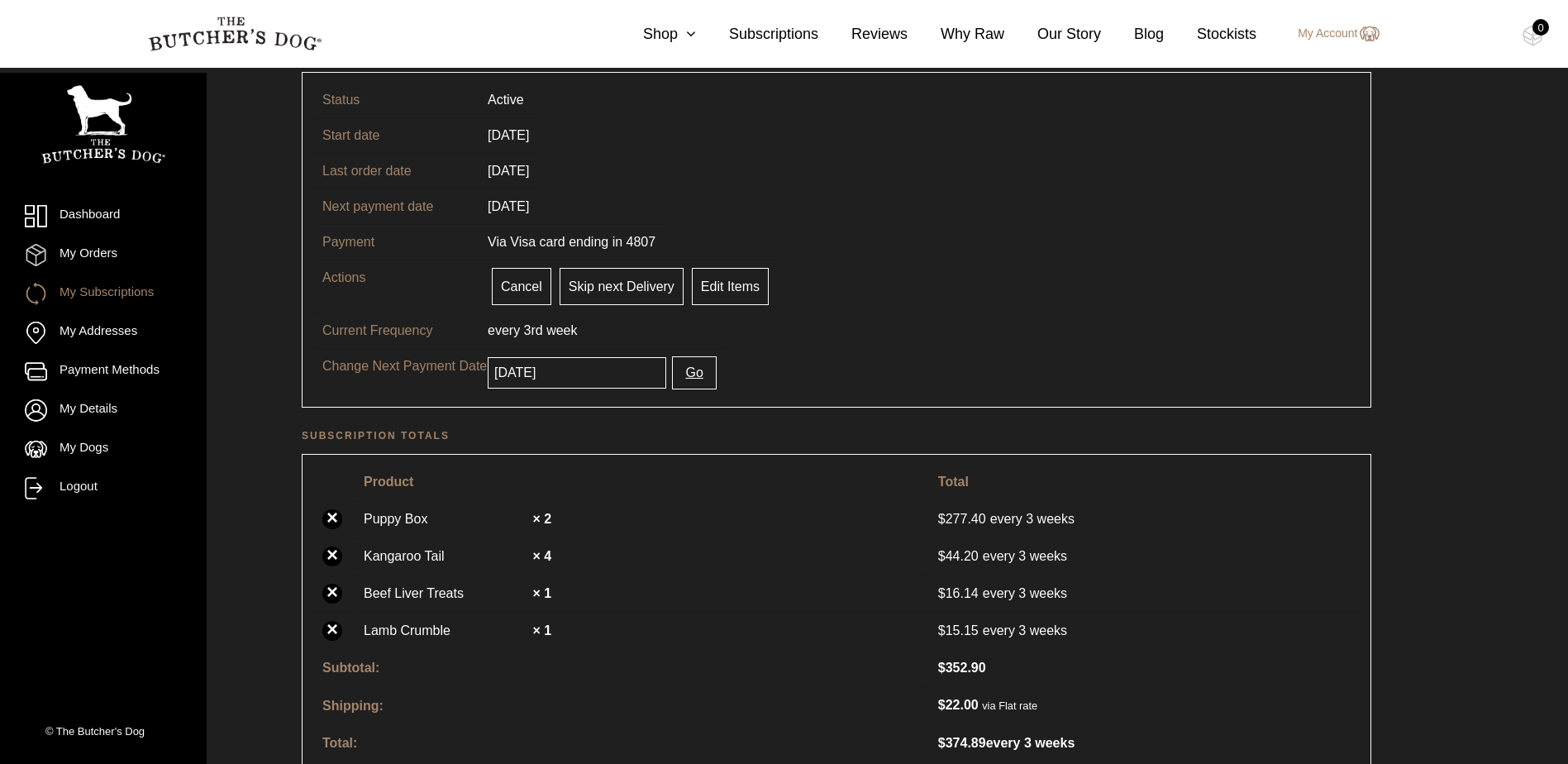
scroll to position [83, 0]
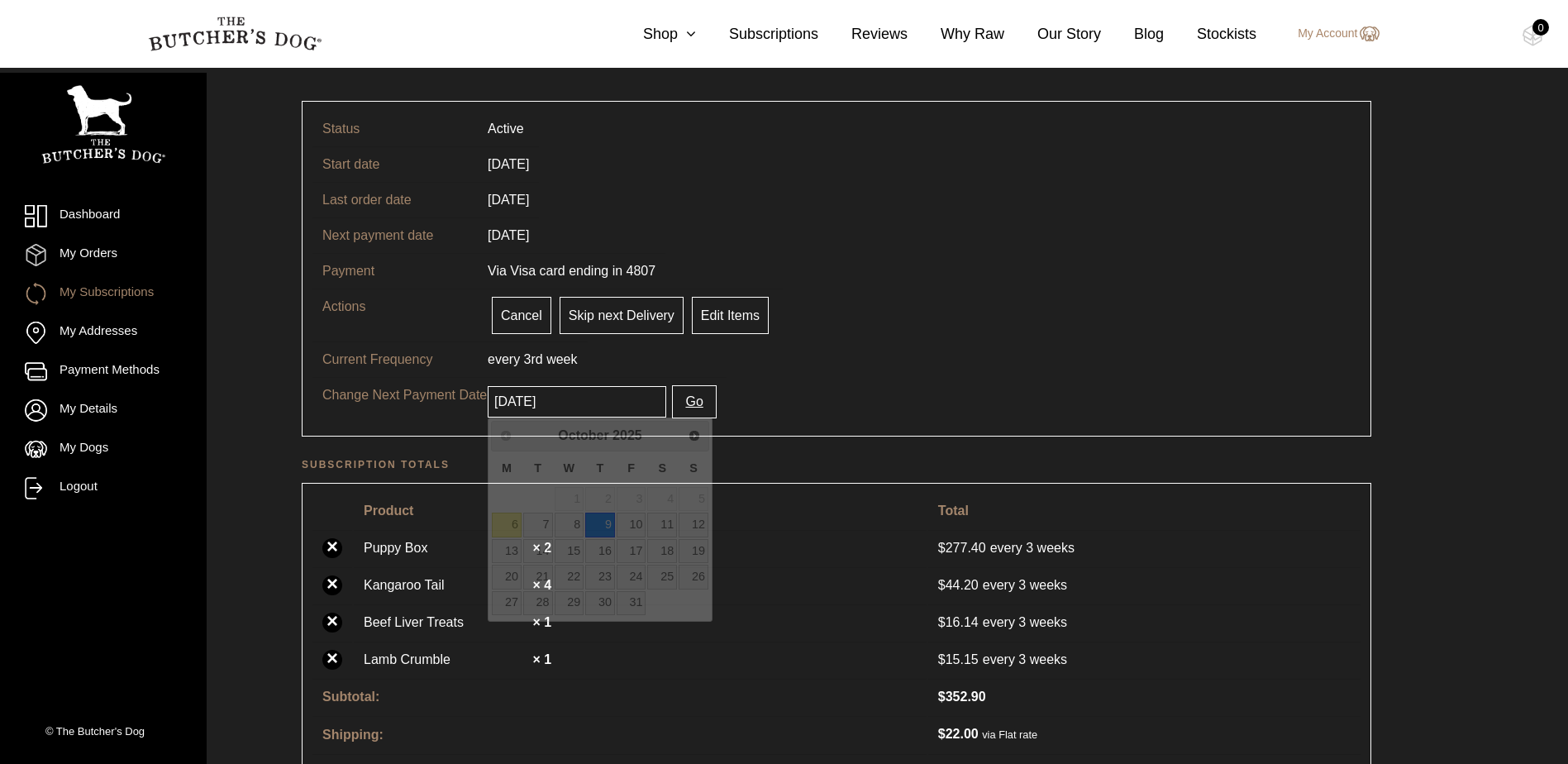
click at [595, 397] on input "2025-10-09" at bounding box center [577, 402] width 179 height 32
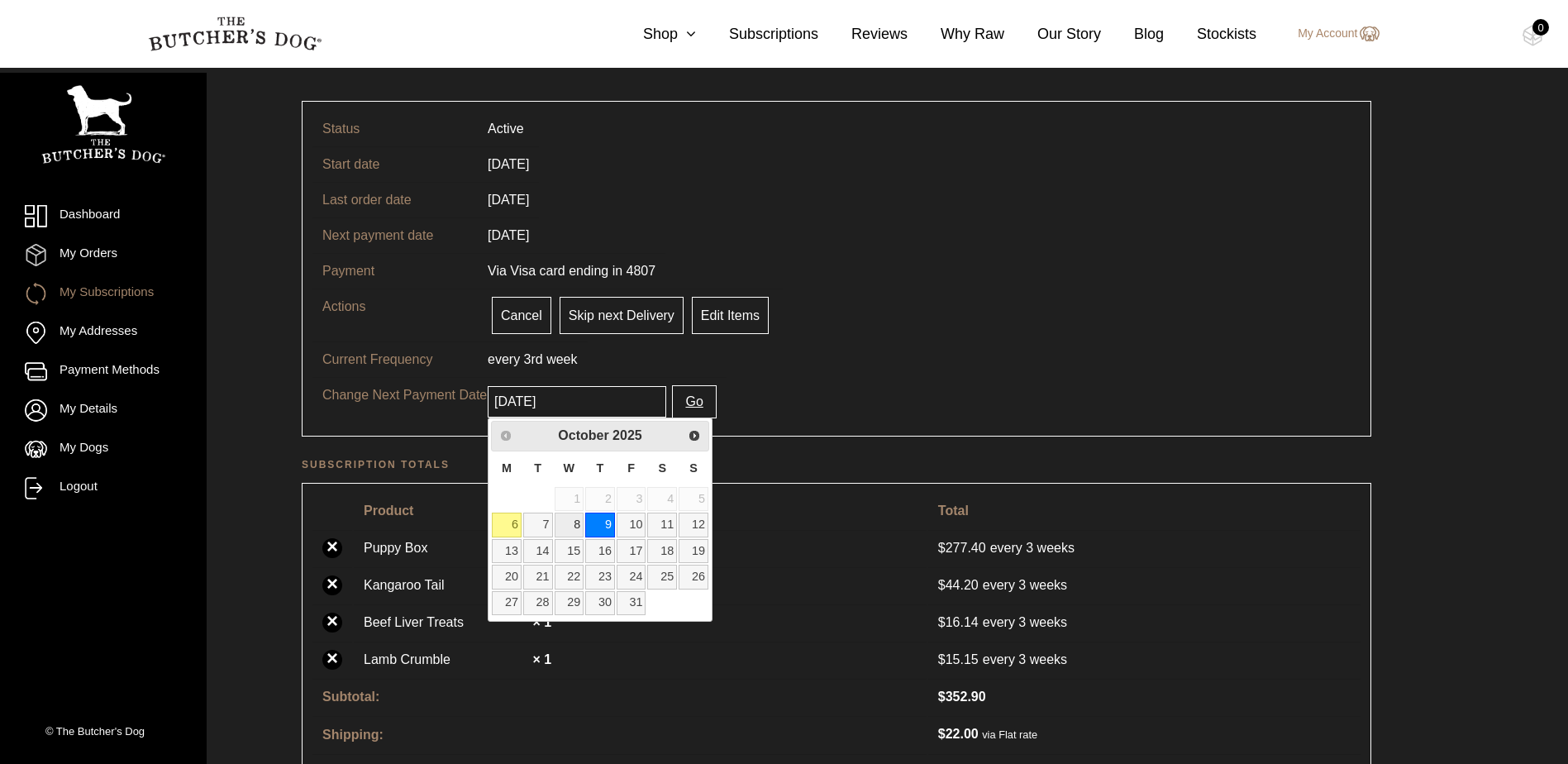
click at [565, 525] on link "8" at bounding box center [570, 525] width 30 height 24
type input "[DATE]"
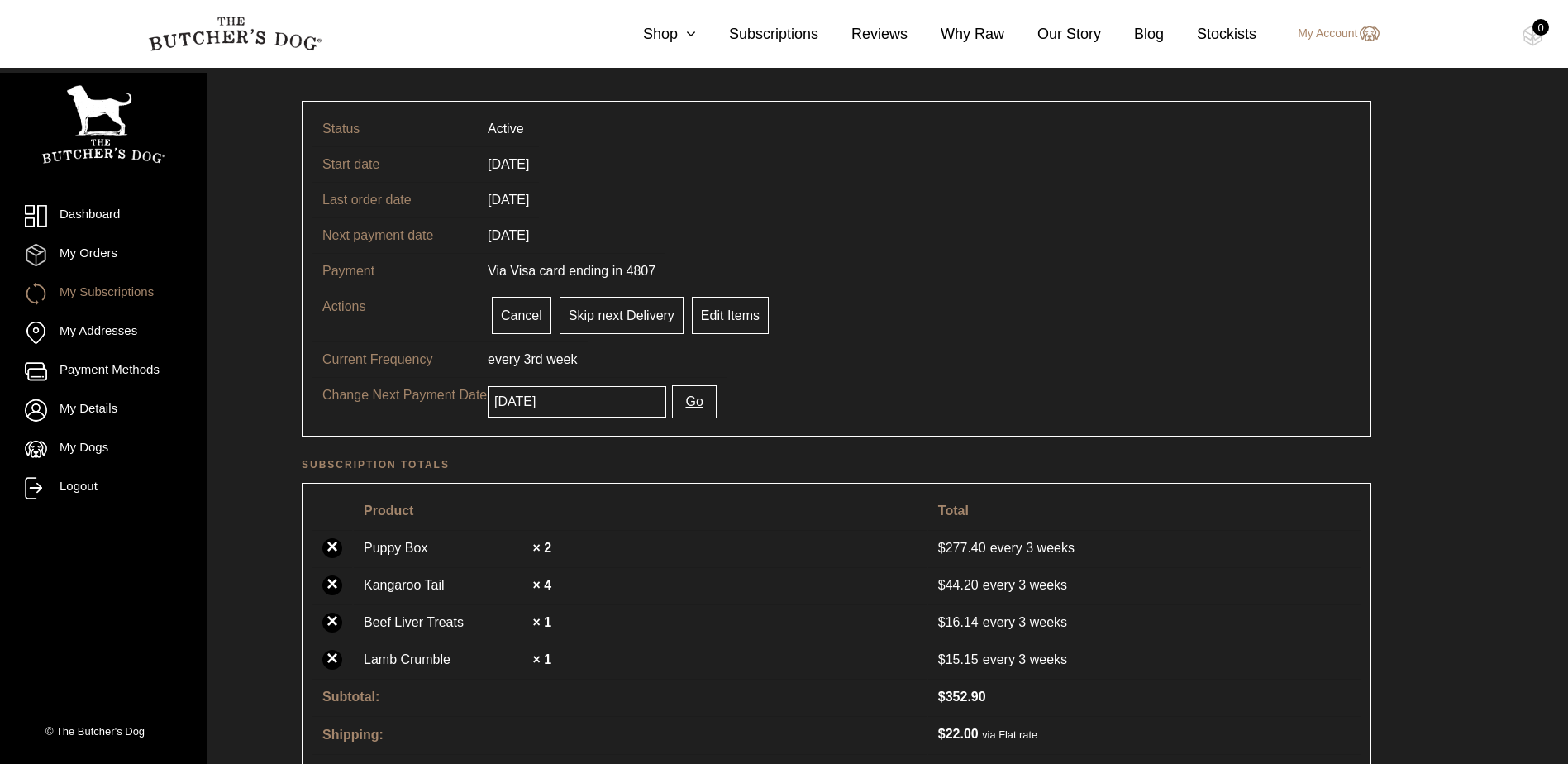
click at [673, 396] on button "Go" at bounding box center [694, 402] width 44 height 33
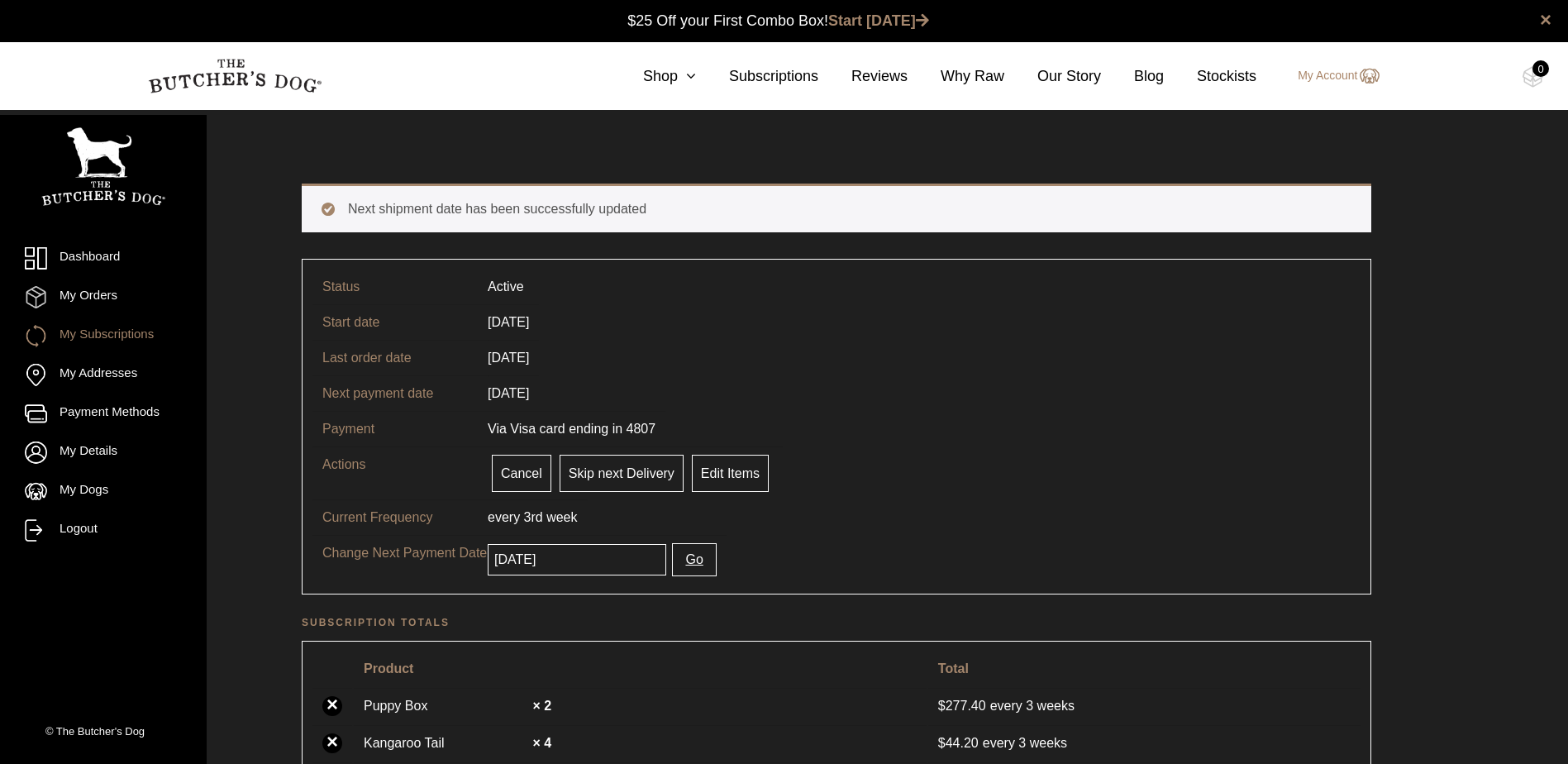
drag, startPoint x: 583, startPoint y: 566, endPoint x: 663, endPoint y: 563, distance: 80.1
click at [582, 566] on input "[DATE]" at bounding box center [577, 560] width 179 height 32
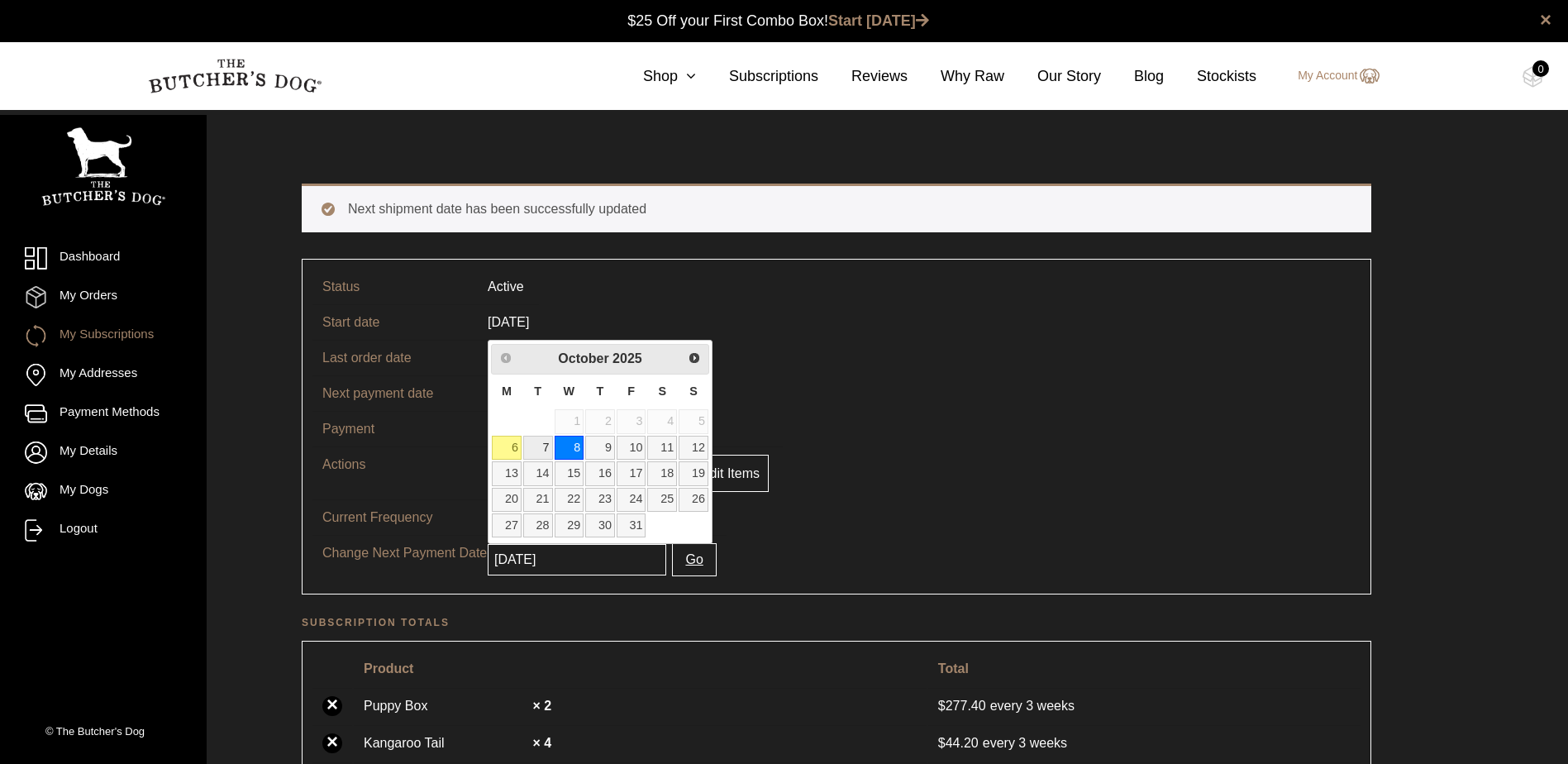
click at [546, 444] on link "7" at bounding box center [538, 448] width 30 height 24
type input "2025-10-07"
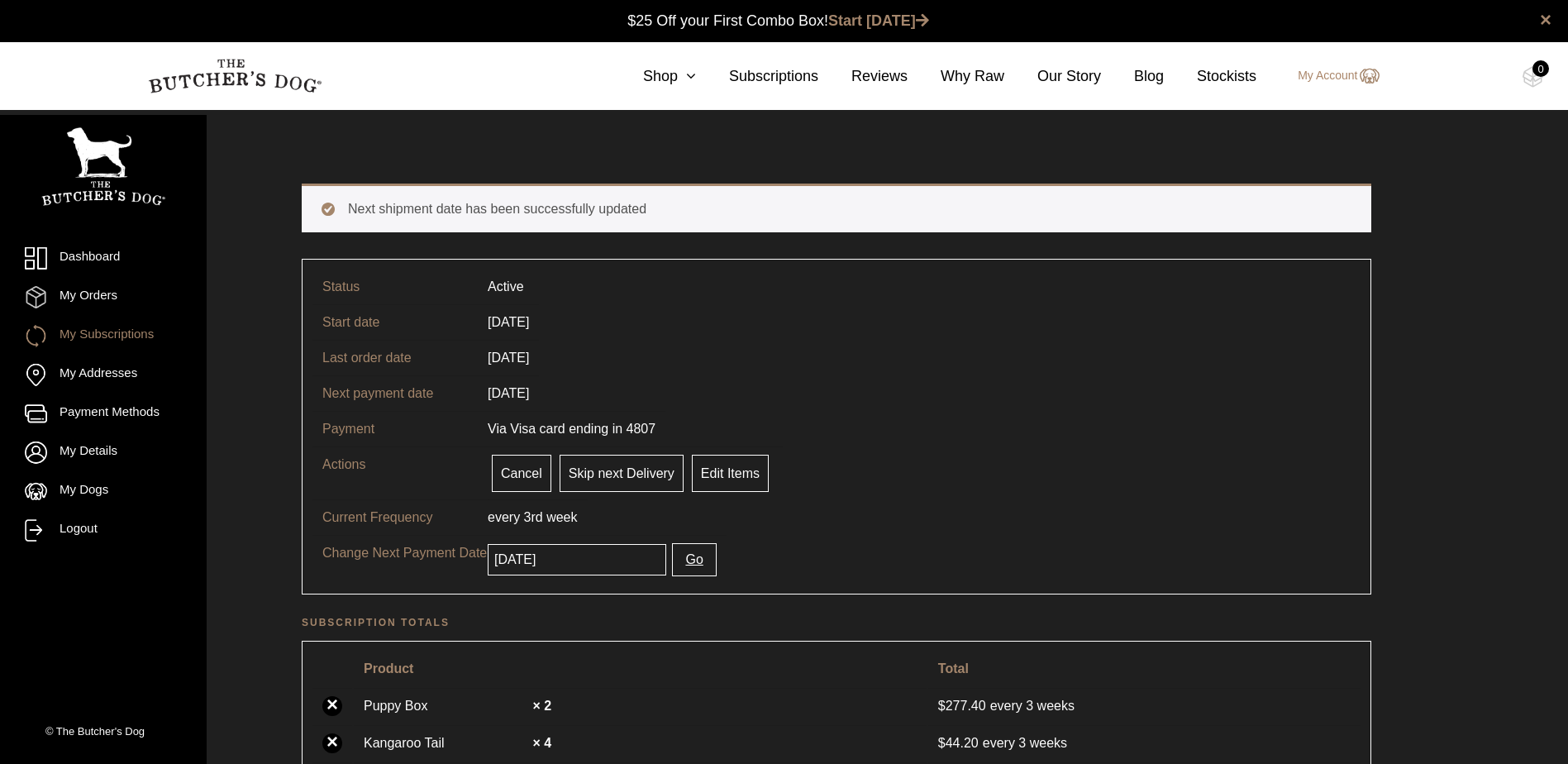
click at [683, 565] on button "Go" at bounding box center [694, 560] width 44 height 33
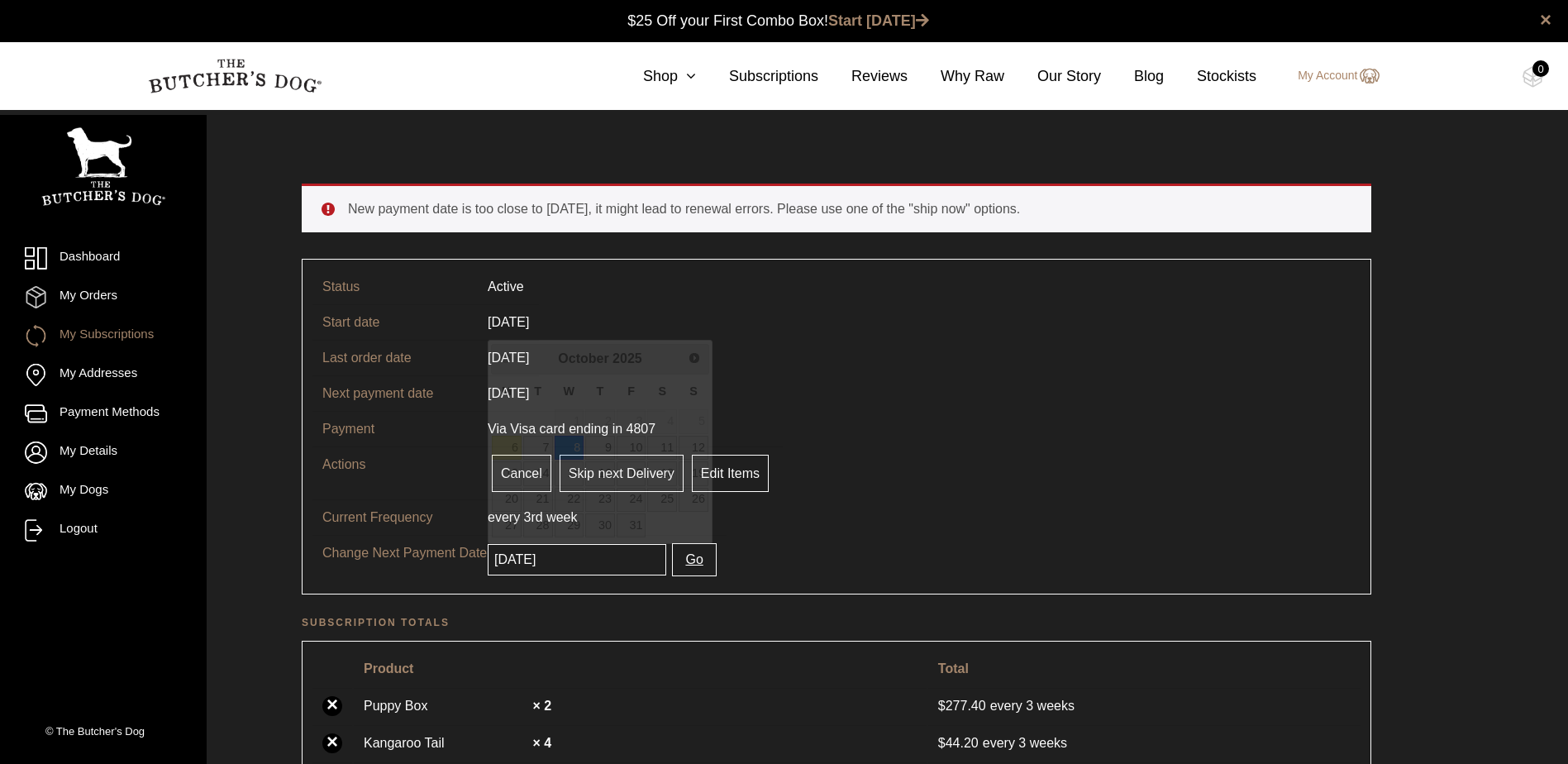
click at [593, 558] on input "[DATE]" at bounding box center [577, 560] width 179 height 32
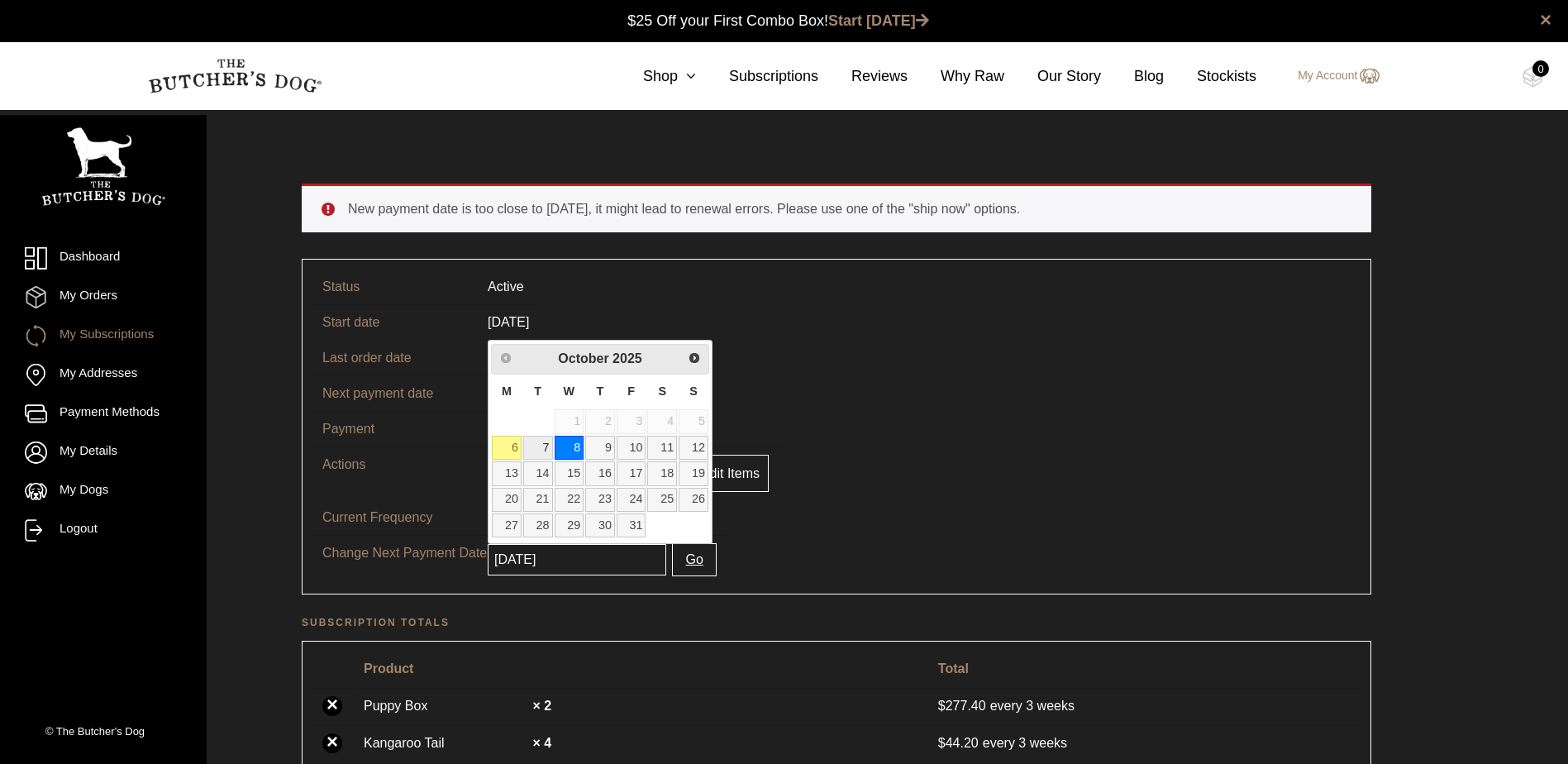
click at [543, 450] on link "7" at bounding box center [538, 448] width 30 height 24
type input "2025-10-07"
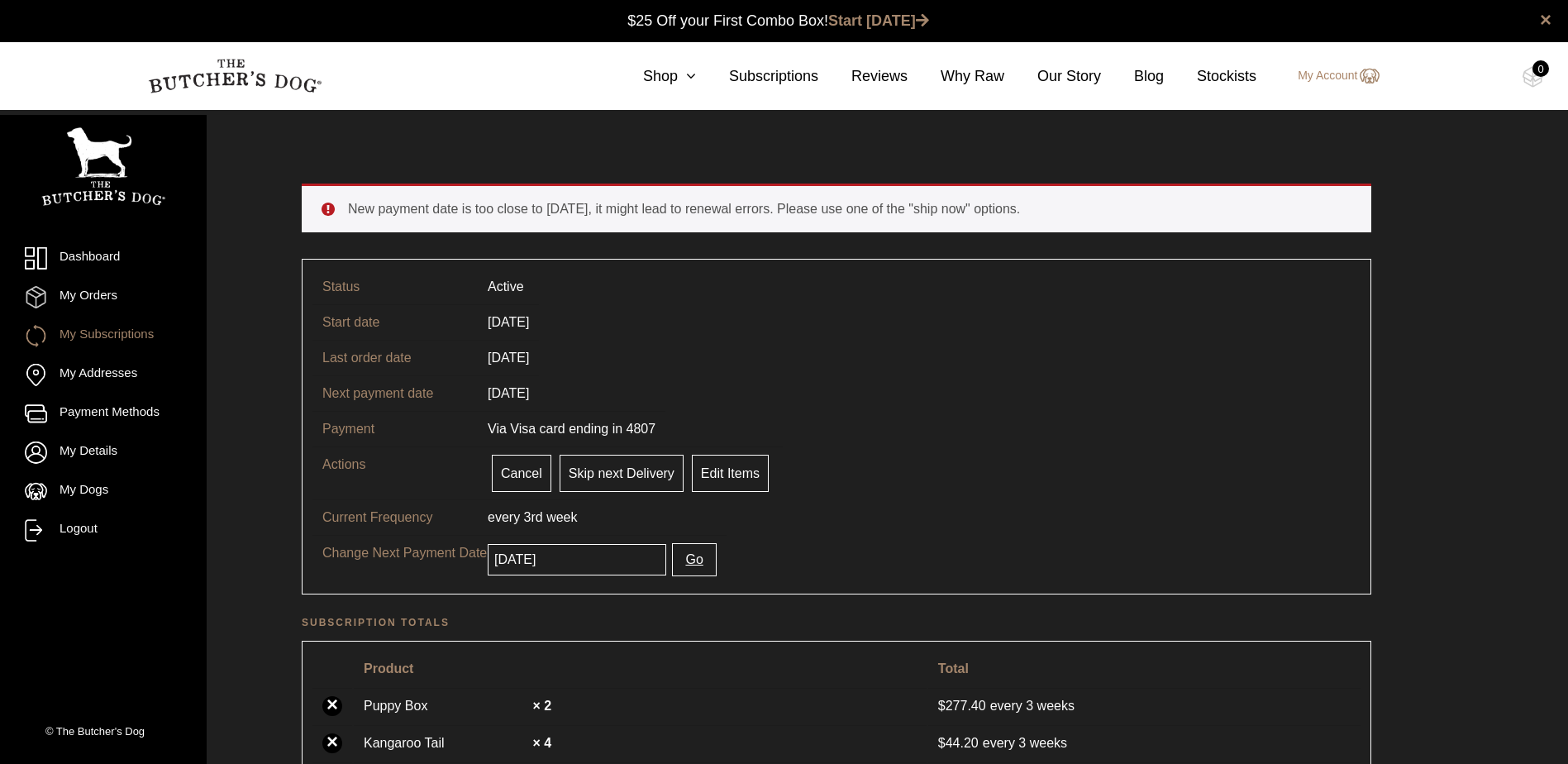
click at [682, 554] on button "Go" at bounding box center [694, 560] width 44 height 33
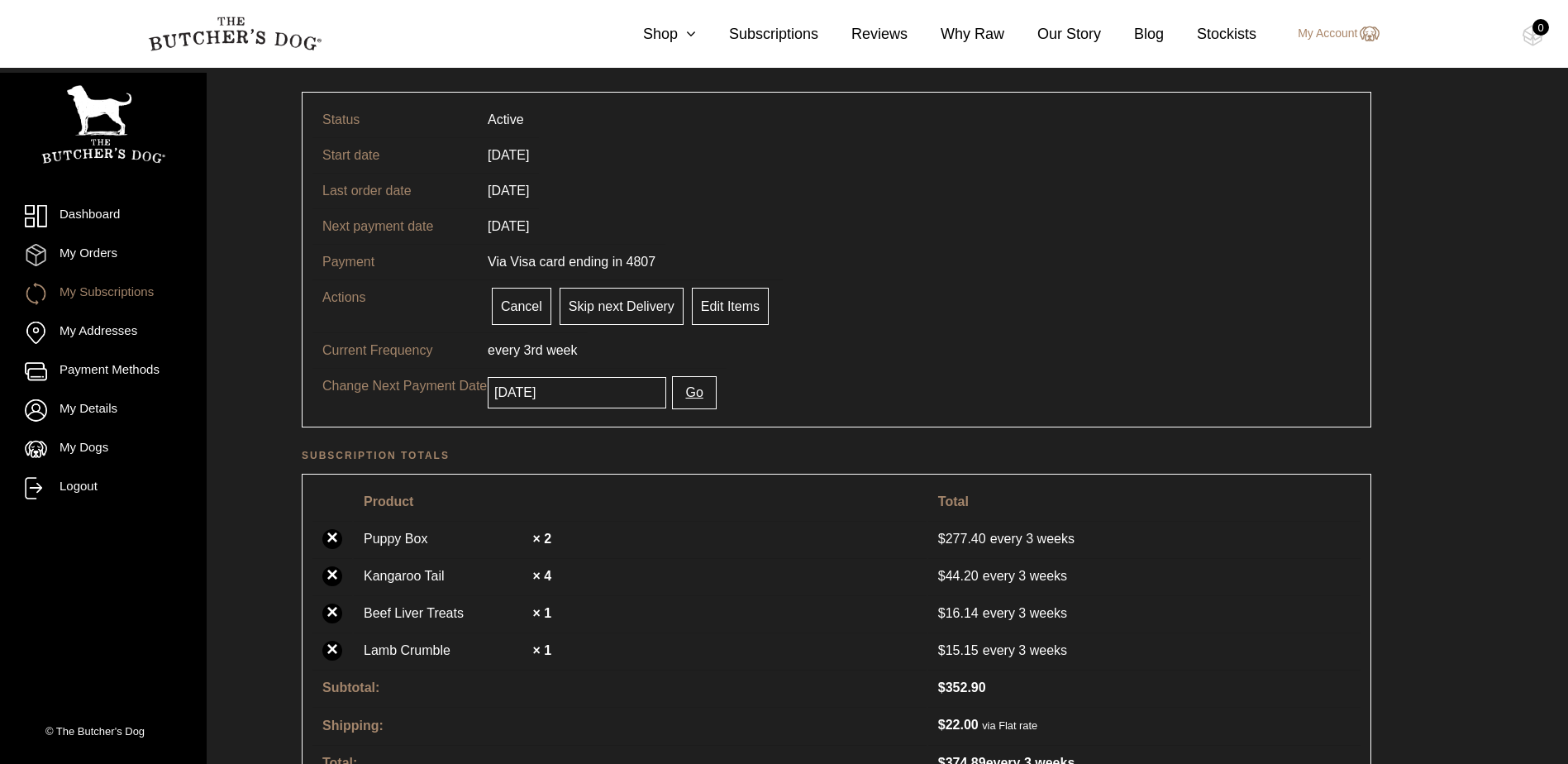
scroll to position [154, 0]
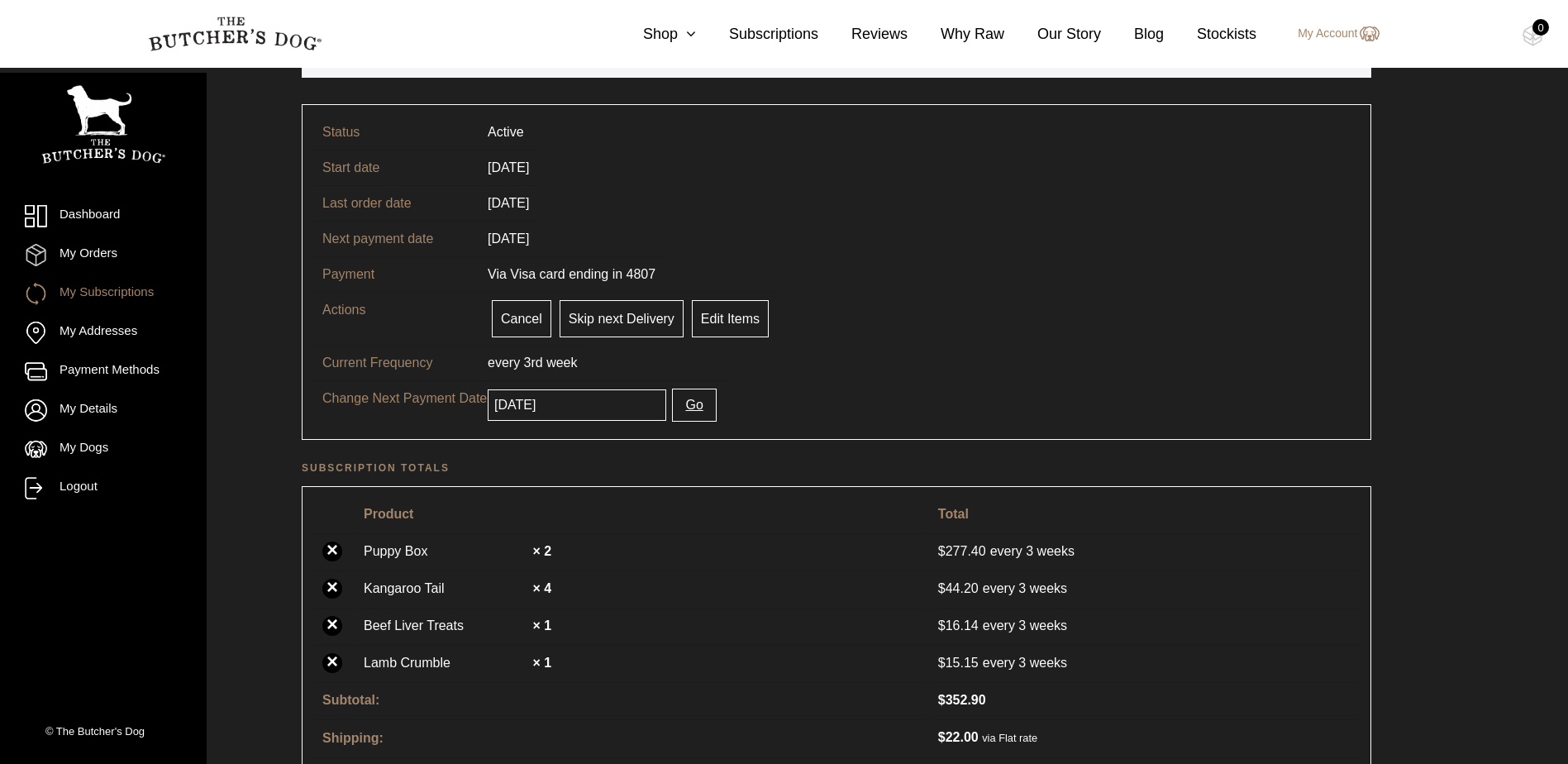
click at [605, 413] on input "[DATE]" at bounding box center [577, 405] width 179 height 32
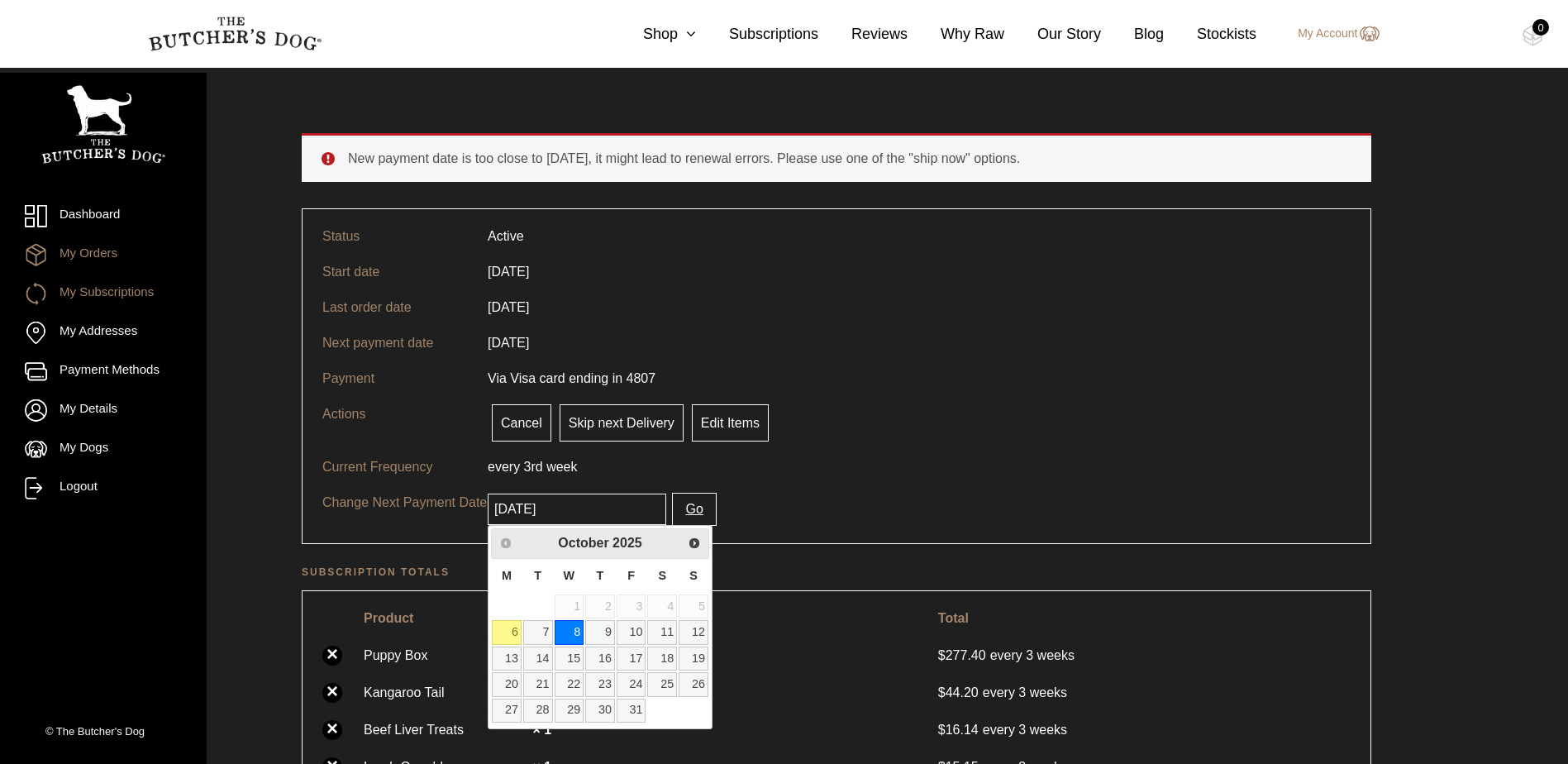
scroll to position [248, 0]
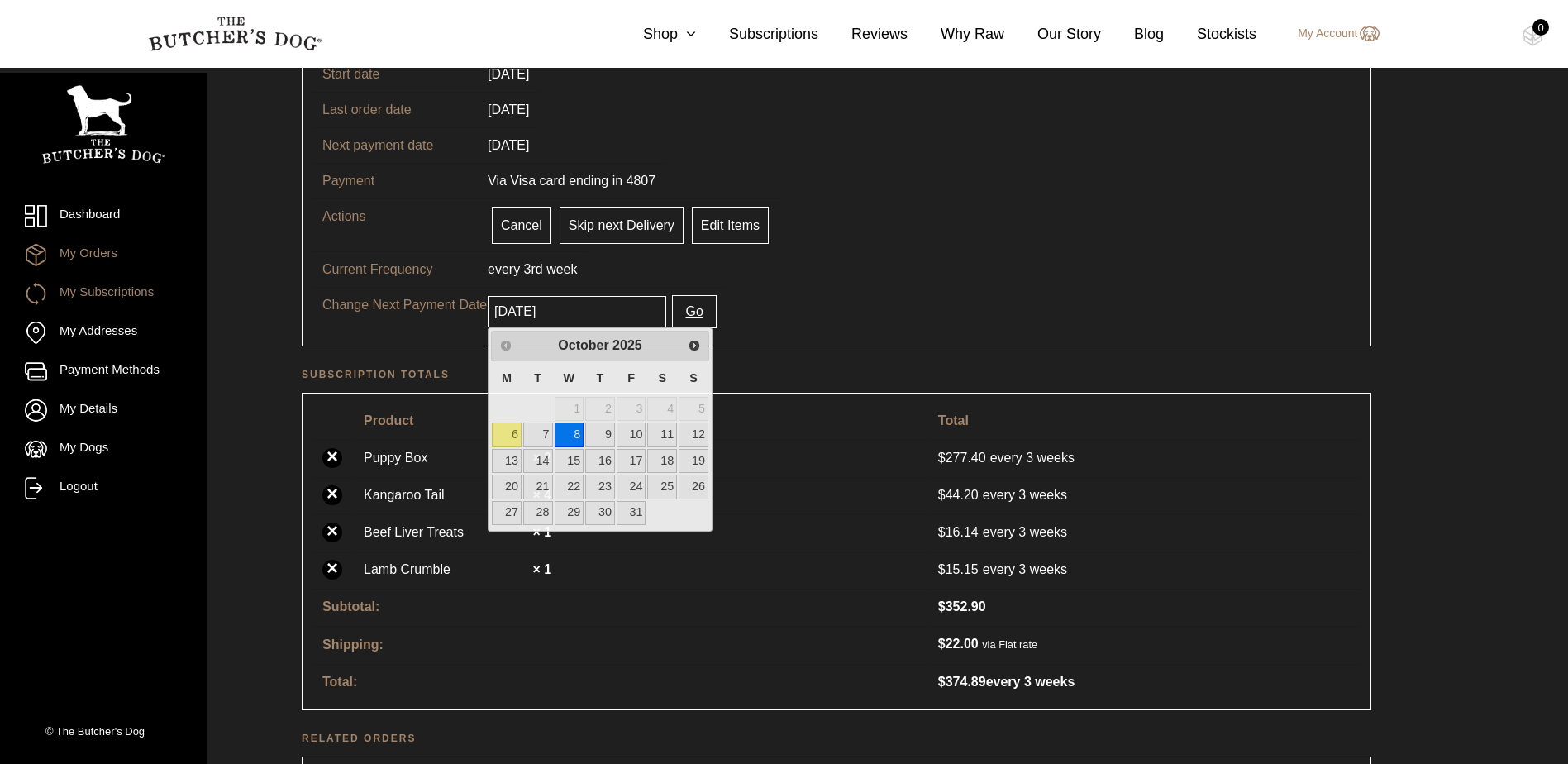
click at [112, 251] on link "My Orders" at bounding box center [103, 255] width 157 height 23
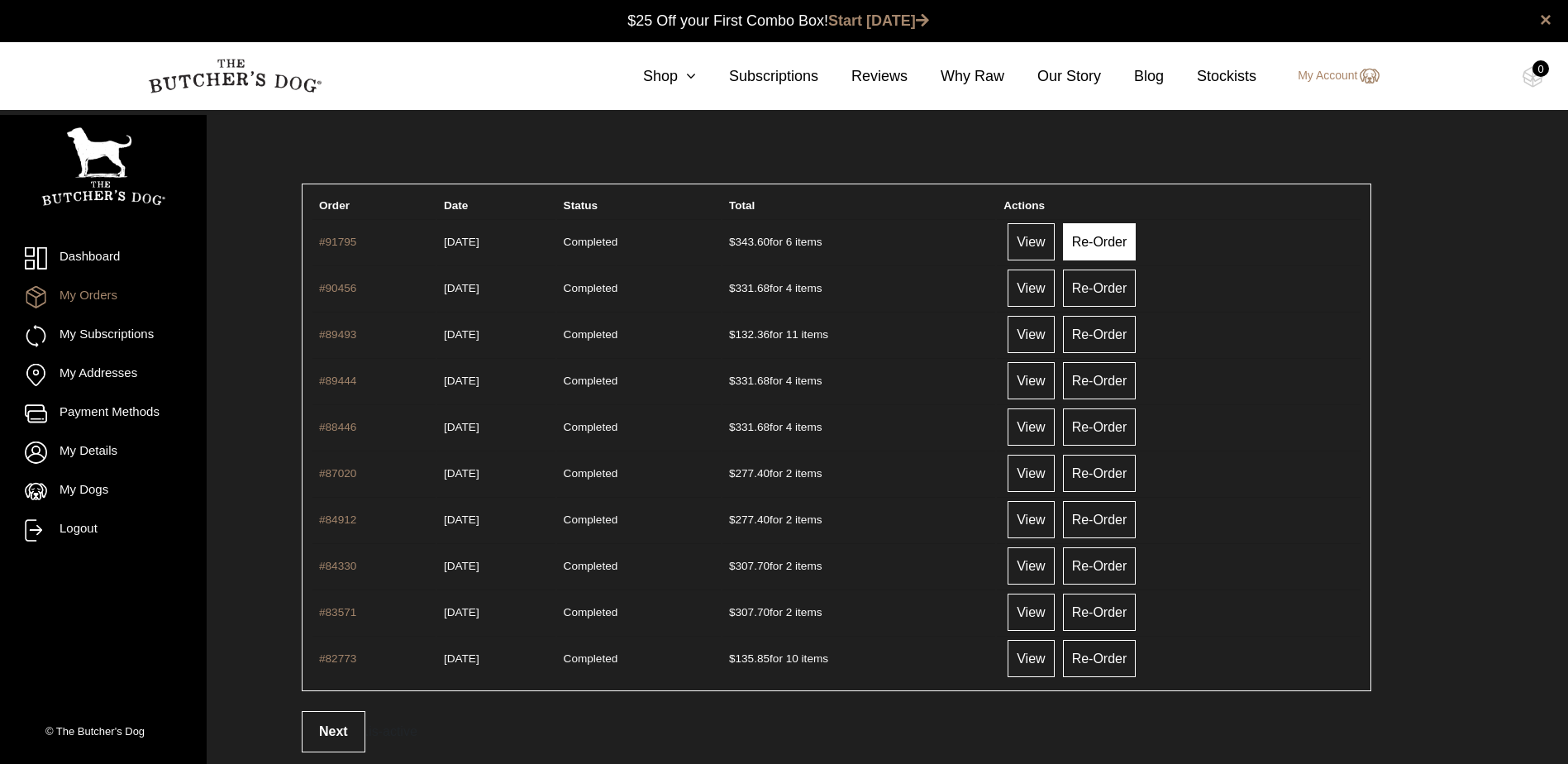
click at [1122, 237] on link "Re-Order" at bounding box center [1100, 241] width 74 height 37
click at [134, 331] on link "My Subscriptions" at bounding box center [103, 336] width 157 height 23
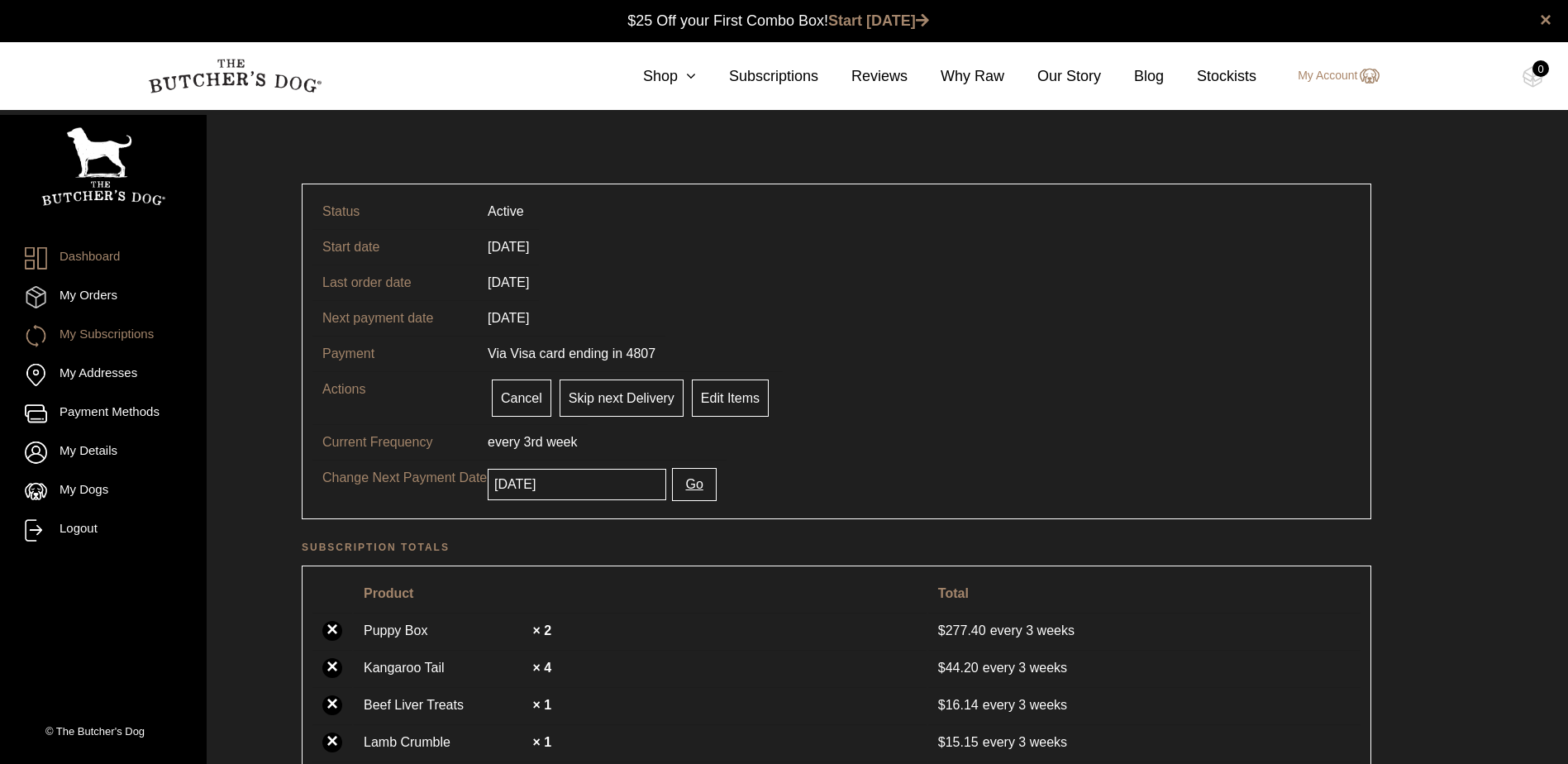
click at [85, 256] on link "Dashboard" at bounding box center [103, 258] width 157 height 23
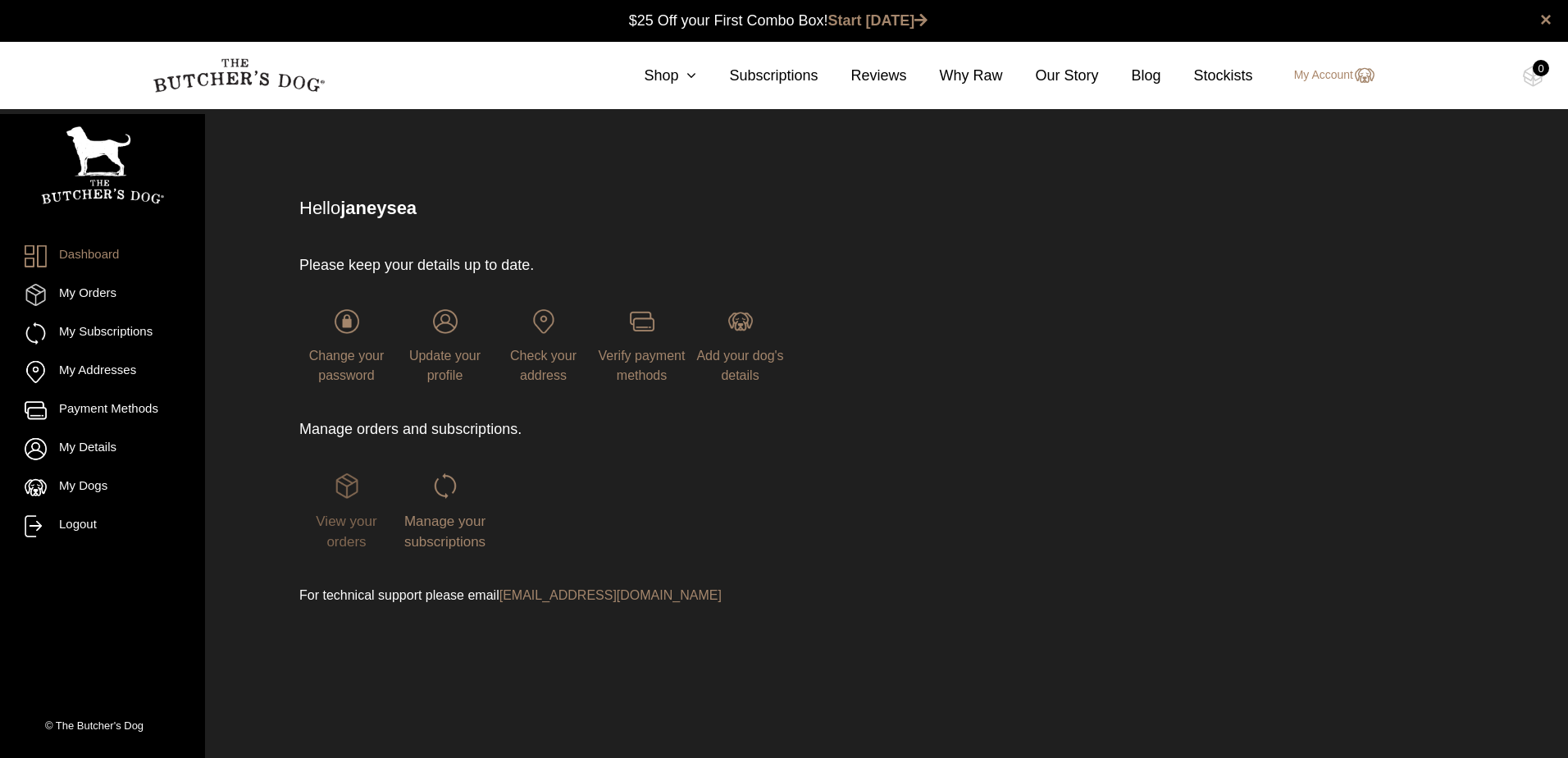
click at [342, 486] on img at bounding box center [347, 485] width 24 height 24
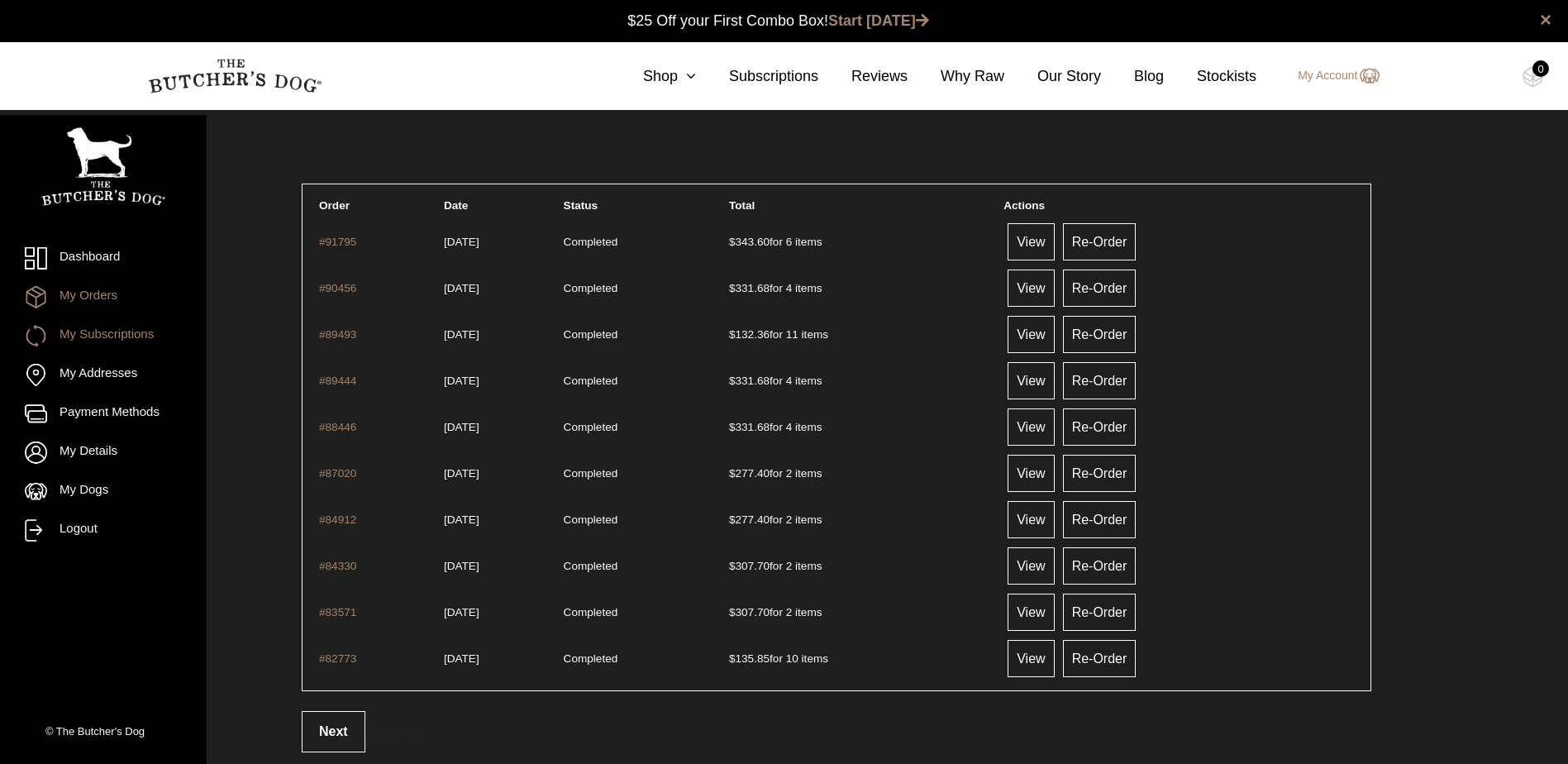
click at [117, 342] on link "My Subscriptions" at bounding box center [103, 336] width 157 height 23
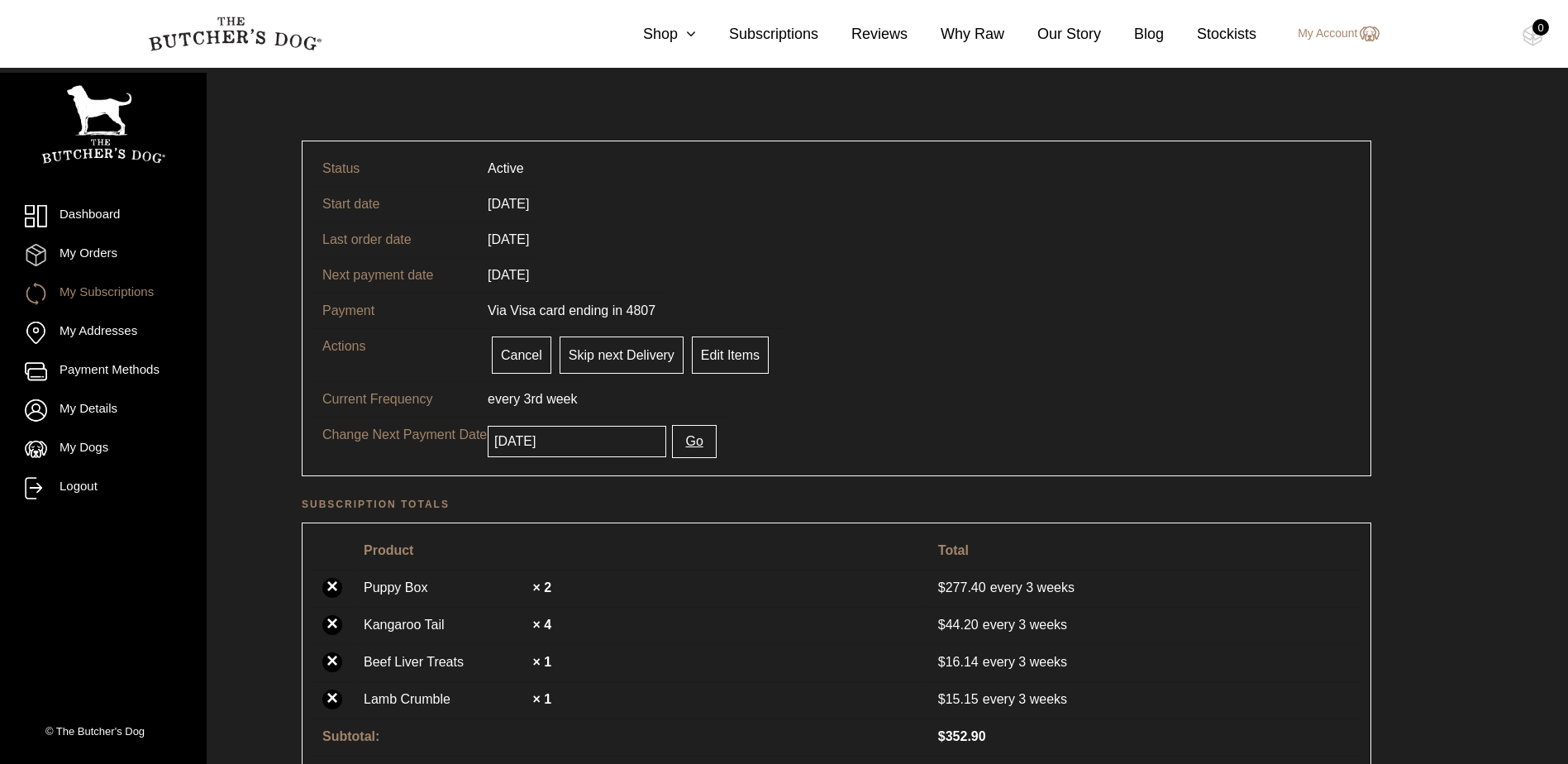
scroll to position [83, 0]
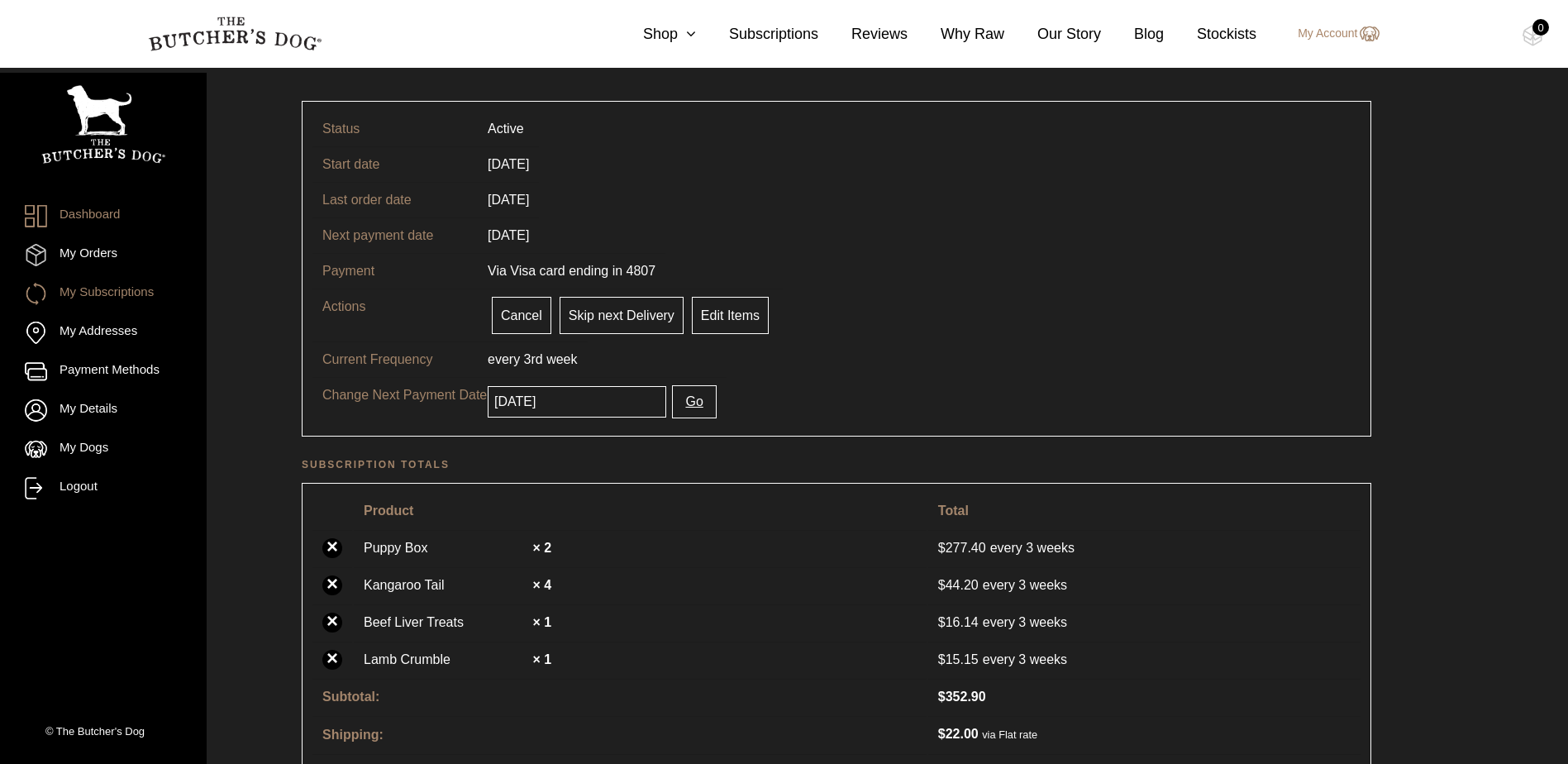
click at [89, 211] on link "Dashboard" at bounding box center [103, 216] width 157 height 23
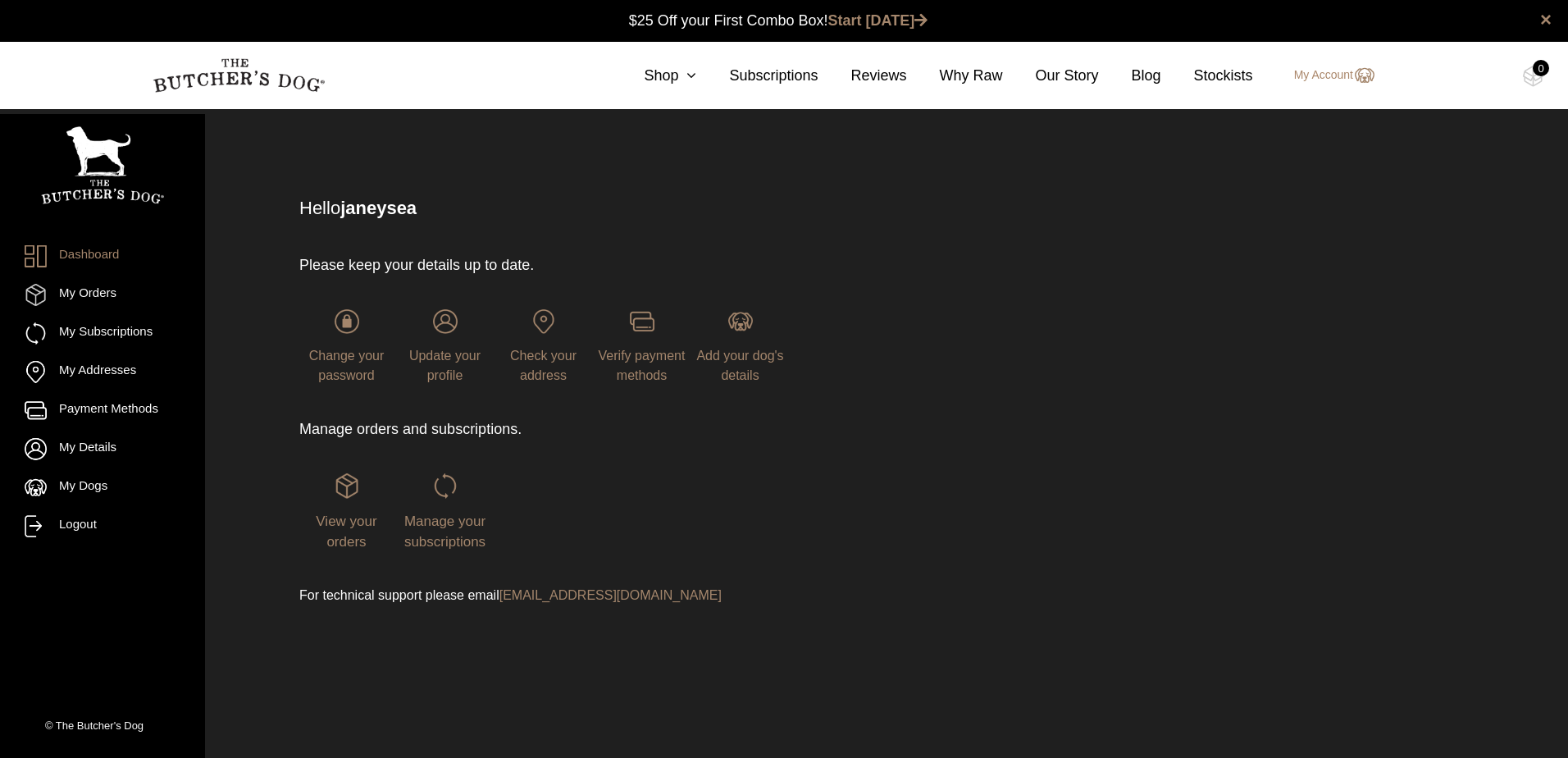
click at [437, 511] on div "Manage your subscriptions" at bounding box center [444, 513] width 94 height 79
click at [464, 535] on span "Manage your subscriptions" at bounding box center [445, 531] width 81 height 37
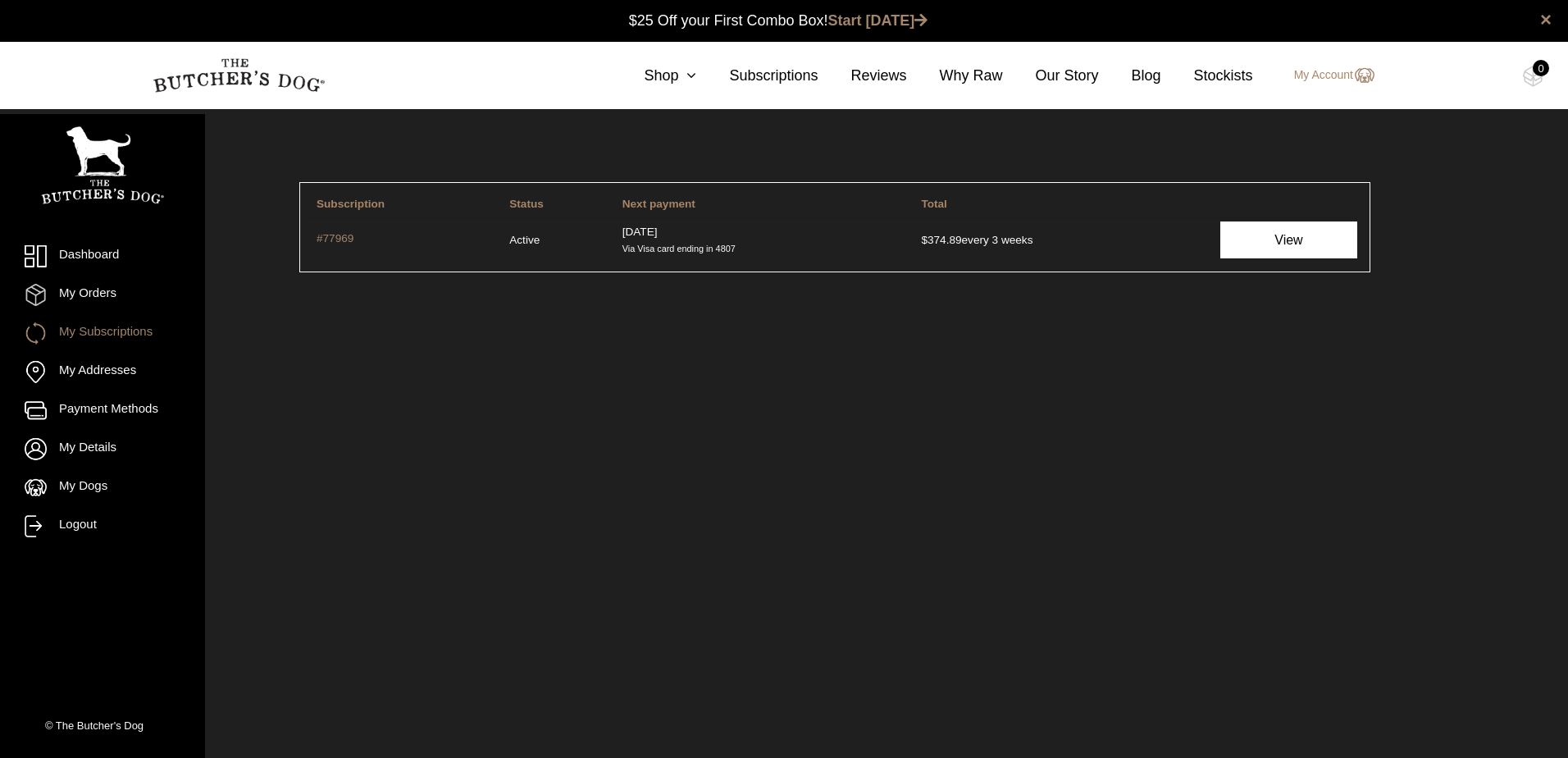
click at [1323, 245] on link "View" at bounding box center [1289, 239] width 136 height 37
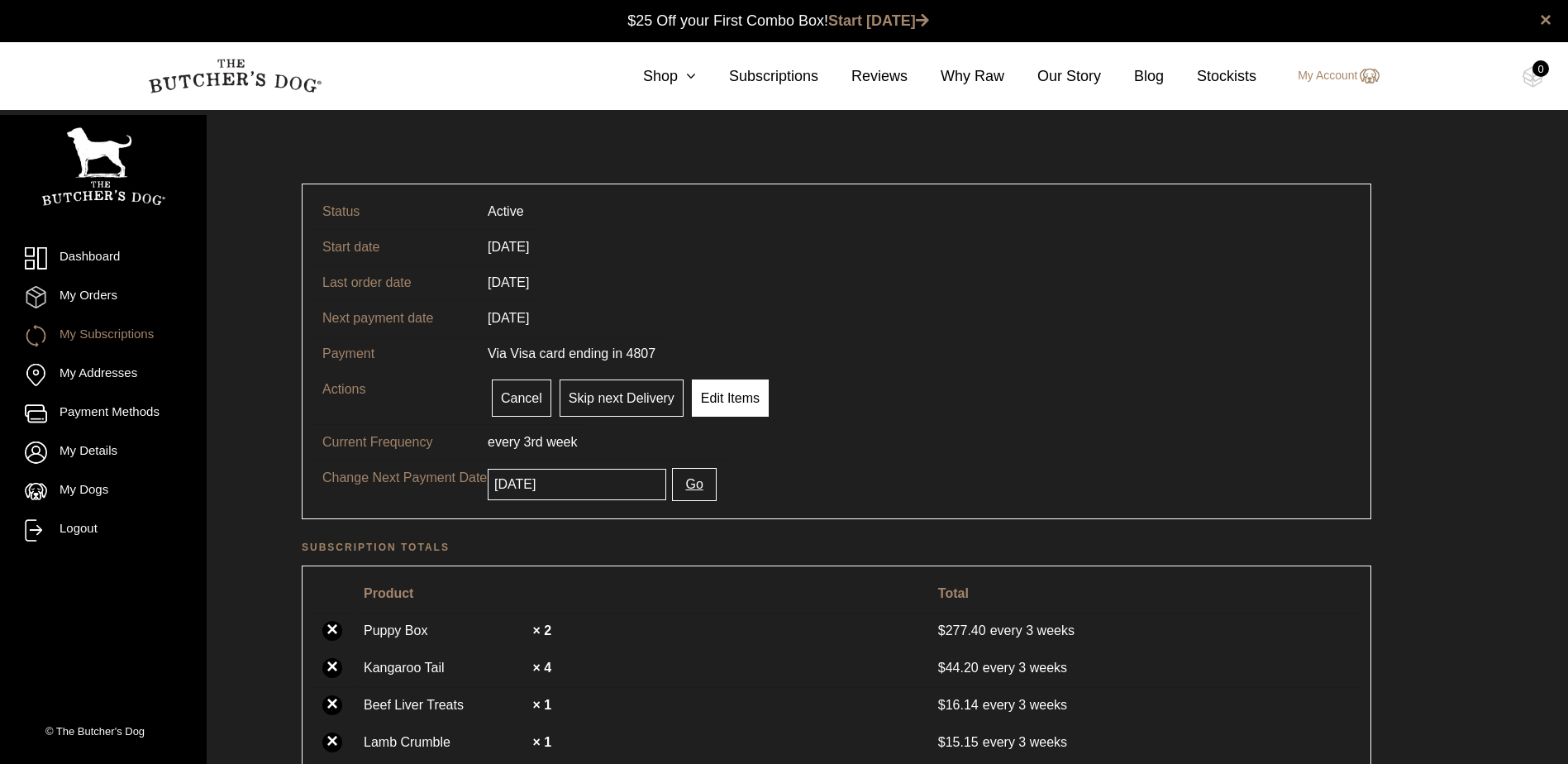
click at [713, 399] on link "Edit Items" at bounding box center [730, 397] width 77 height 37
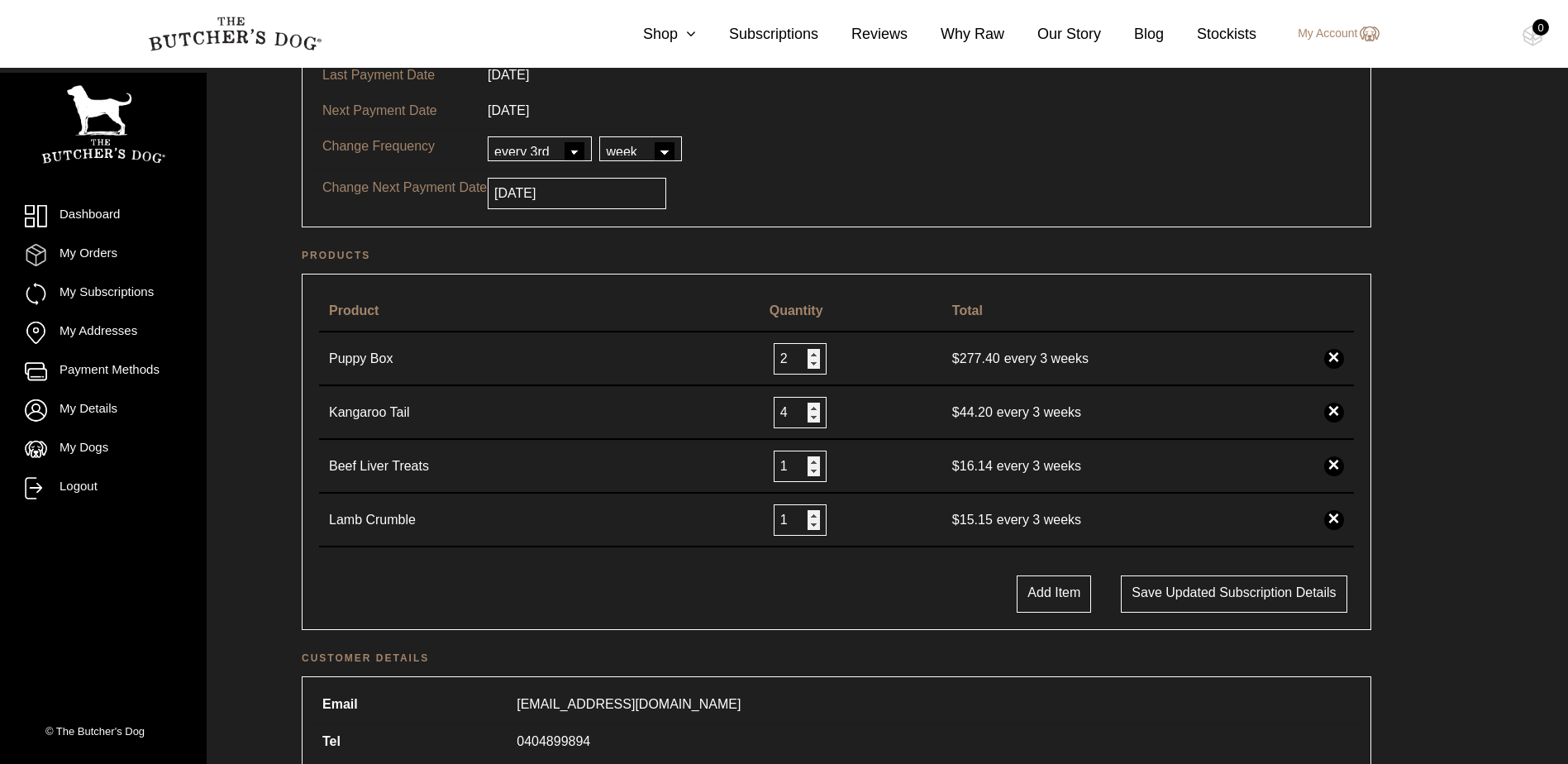
scroll to position [83, 0]
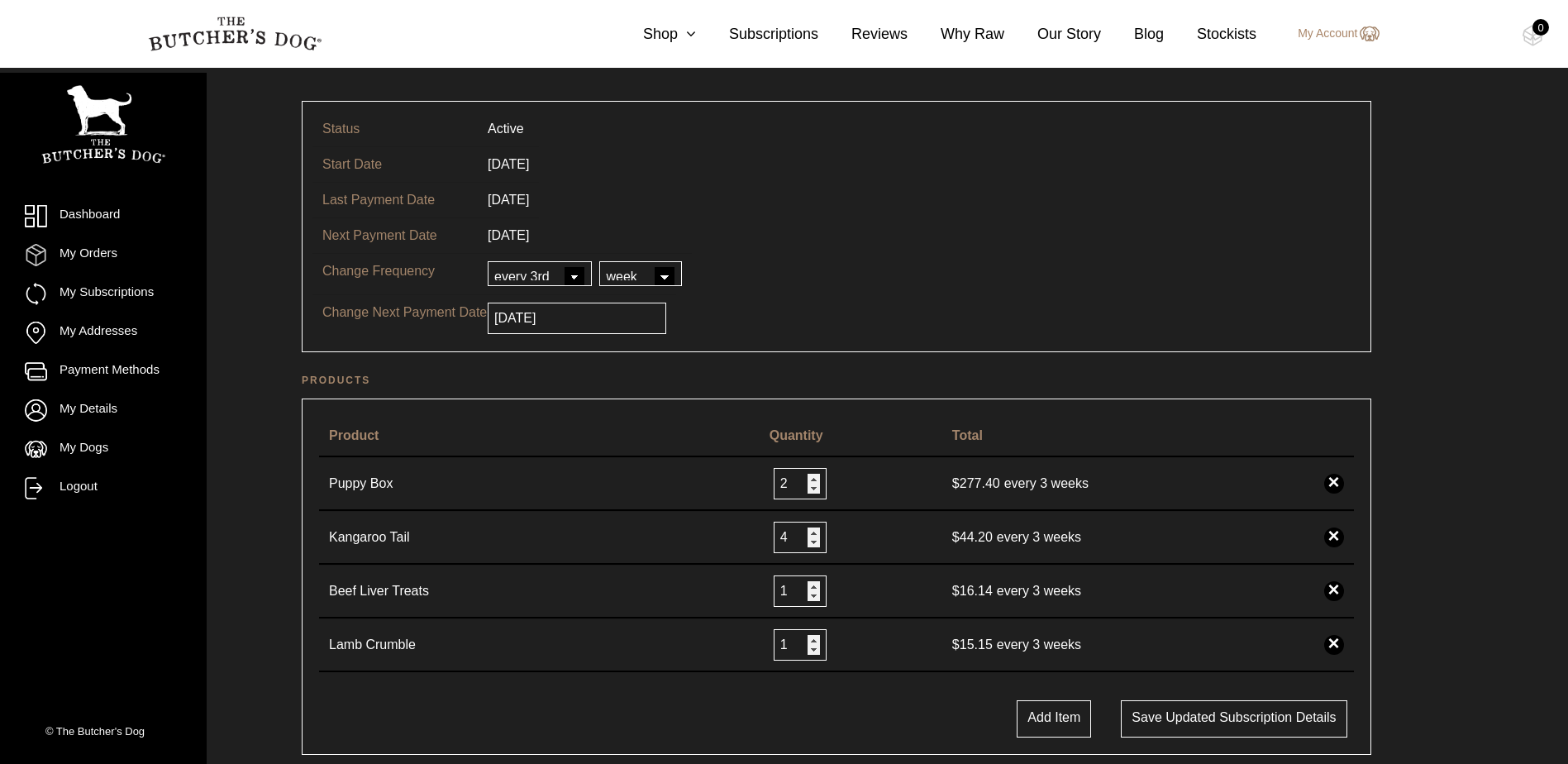
click at [581, 272] on select "every every 2nd every 3rd every 4th every 5th every 6th" at bounding box center [539, 273] width 104 height 24
click at [718, 264] on tr "Change Frequency every every 2nd every 3rd every 4th every 5th every 6th day we…" at bounding box center [836, 274] width 1048 height 42
click at [661, 272] on select "day week month year" at bounding box center [641, 273] width 83 height 24
click at [838, 245] on tr "Next Payment Date In 2 days" at bounding box center [836, 235] width 1048 height 35
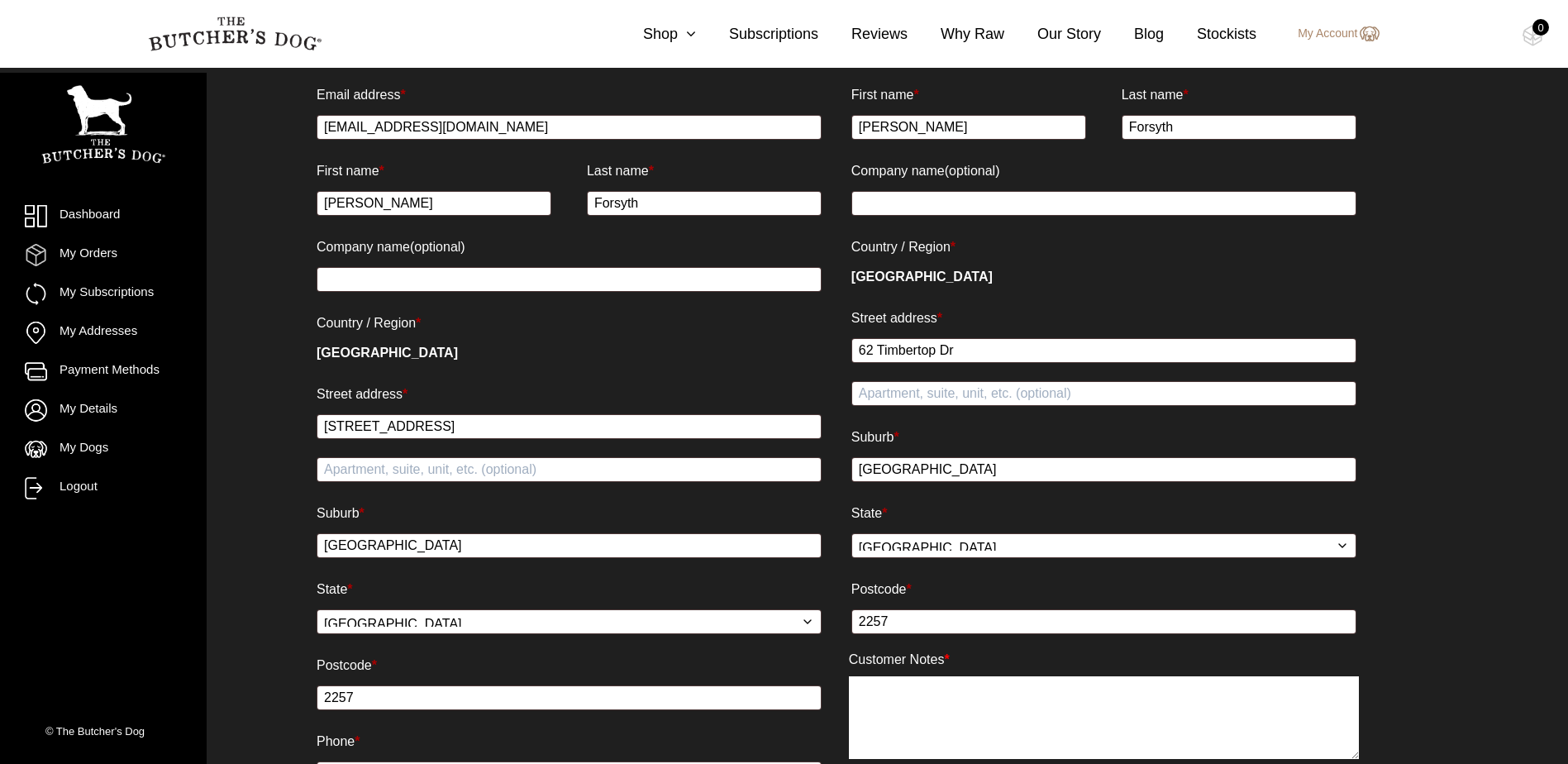
scroll to position [1067, 0]
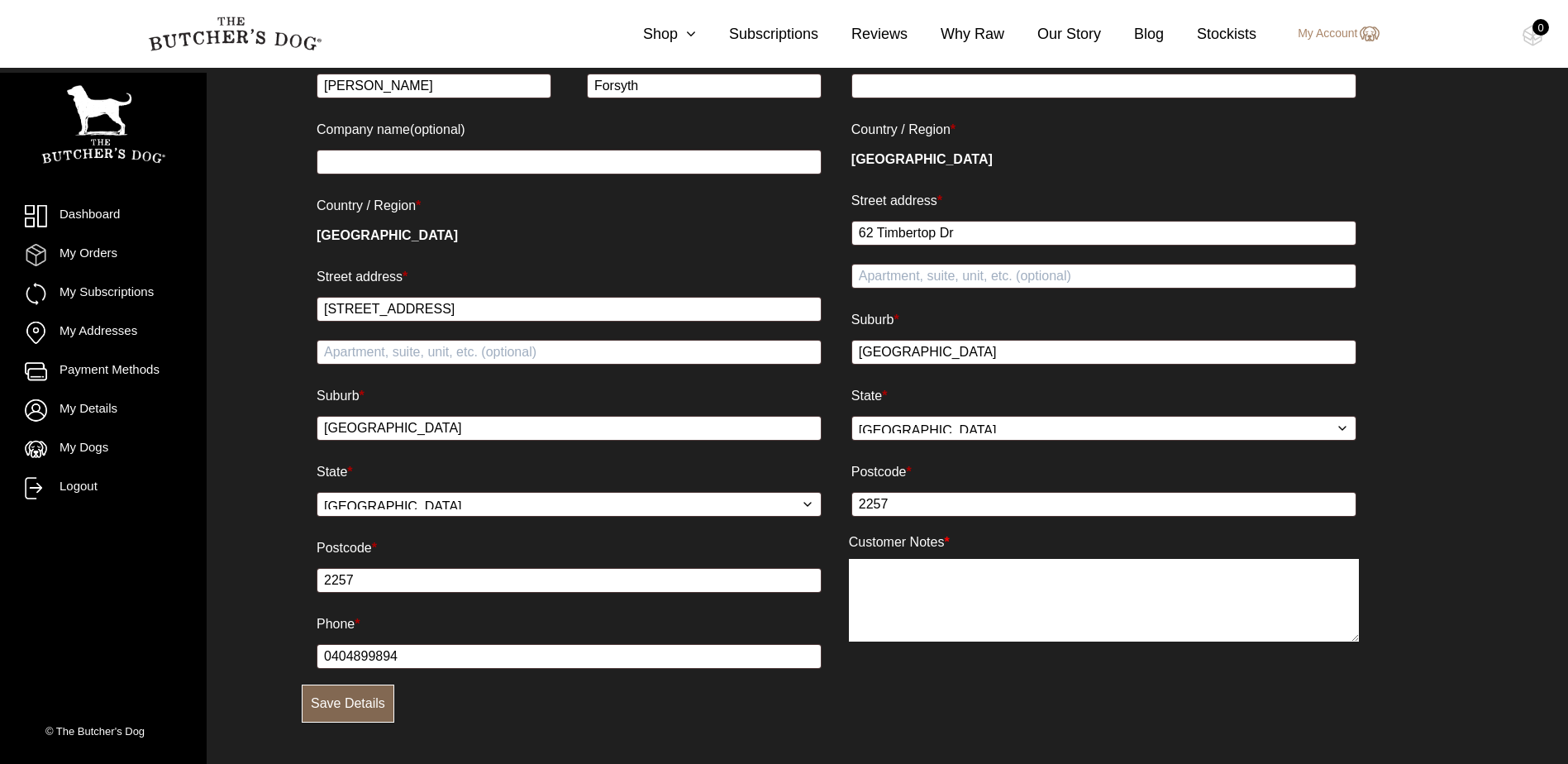
click at [354, 692] on button "Save Details" at bounding box center [348, 703] width 93 height 38
click at [351, 703] on button "Save Details" at bounding box center [348, 703] width 93 height 38
